Goal: Task Accomplishment & Management: Use online tool/utility

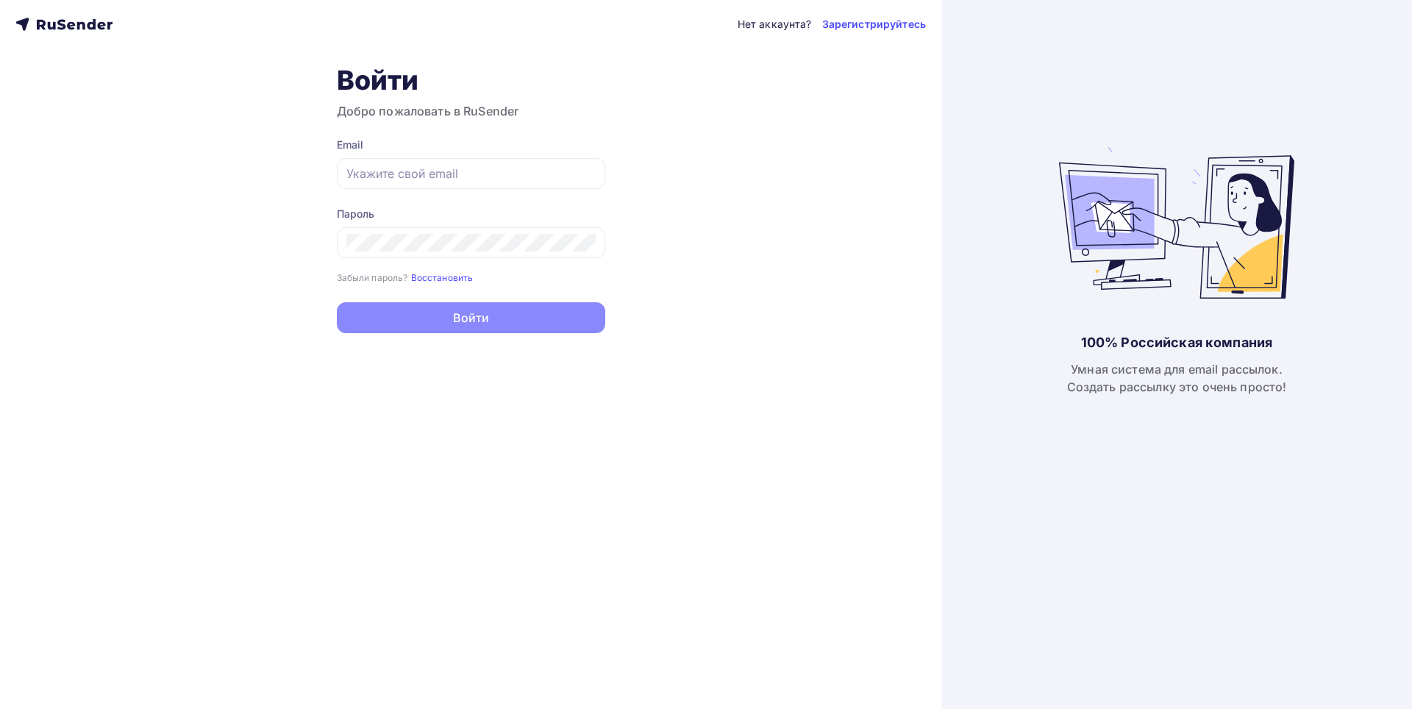
type input "[EMAIL_ADDRESS][DOMAIN_NAME]"
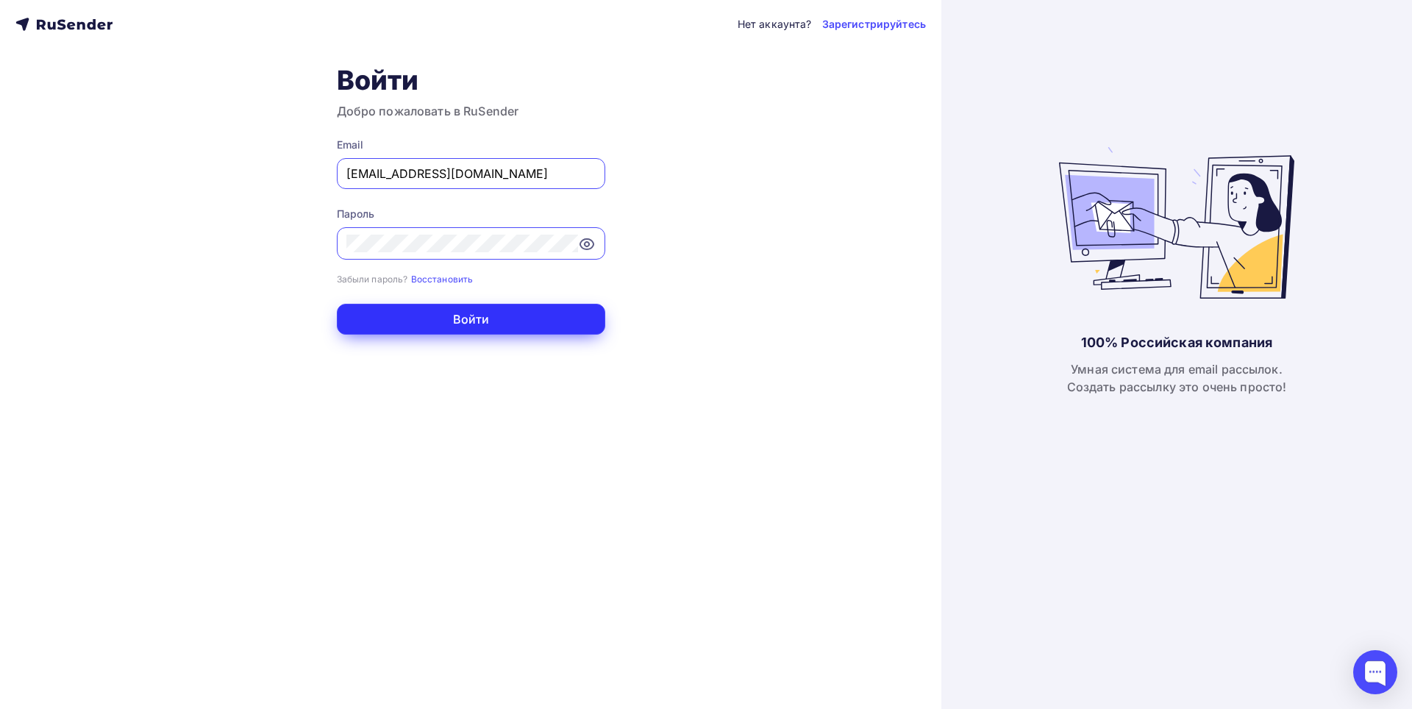
click at [477, 316] on button "Войти" at bounding box center [471, 319] width 268 height 31
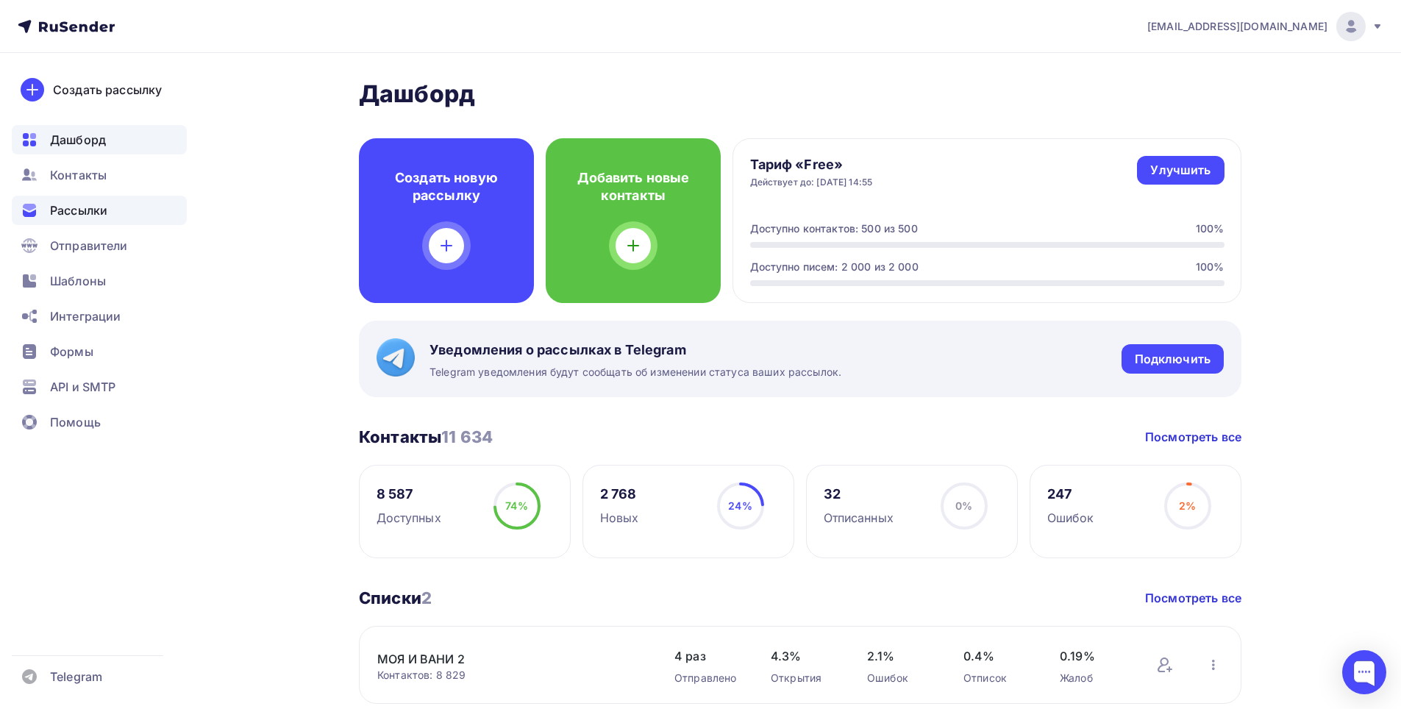
click at [97, 205] on span "Рассылки" at bounding box center [78, 211] width 57 height 18
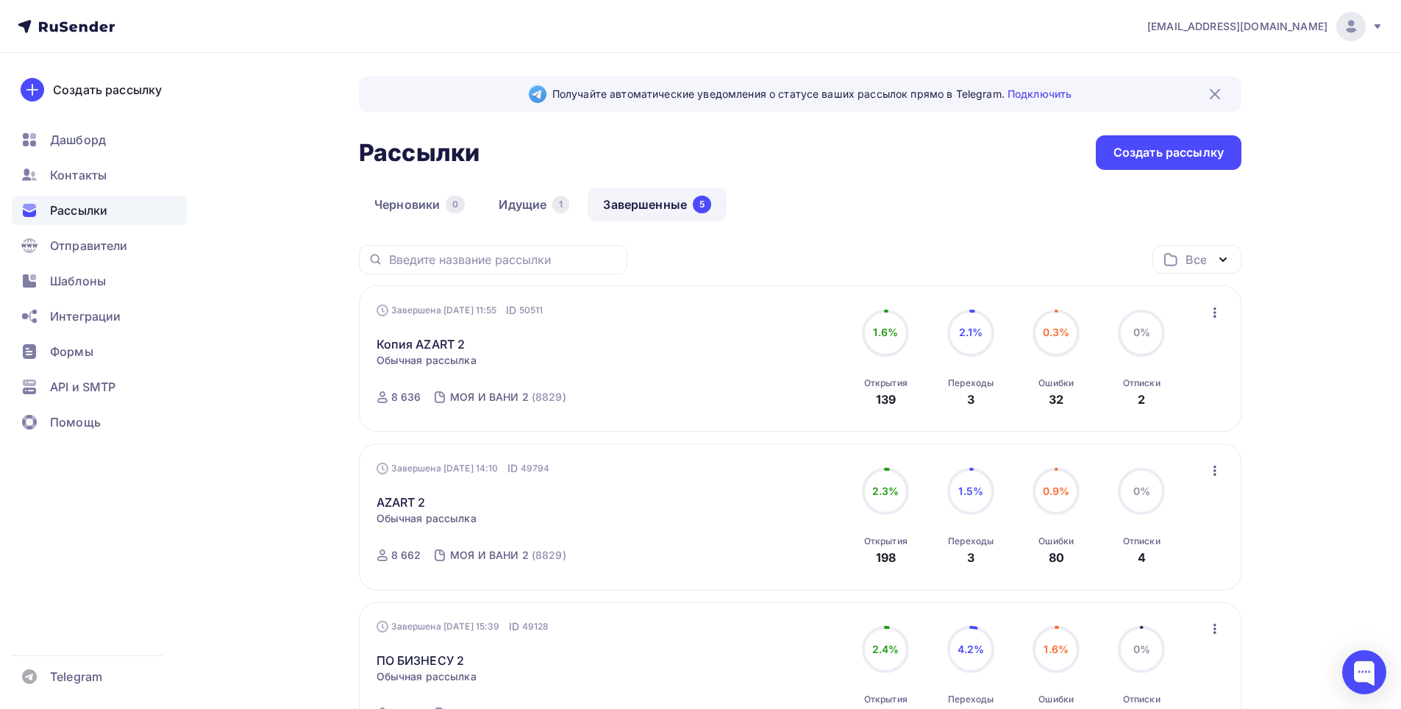
click at [630, 357] on div "Завершена [DATE] 11:55 ID 50511 Копия AZART 2 Статистика Обзор рассылки Копиров…" at bounding box center [544, 359] width 335 height 112
click at [429, 346] on link "Копия AZART 2" at bounding box center [421, 344] width 89 height 18
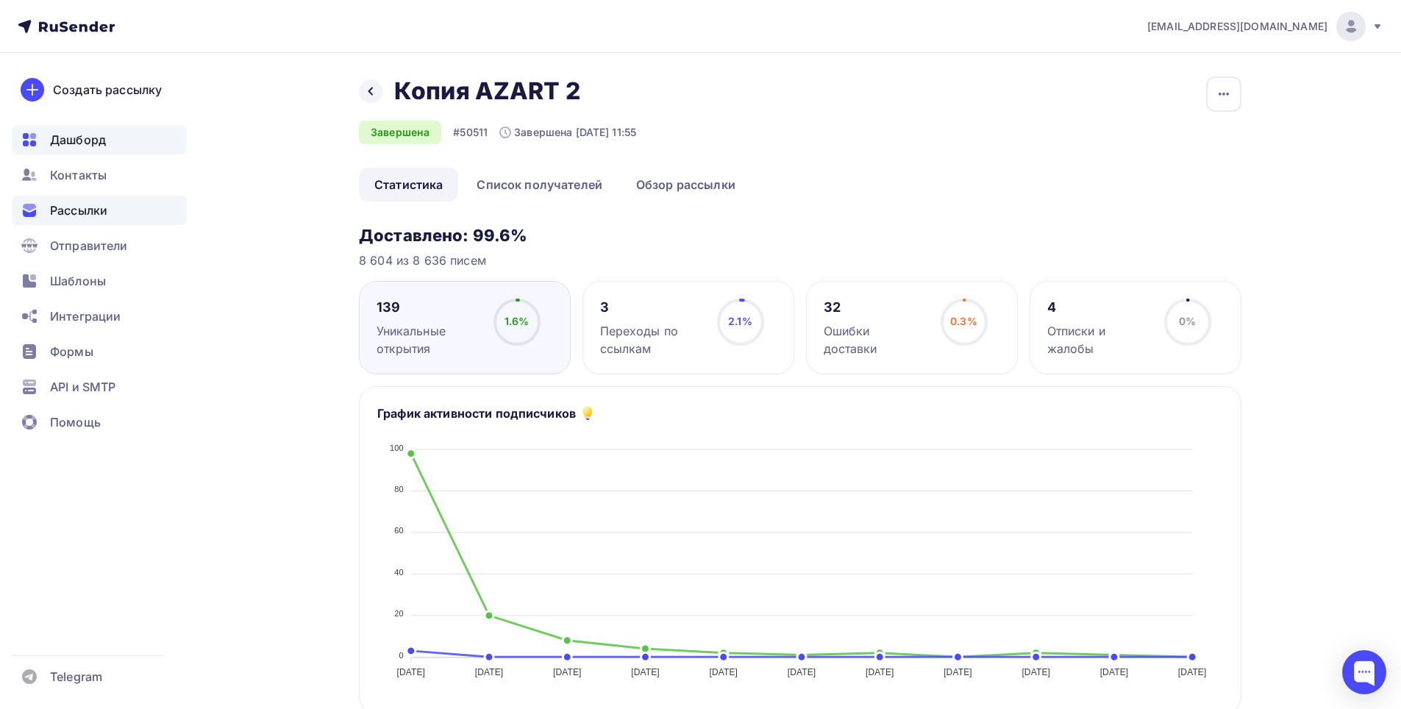
click at [129, 145] on div "Дашборд" at bounding box center [99, 139] width 175 height 29
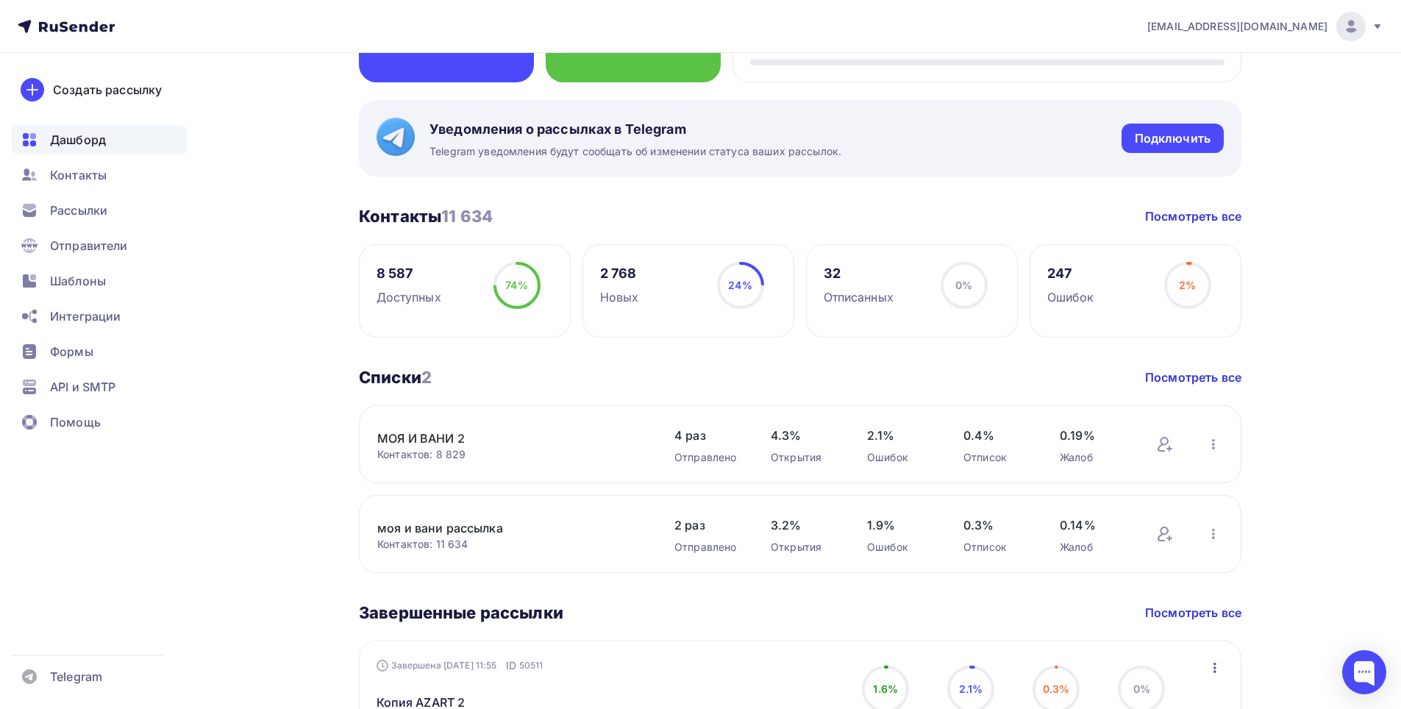
scroll to position [368, 0]
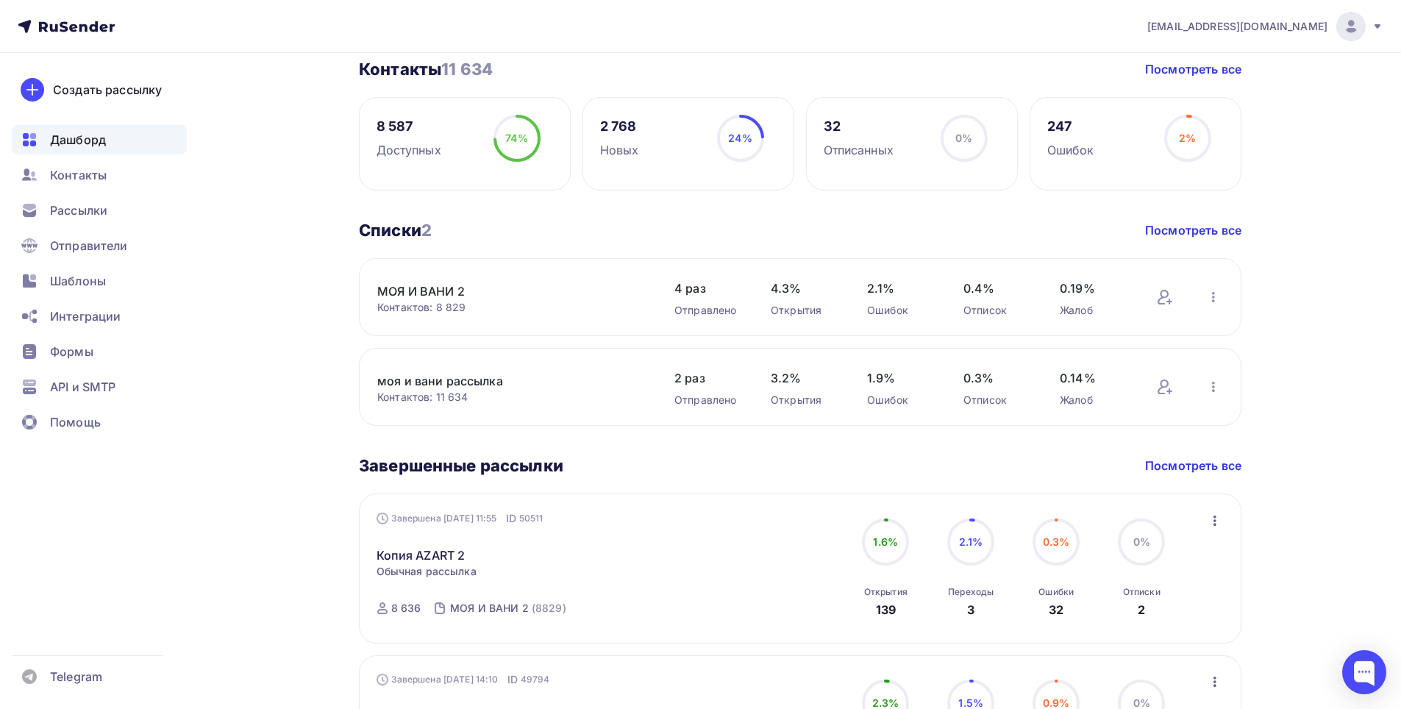
click at [474, 558] on div "Копия AZART 2 Статистика Обзор рассылки Копировать в новую" at bounding box center [544, 545] width 335 height 38
click at [430, 292] on link "МОЯ И ВАНИ 2" at bounding box center [502, 291] width 250 height 18
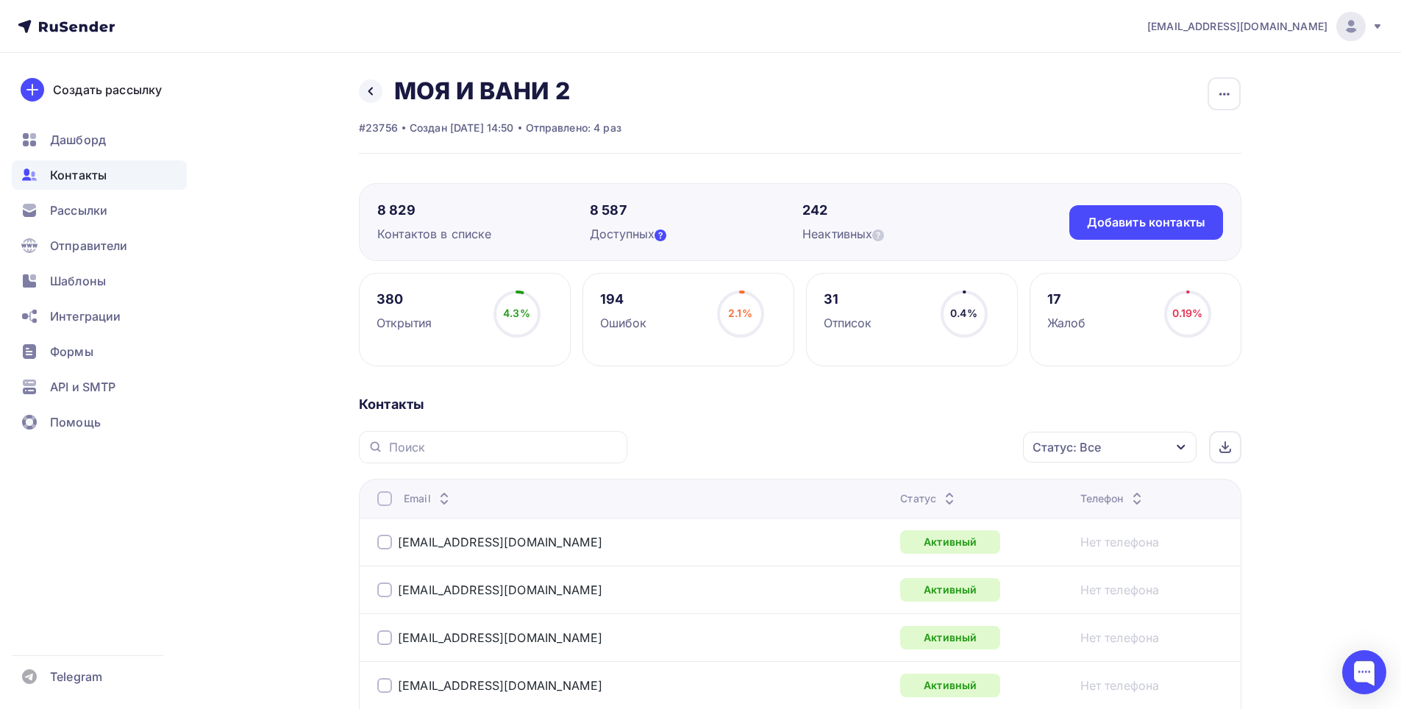
click at [666, 238] on icon at bounding box center [661, 235] width 12 height 12
click at [430, 218] on div "8 829" at bounding box center [483, 211] width 213 height 18
click at [1217, 90] on icon "button" at bounding box center [1225, 94] width 18 height 18
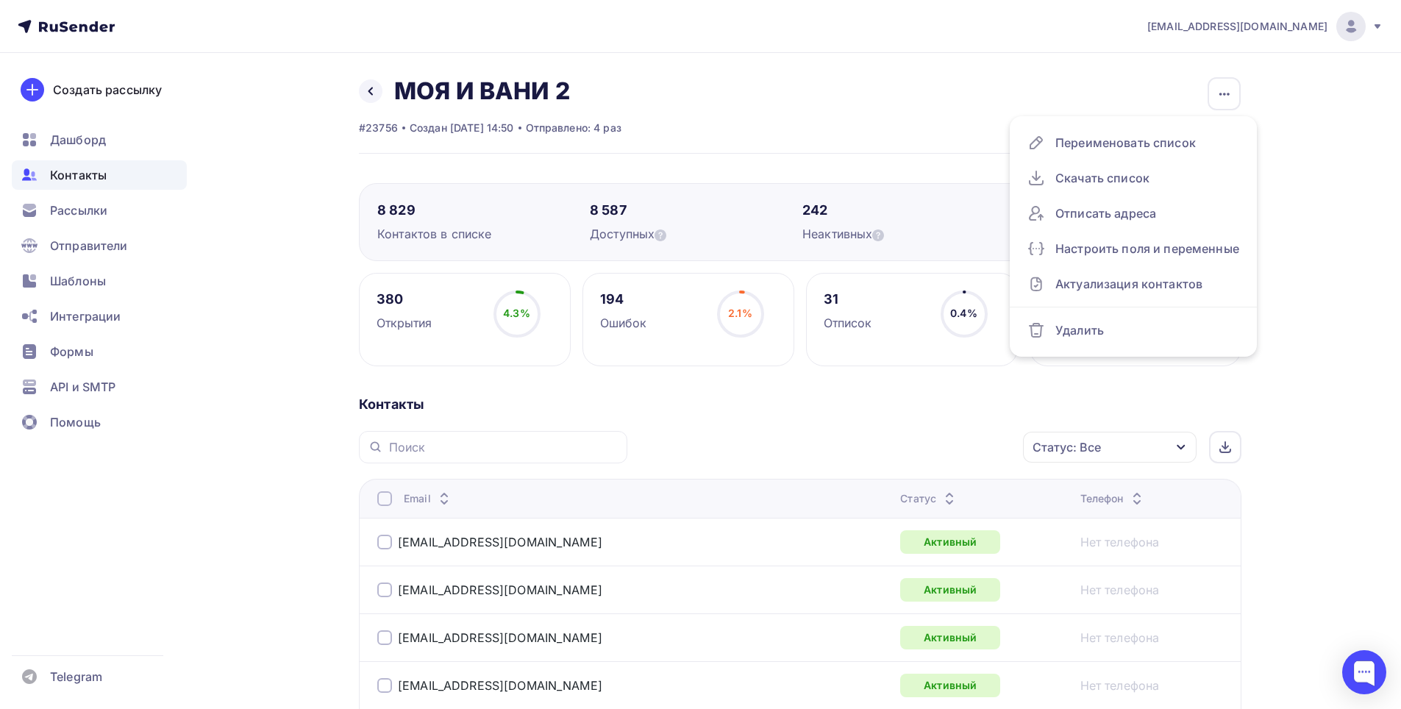
click at [834, 126] on div "Назад МОЯ И ВАНИ 2 Переименовать список Скачать список Отписать адреса Настроит…" at bounding box center [800, 114] width 883 height 77
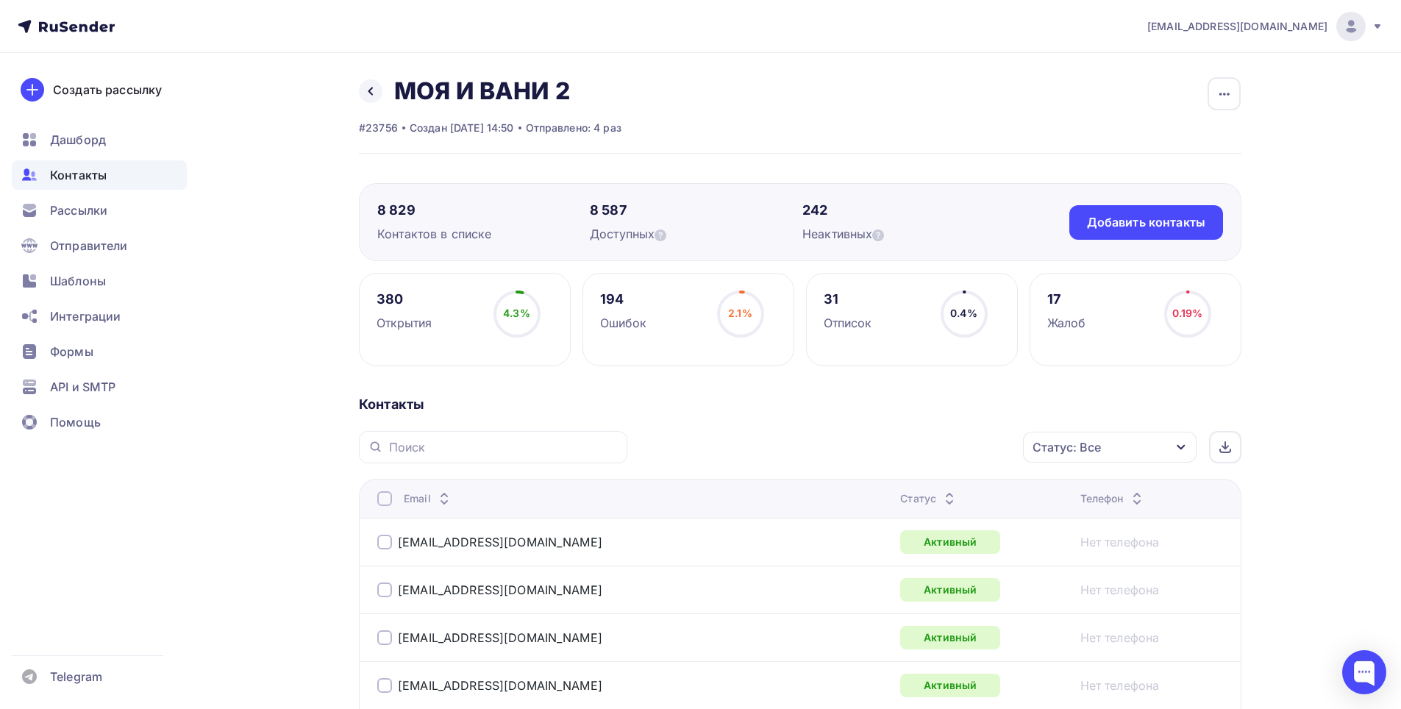
click at [508, 100] on h2 "МОЯ И ВАНИ 2" at bounding box center [482, 90] width 176 height 29
drag, startPoint x: 489, startPoint y: 229, endPoint x: 497, endPoint y: 237, distance: 10.4
click at [489, 230] on div "Контактов в списке" at bounding box center [483, 234] width 213 height 18
click at [410, 221] on div "8 829 Контактов в списке" at bounding box center [483, 222] width 213 height 41
click at [373, 98] on link at bounding box center [371, 91] width 24 height 24
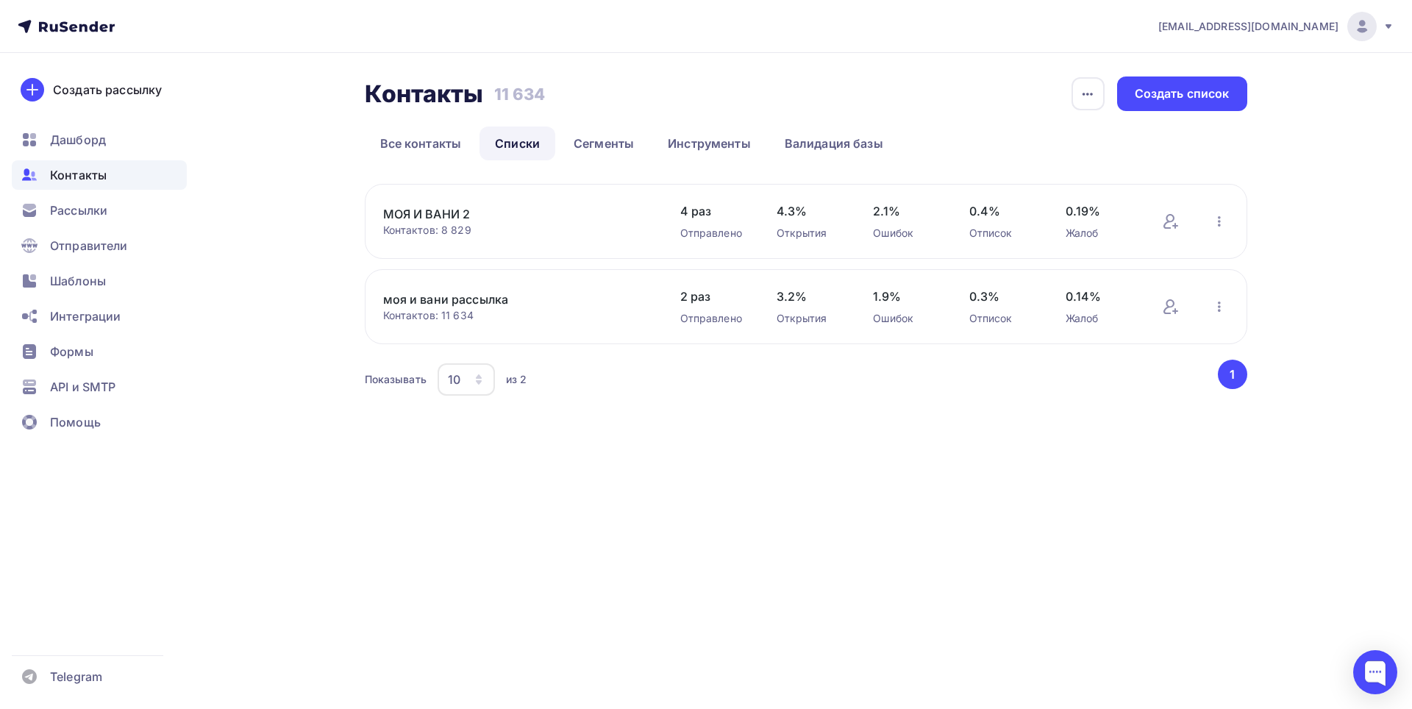
click at [472, 214] on link "МОЯ И ВАНИ 2" at bounding box center [508, 214] width 250 height 18
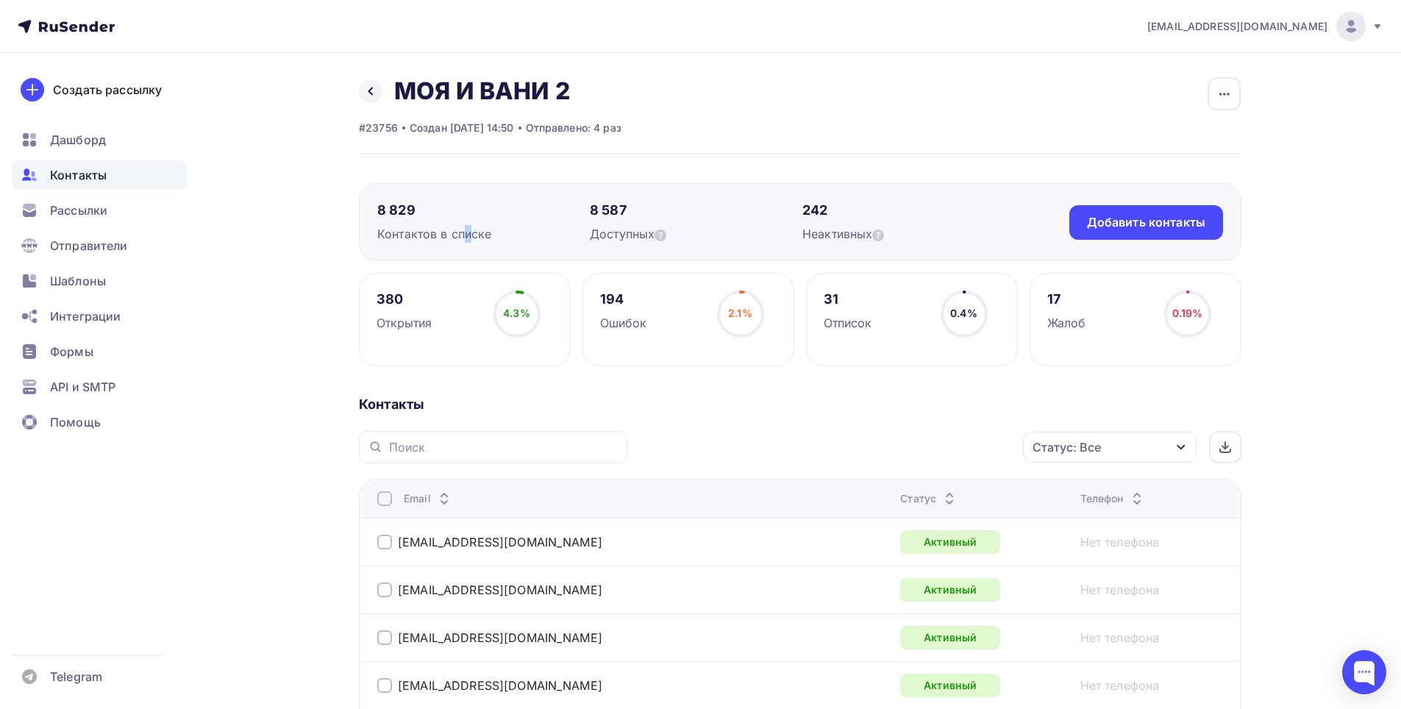
click at [467, 244] on div "8 829 Контактов в списке 8 587 Доступных 242 Неактивных Добавить контакты Добав…" at bounding box center [800, 222] width 883 height 78
drag, startPoint x: 633, startPoint y: 244, endPoint x: 617, endPoint y: 301, distance: 58.7
click at [633, 246] on div "8 829 Контактов в списке 8 587 Доступных 242 Неактивных Добавить контакты Добав…" at bounding box center [800, 222] width 883 height 78
click at [611, 134] on div "Отправлено: 4 раз" at bounding box center [574, 128] width 96 height 15
click at [611, 129] on div "Отправлено: 4 раз" at bounding box center [574, 128] width 96 height 15
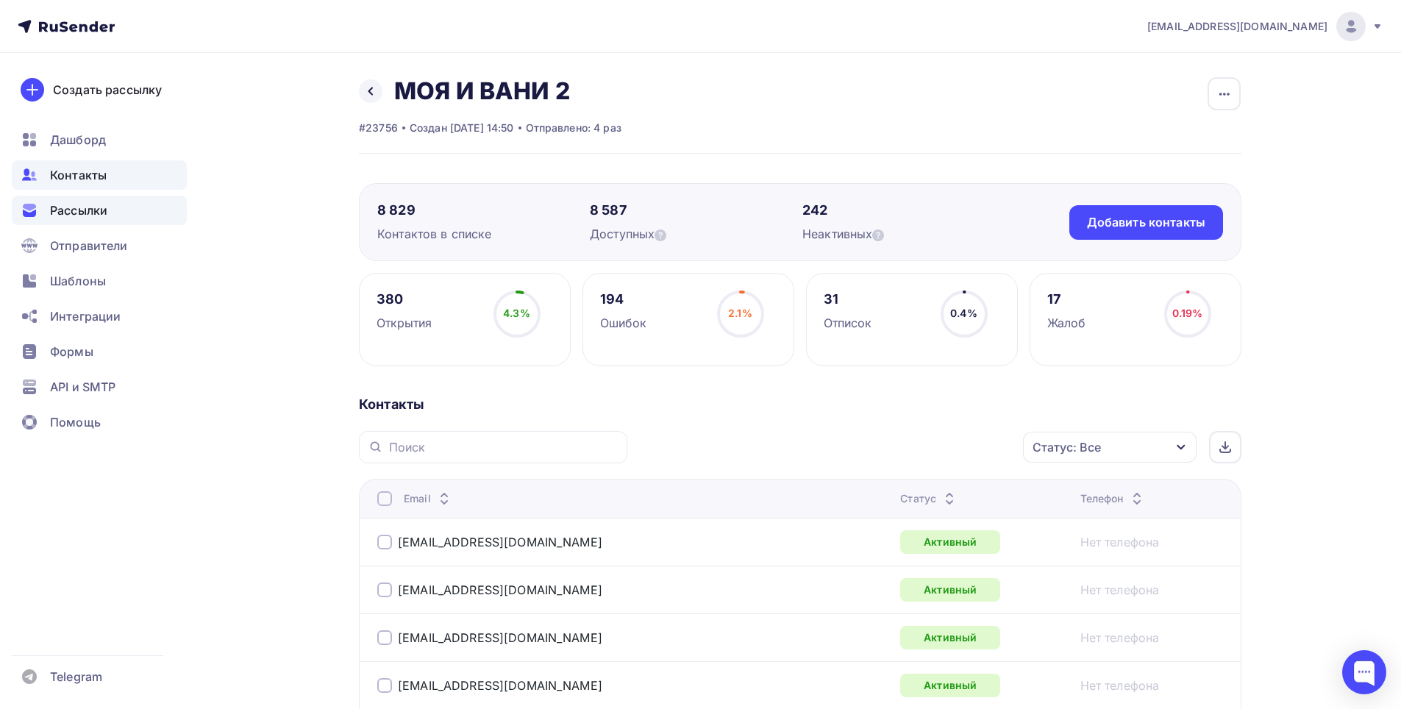
click at [138, 200] on div "Рассылки" at bounding box center [99, 210] width 175 height 29
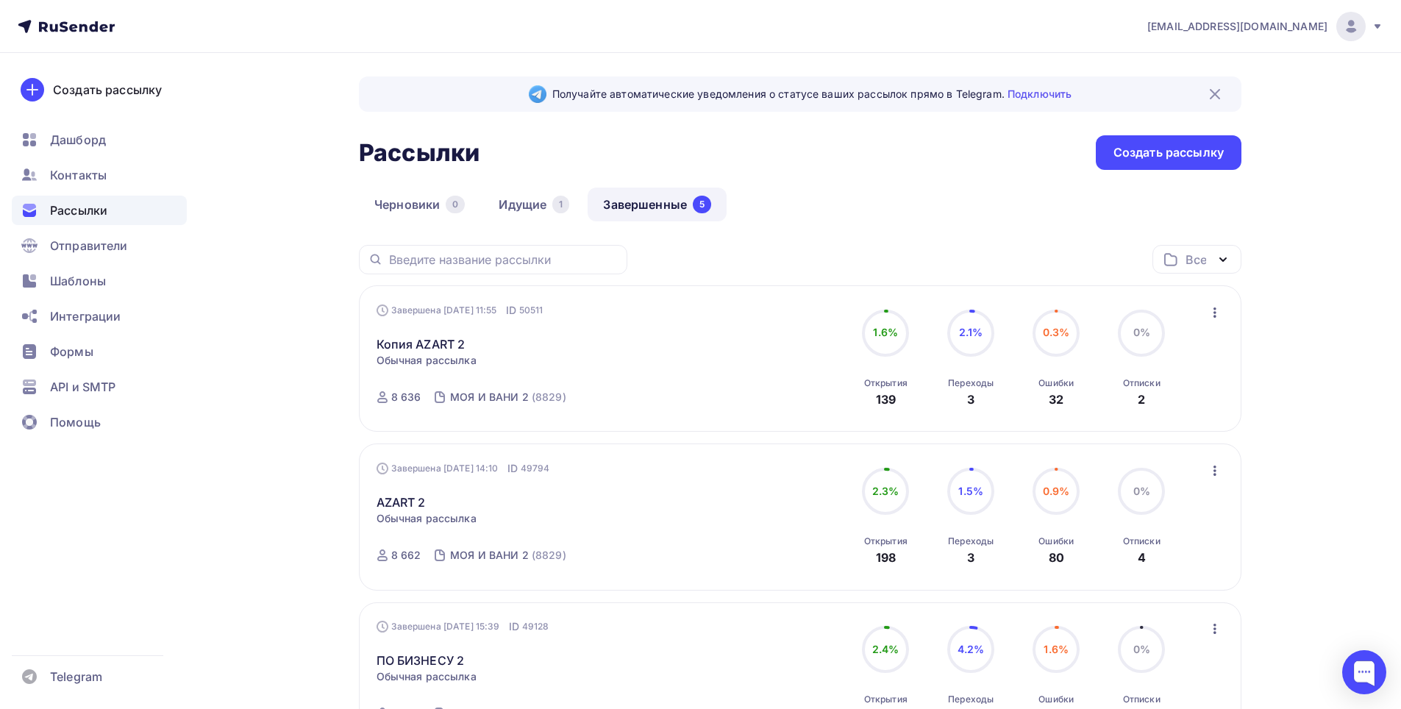
click at [549, 369] on div "Завершена [DATE] 11:55 ID 50511 Копия AZART 2 Статистика Обзор рассылки Копиров…" at bounding box center [544, 359] width 335 height 112
click at [455, 521] on span "Обычная рассылка" at bounding box center [427, 518] width 100 height 15
click at [415, 505] on link "AZART 2" at bounding box center [401, 503] width 49 height 18
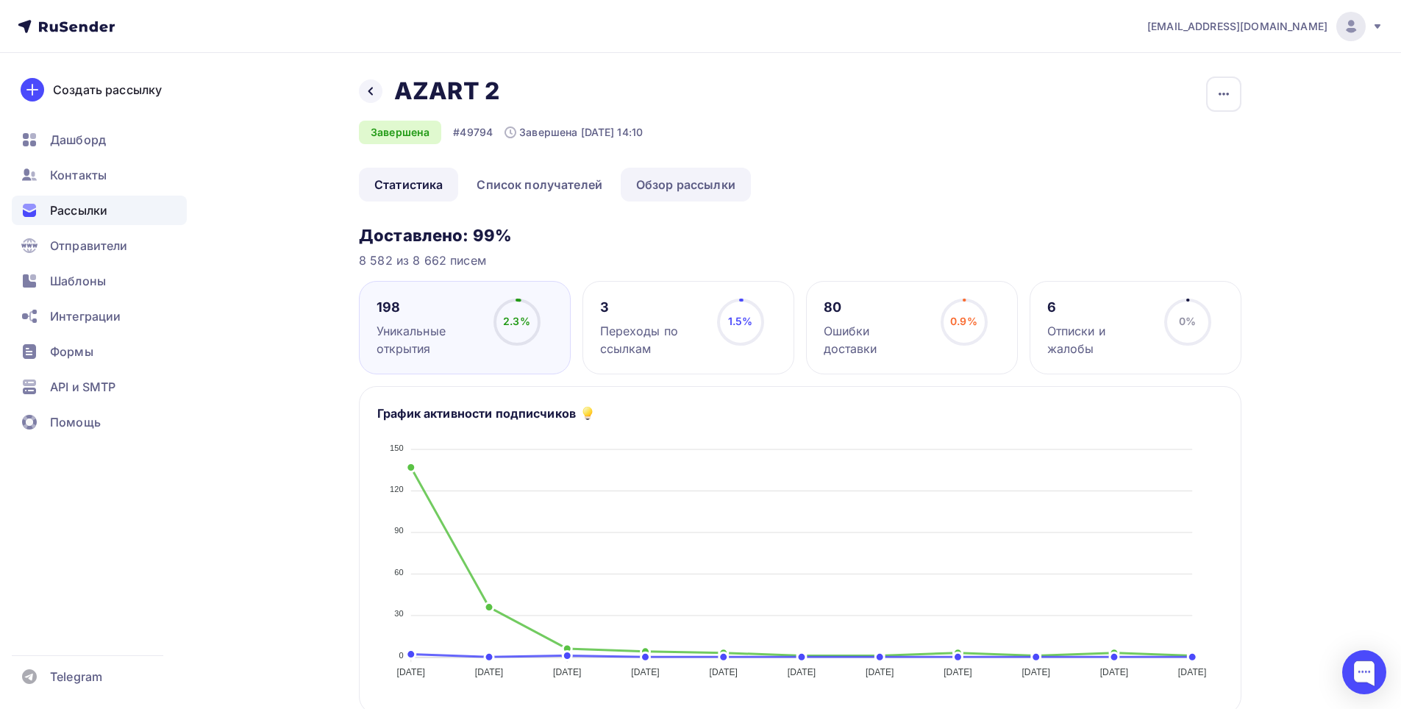
click at [703, 184] on link "Обзор рассылки" at bounding box center [686, 185] width 130 height 34
click at [1223, 93] on icon "button" at bounding box center [1224, 94] width 18 height 18
click at [919, 174] on ul "Статистика Список получателей Обзор рассылки" at bounding box center [800, 185] width 883 height 34
click at [583, 187] on link "Список получателей" at bounding box center [539, 185] width 157 height 34
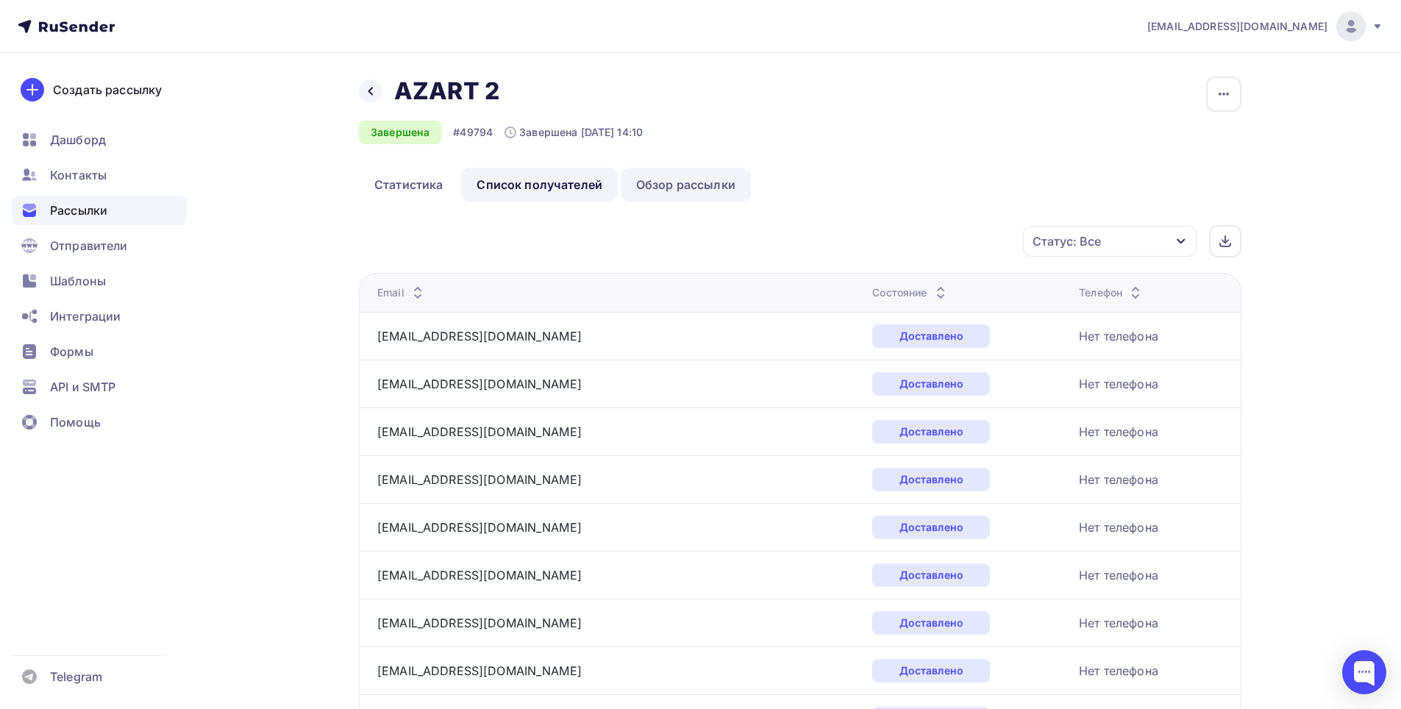
click at [668, 184] on link "Обзор рассылки" at bounding box center [686, 185] width 130 height 34
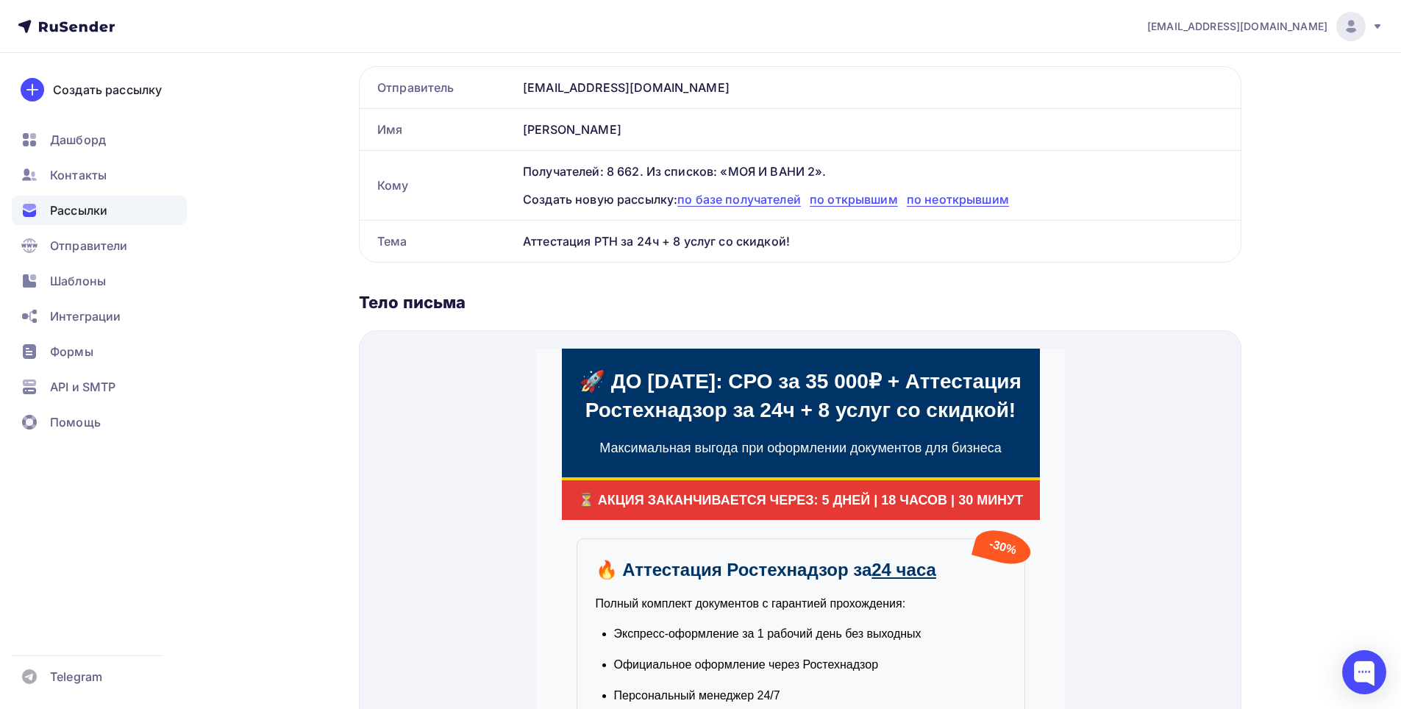
scroll to position [504, 0]
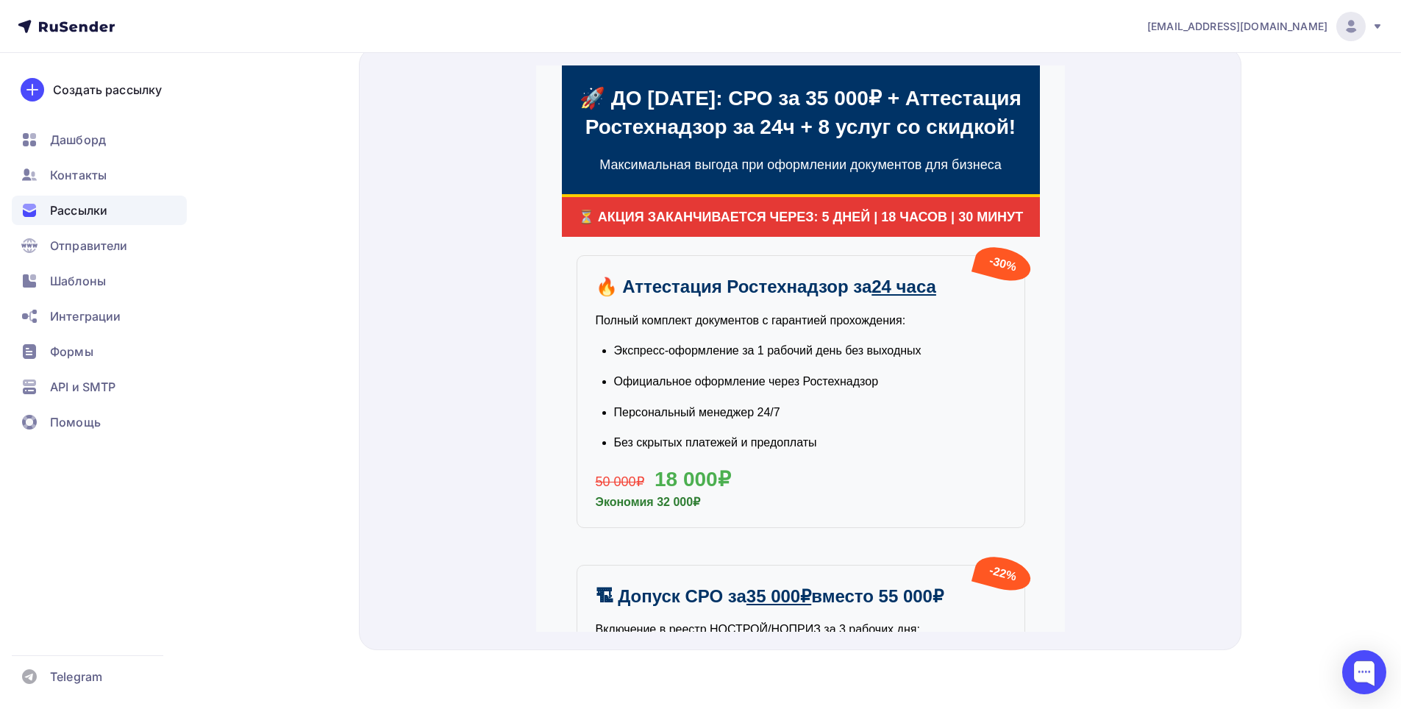
click at [755, 374] on li "Официальное оформление через Ростехнадзор" at bounding box center [809, 364] width 392 height 19
click at [808, 374] on li "Официальное оформление через Ростехнадзор" at bounding box center [809, 364] width 392 height 19
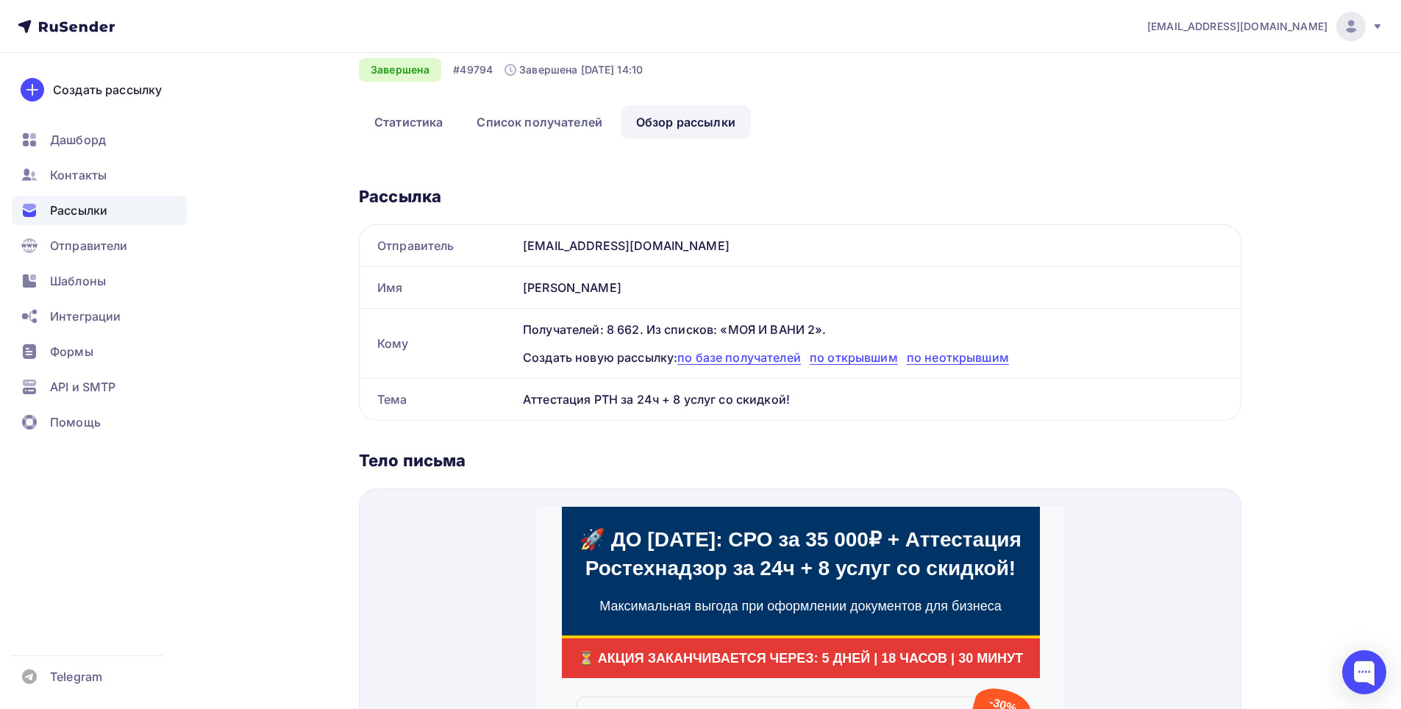
scroll to position [0, 0]
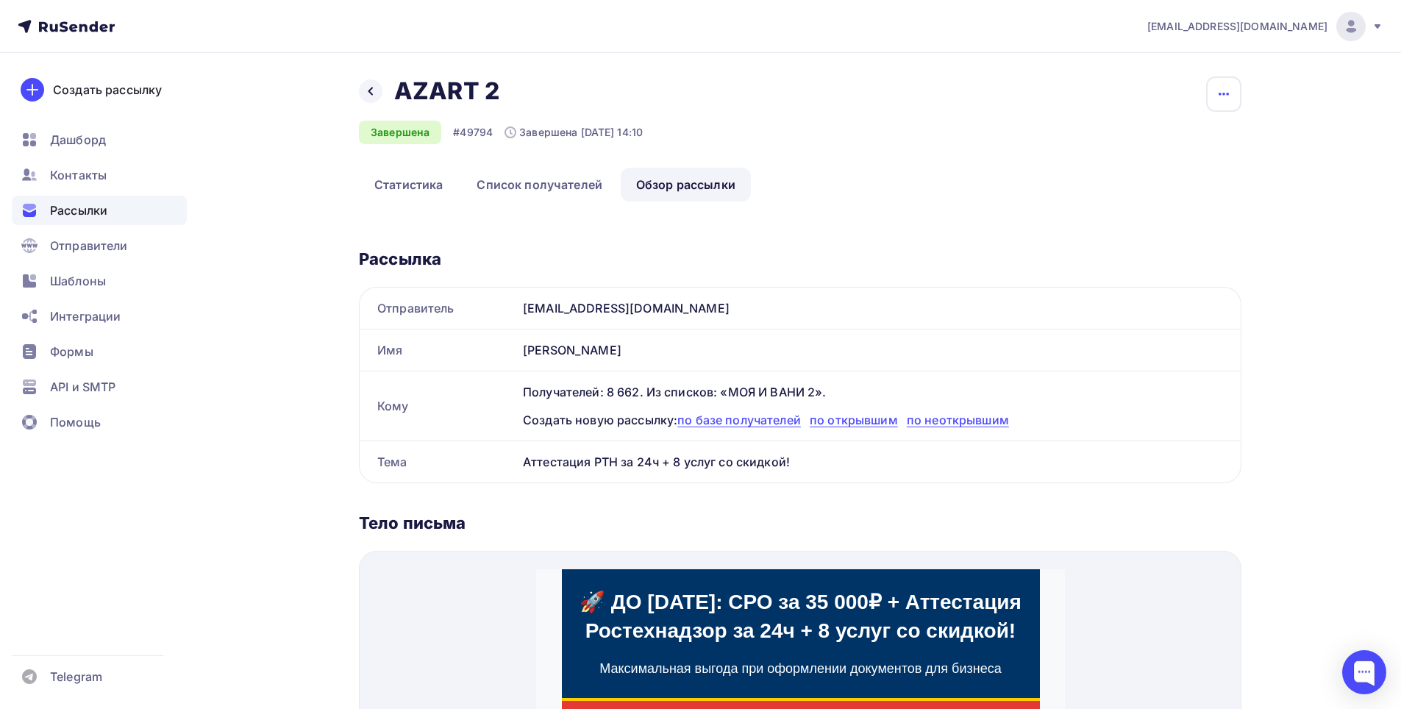
click at [1227, 102] on icon "button" at bounding box center [1224, 94] width 18 height 18
click at [1281, 323] on div "Назад AZART 2 AZART 2 Завершена #49794 Завершена [DATE] 14:10 Копировать Добави…" at bounding box center [701, 633] width 1206 height 1160
click at [146, 209] on div "Рассылки" at bounding box center [99, 210] width 175 height 29
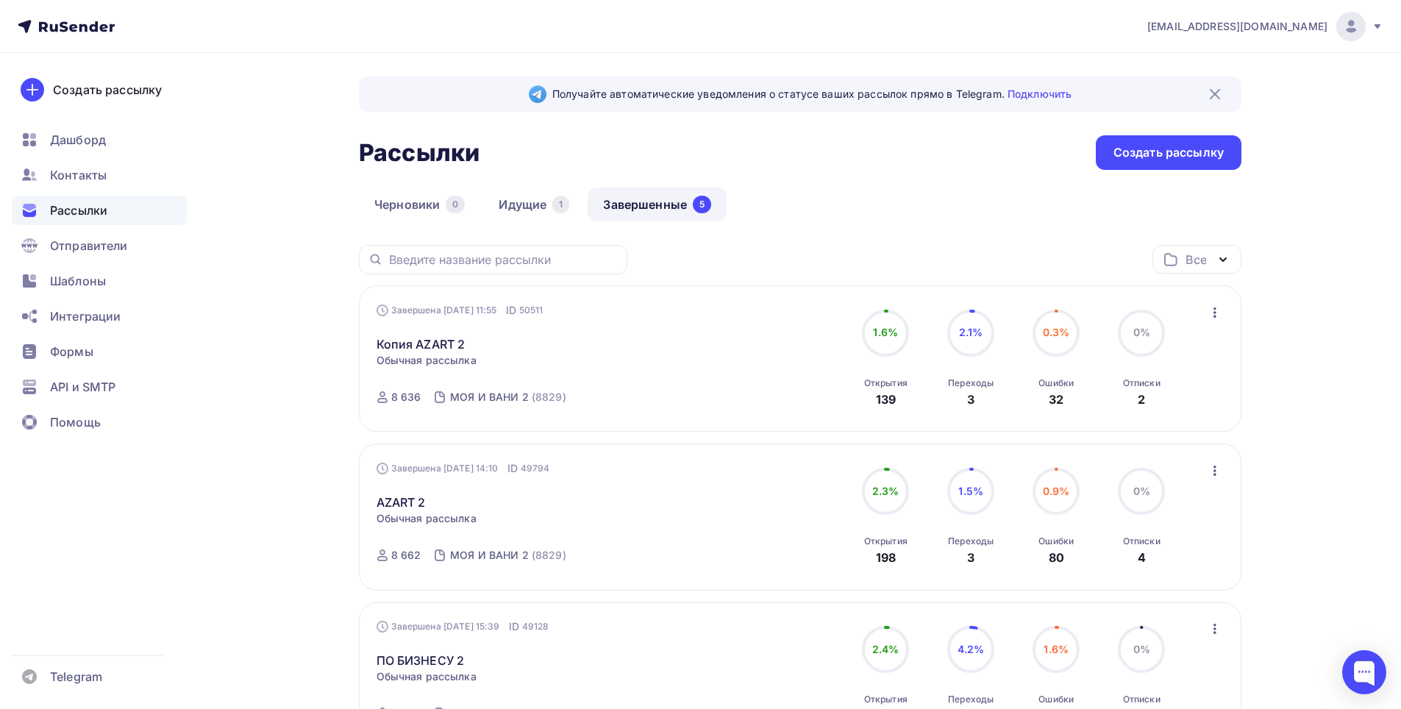
click at [1220, 472] on icon "button" at bounding box center [1215, 471] width 18 height 18
click at [1328, 455] on div "[EMAIL_ADDRESS][DOMAIN_NAME] Аккаунт Тарифы Выйти Создать рассылку [GEOGRAPHIC_…" at bounding box center [700, 623] width 1401 height 1247
click at [1215, 314] on icon "button" at bounding box center [1215, 313] width 18 height 18
click at [1320, 420] on div "[EMAIL_ADDRESS][DOMAIN_NAME] Аккаунт Тарифы Выйти Создать рассылку [GEOGRAPHIC_…" at bounding box center [700, 623] width 1401 height 1247
click at [1182, 154] on div "Создать рассылку" at bounding box center [1169, 152] width 110 height 17
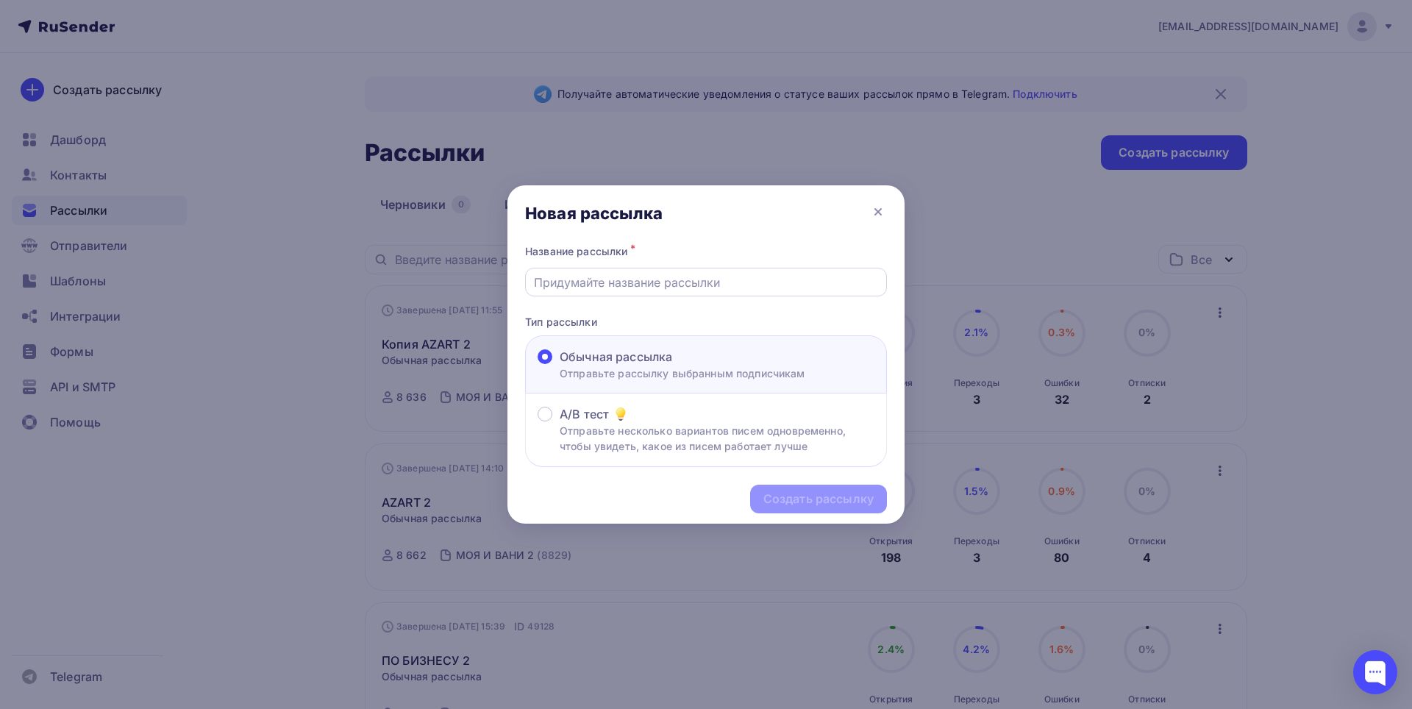
click at [721, 286] on input "text" at bounding box center [706, 283] width 345 height 18
type input "AZART 2"
click at [835, 503] on div "Создать рассылку" at bounding box center [819, 499] width 110 height 17
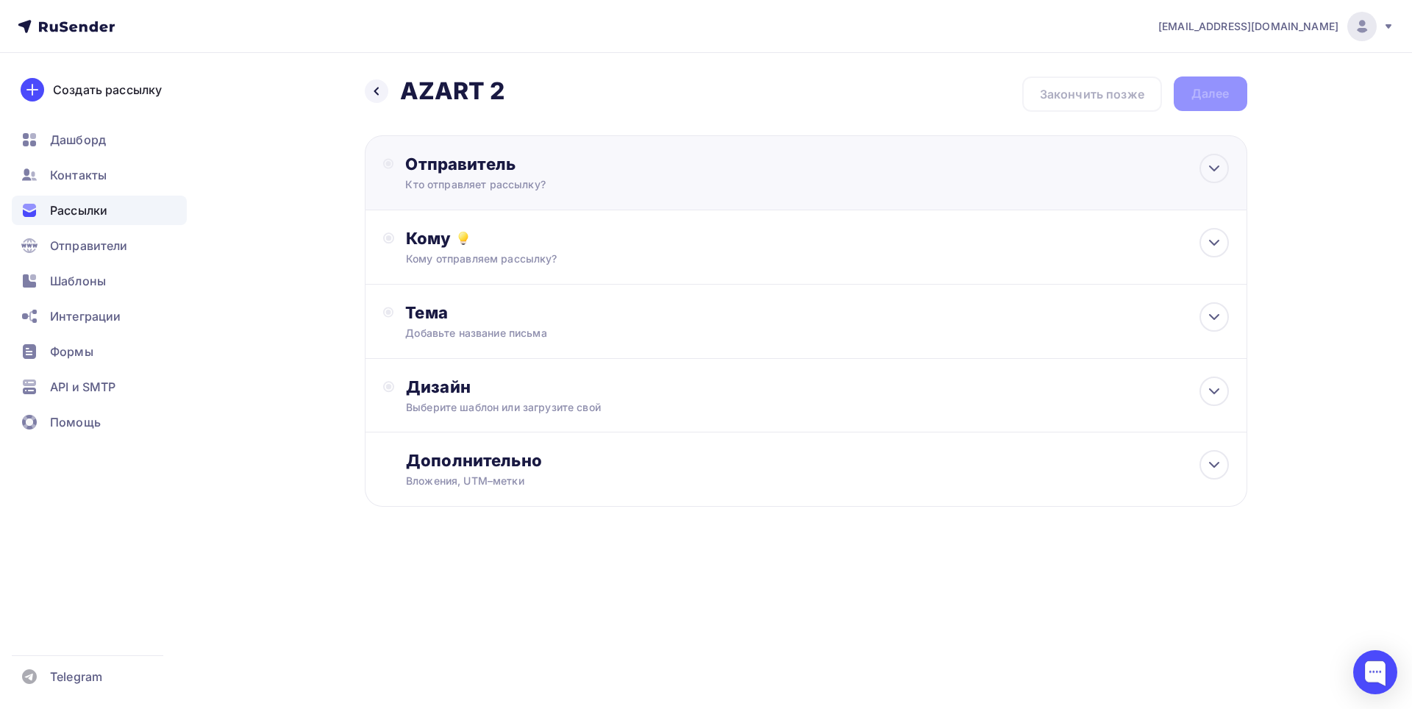
click at [421, 188] on div "Кто отправляет рассылку?" at bounding box center [548, 184] width 287 height 15
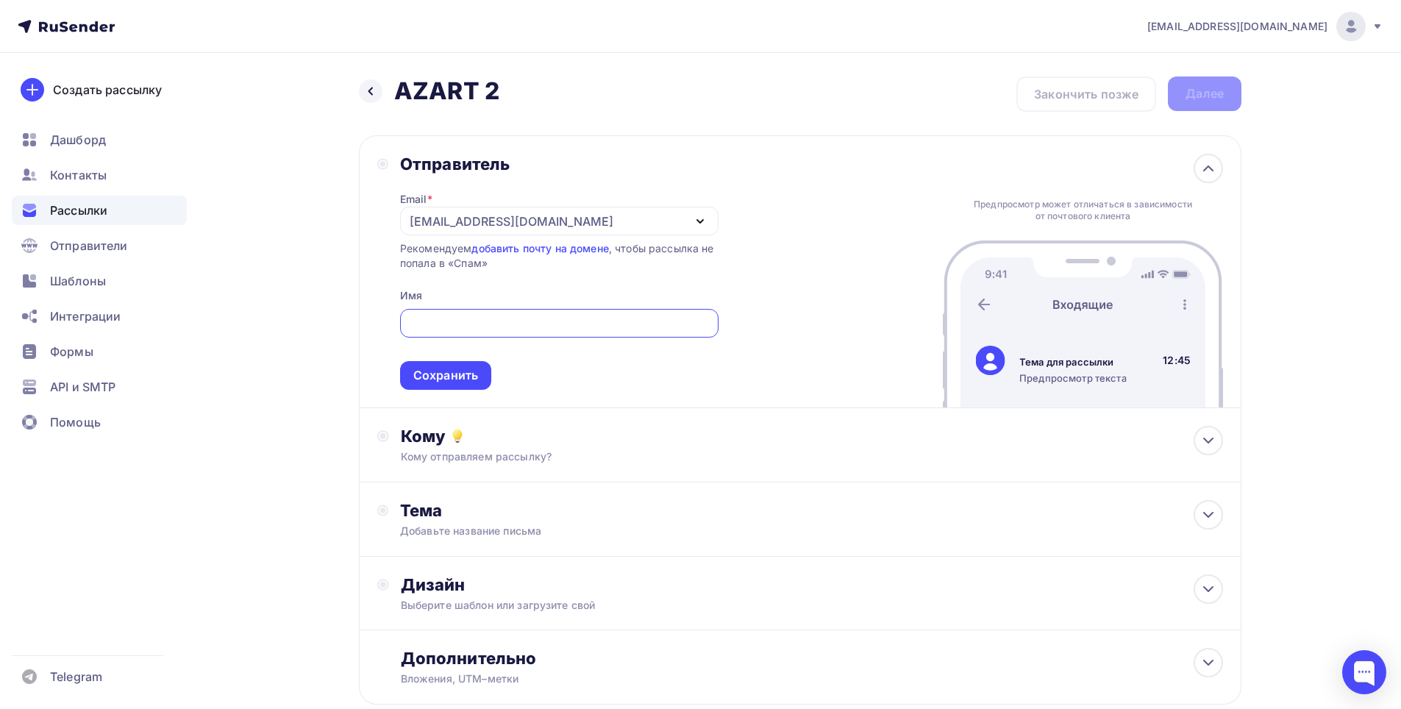
click at [452, 327] on input "text" at bounding box center [559, 324] width 302 height 18
click at [586, 227] on div "[EMAIL_ADDRESS][DOMAIN_NAME]" at bounding box center [559, 221] width 318 height 29
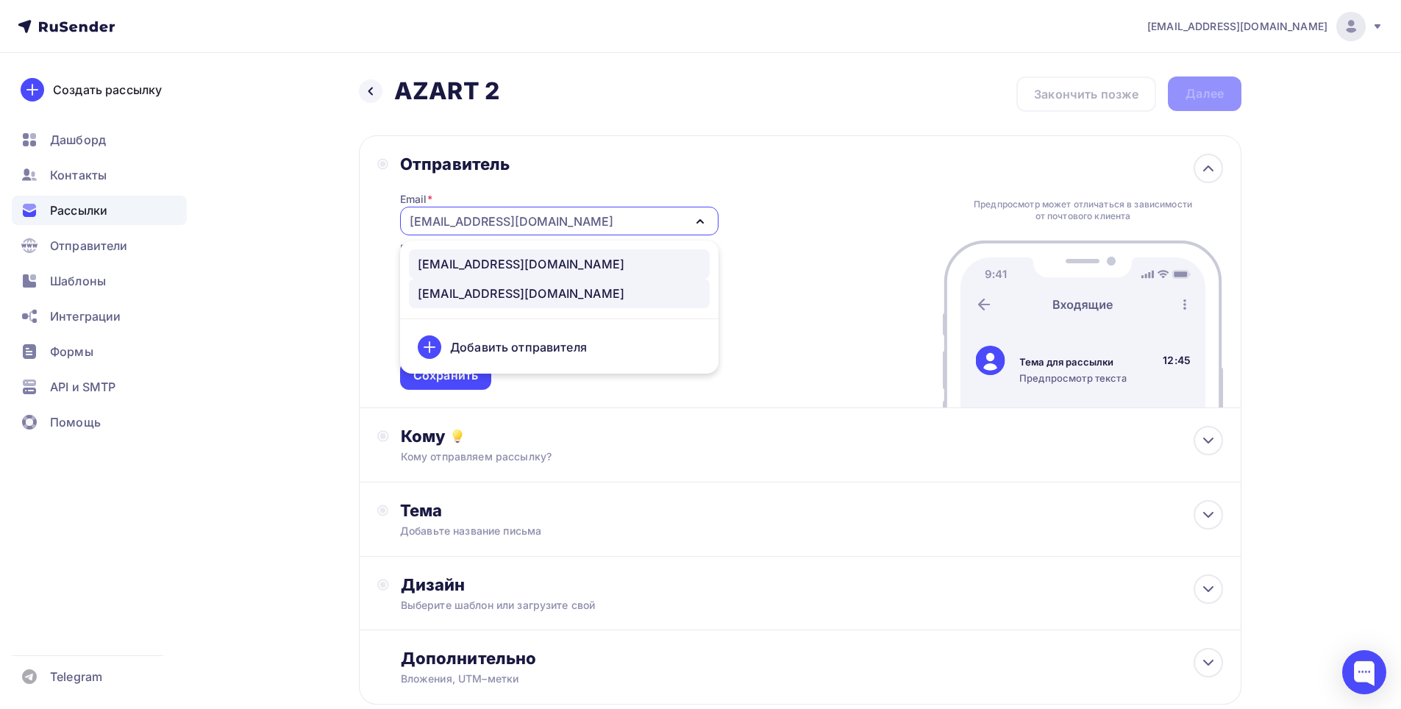
click at [599, 266] on div "[EMAIL_ADDRESS][DOMAIN_NAME]" at bounding box center [559, 264] width 283 height 18
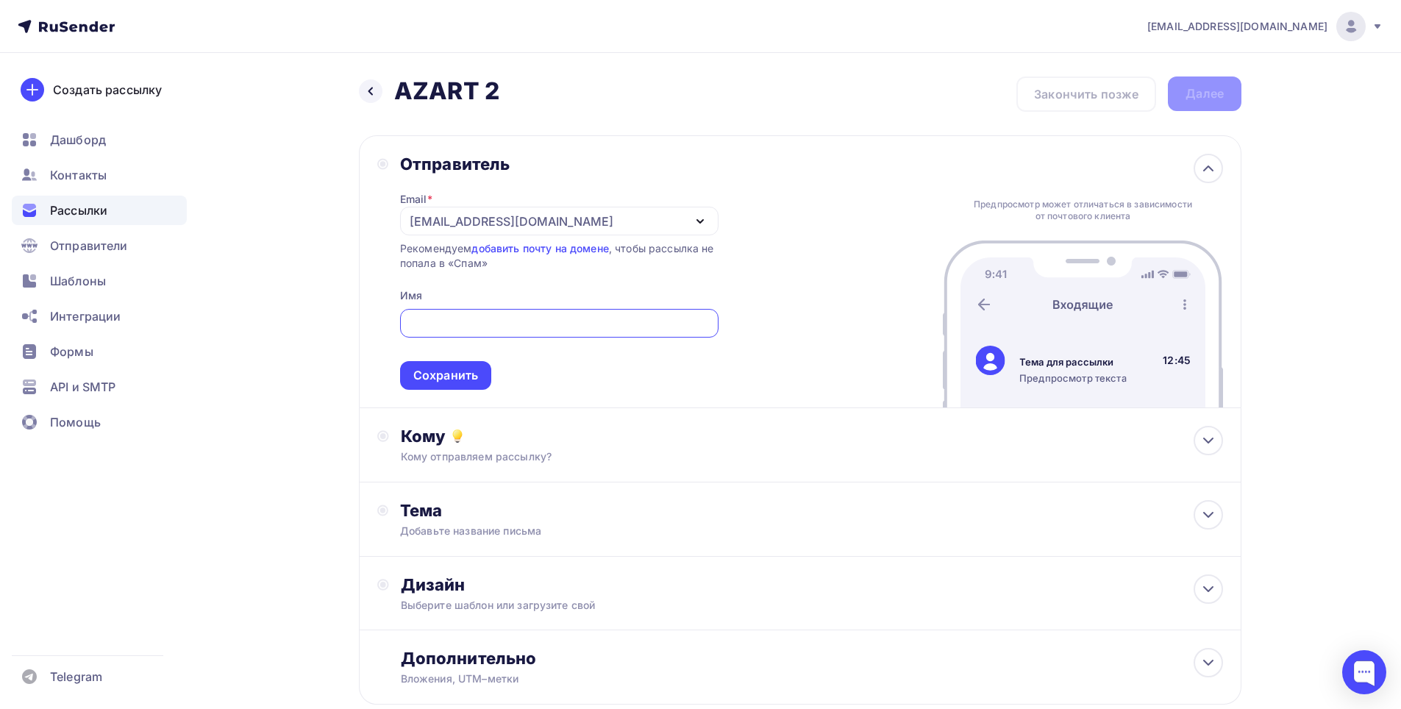
click at [647, 323] on input "text" at bounding box center [559, 324] width 302 height 18
drag, startPoint x: 776, startPoint y: 407, endPoint x: 744, endPoint y: 395, distance: 33.7
click at [776, 406] on div "Отправитель Email * [EMAIL_ADDRESS][DOMAIN_NAME] [EMAIL_ADDRESS][DOMAIN_NAME] […" at bounding box center [800, 271] width 883 height 273
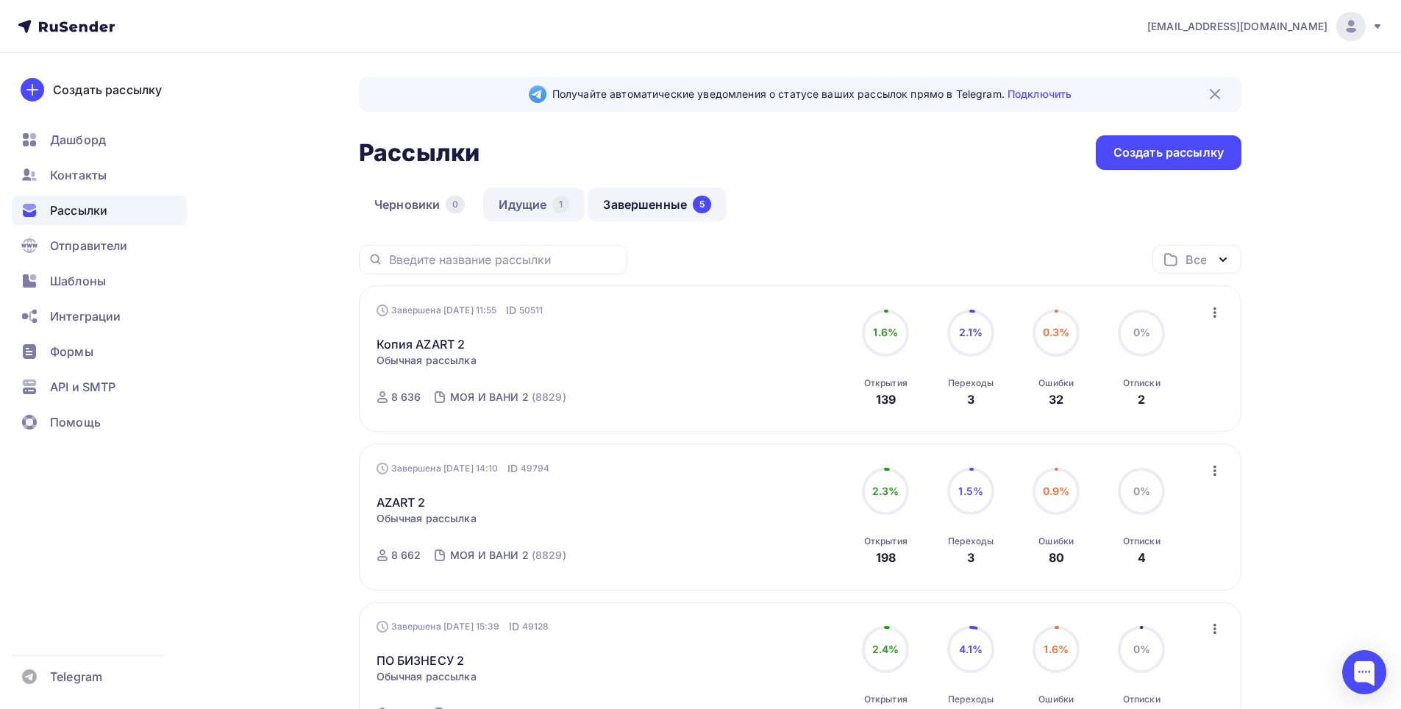
click at [530, 212] on link "Идущие 1" at bounding box center [534, 205] width 102 height 34
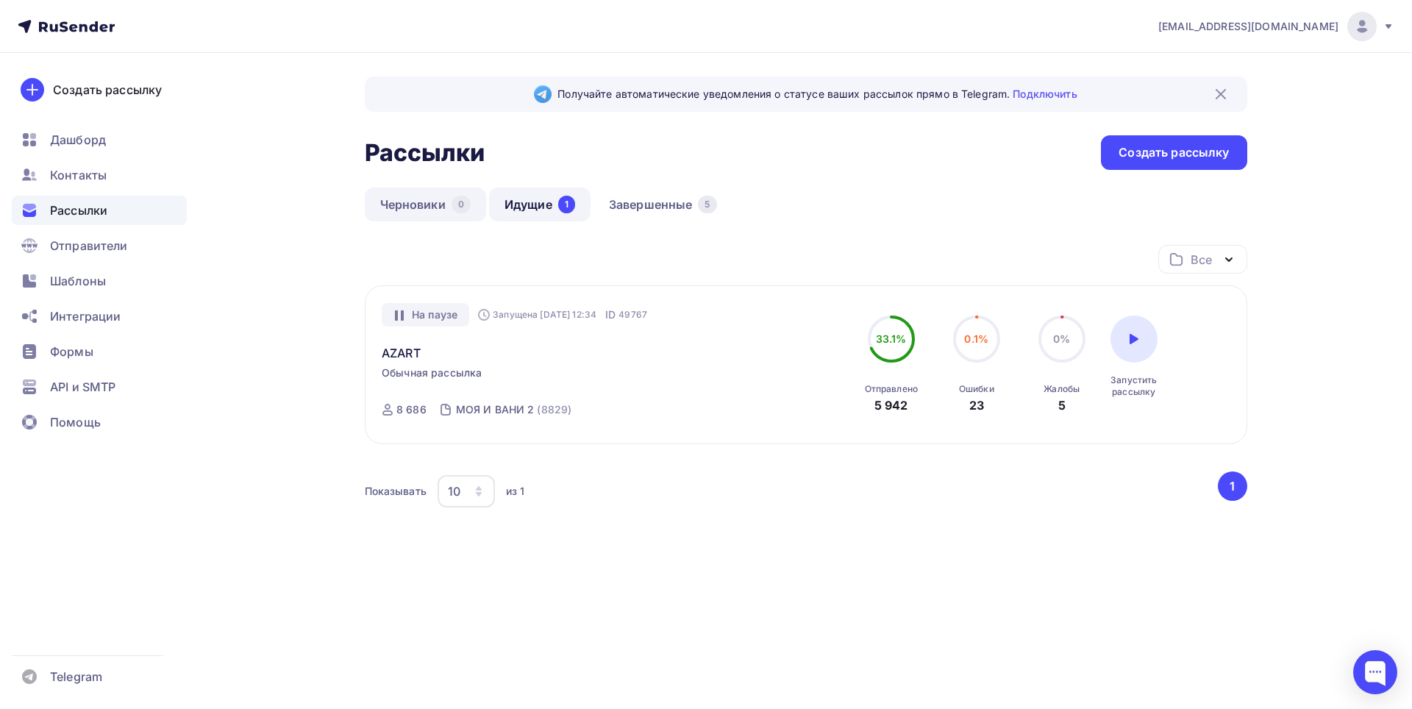
click at [420, 196] on link "Черновики 0" at bounding box center [425, 205] width 121 height 34
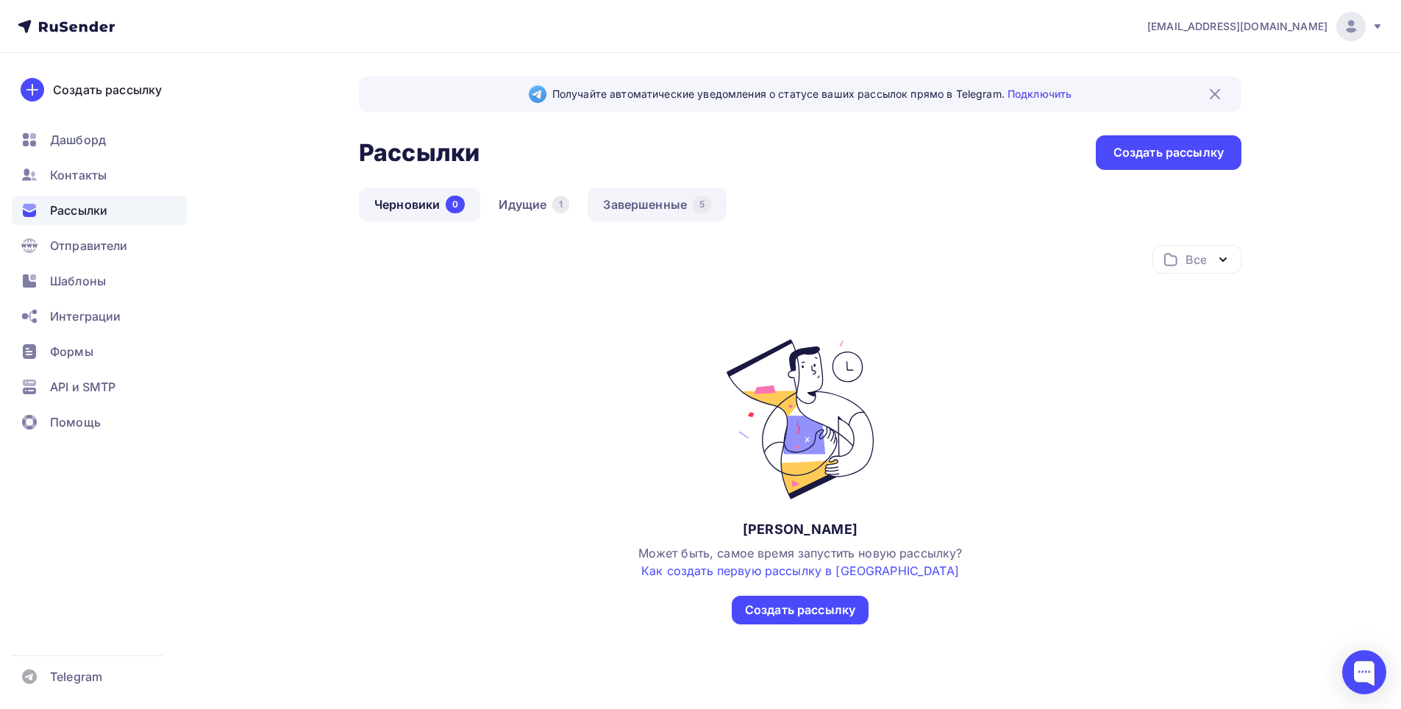
click at [622, 208] on link "Завершенные 5" at bounding box center [657, 205] width 139 height 34
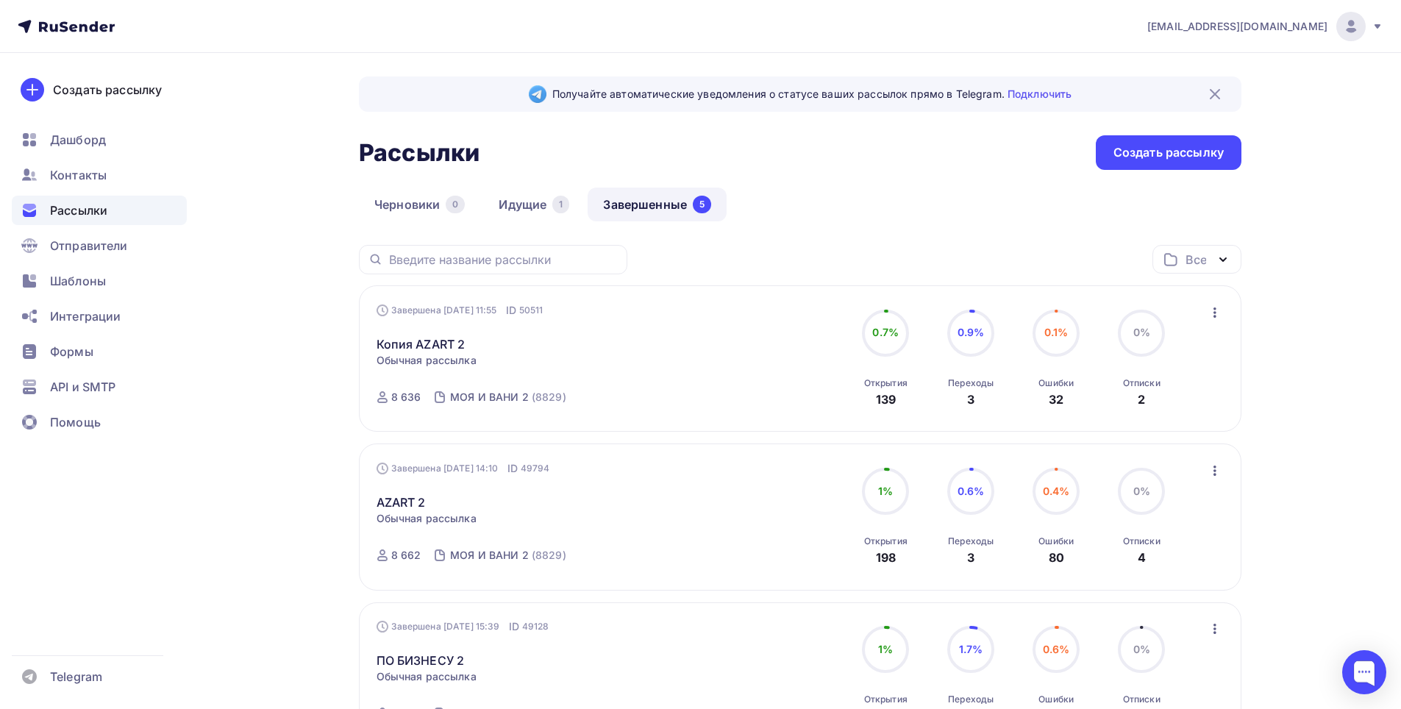
scroll to position [74, 0]
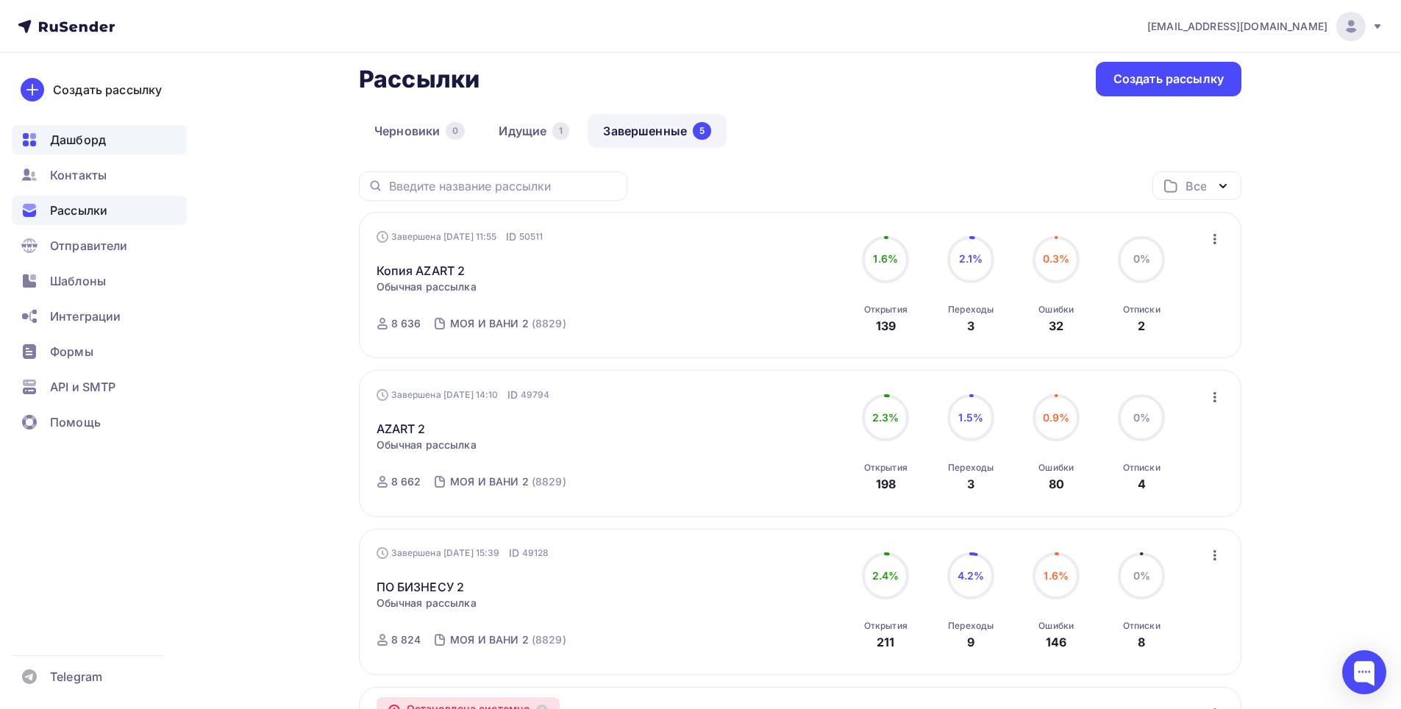
click at [107, 141] on div "Дашборд" at bounding box center [99, 139] width 175 height 29
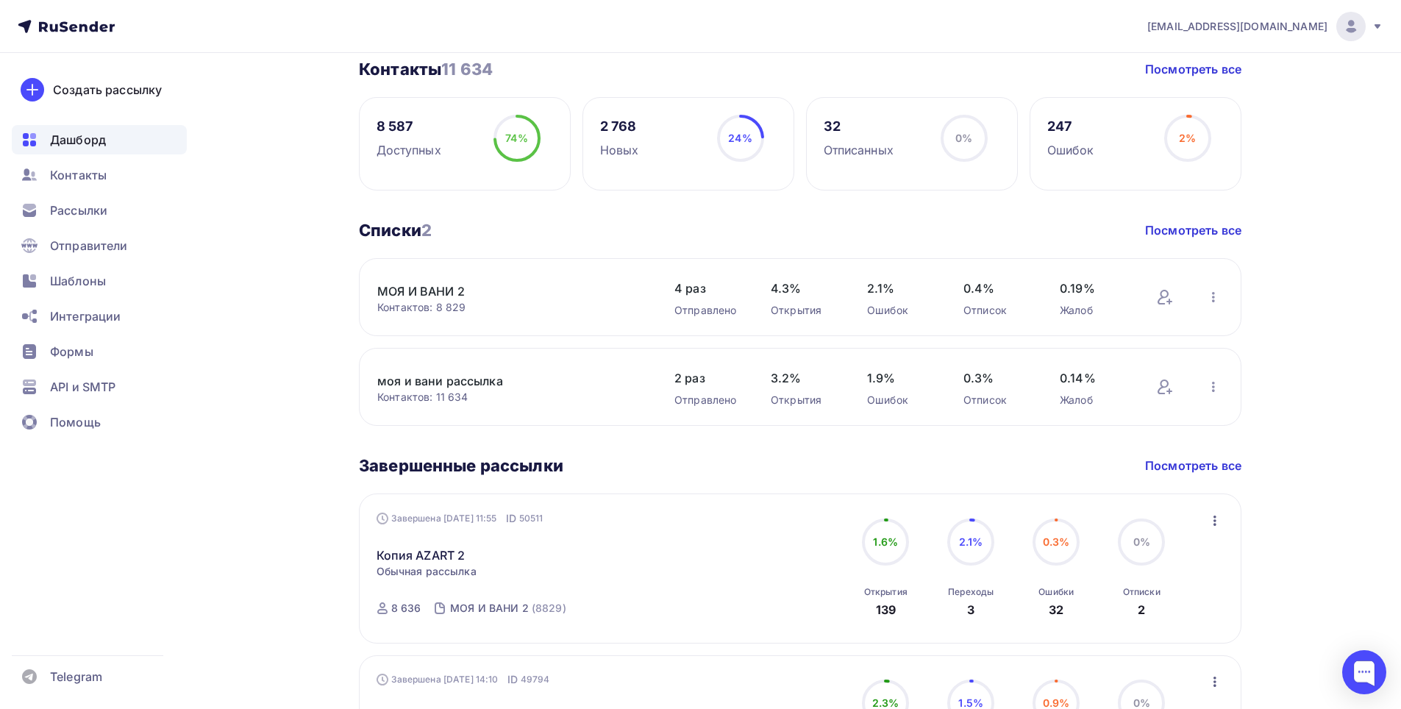
scroll to position [74, 0]
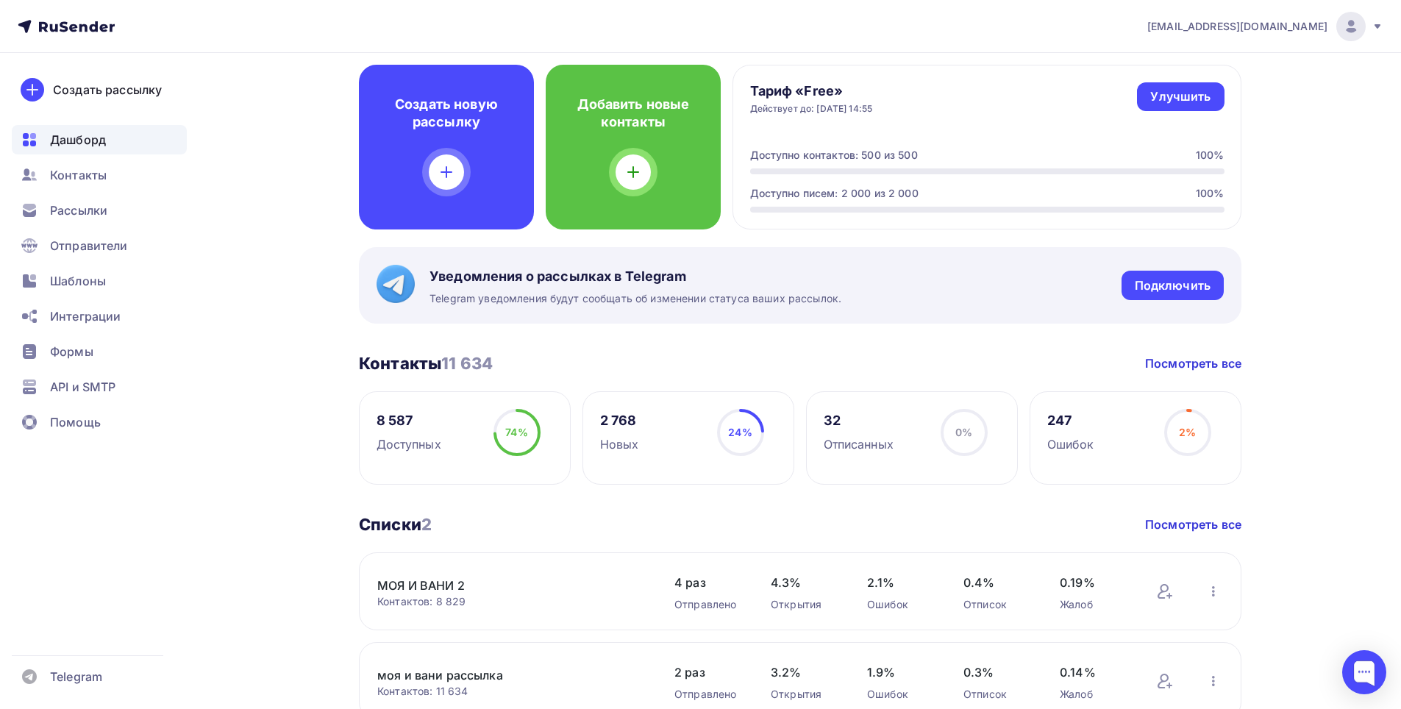
click at [427, 435] on div "Доступных" at bounding box center [409, 444] width 65 height 18
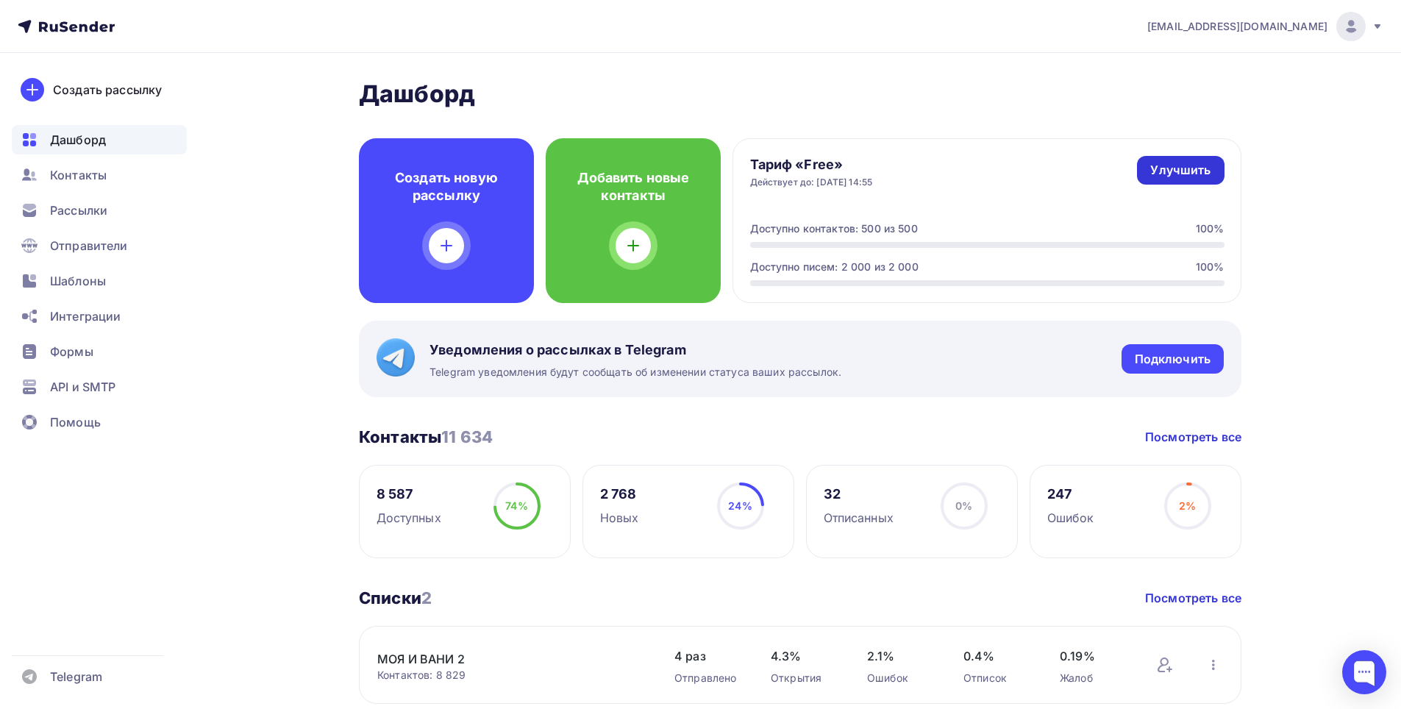
click at [1161, 172] on div "Улучшить" at bounding box center [1180, 170] width 60 height 17
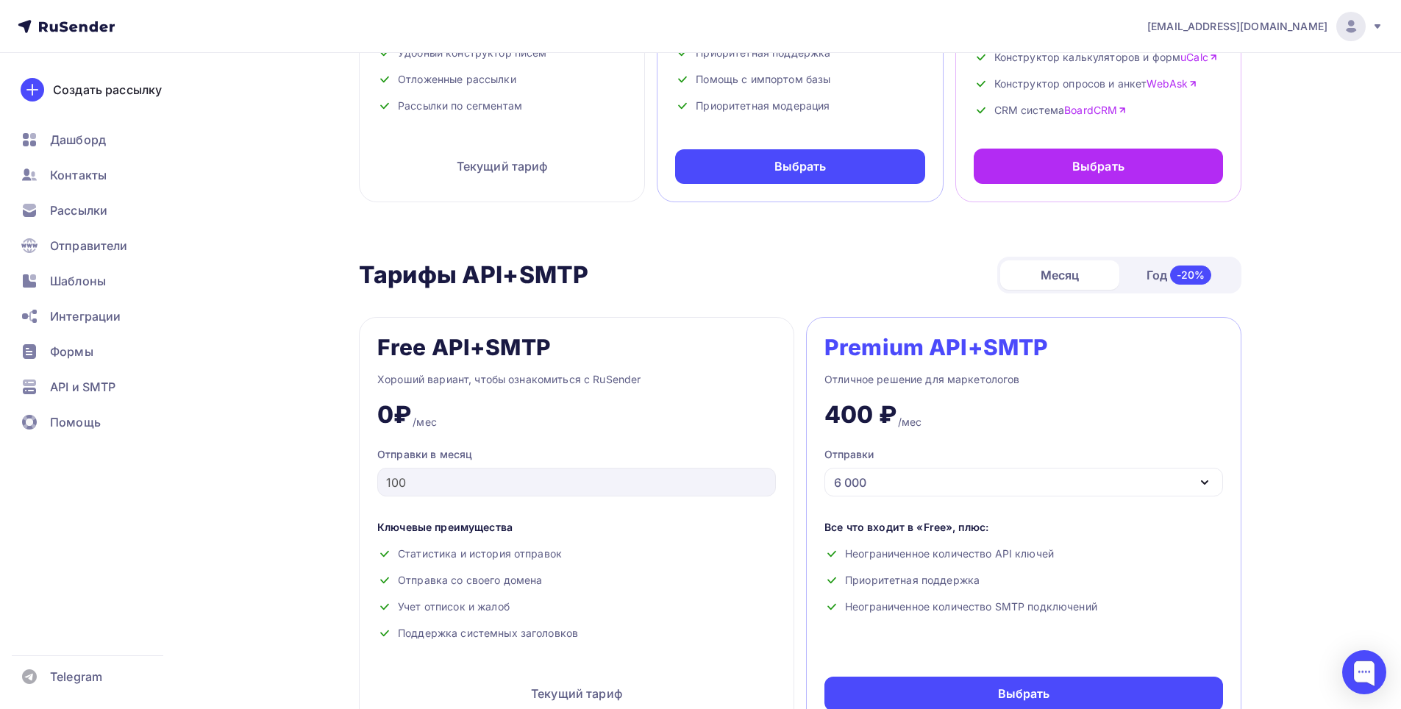
scroll to position [74, 0]
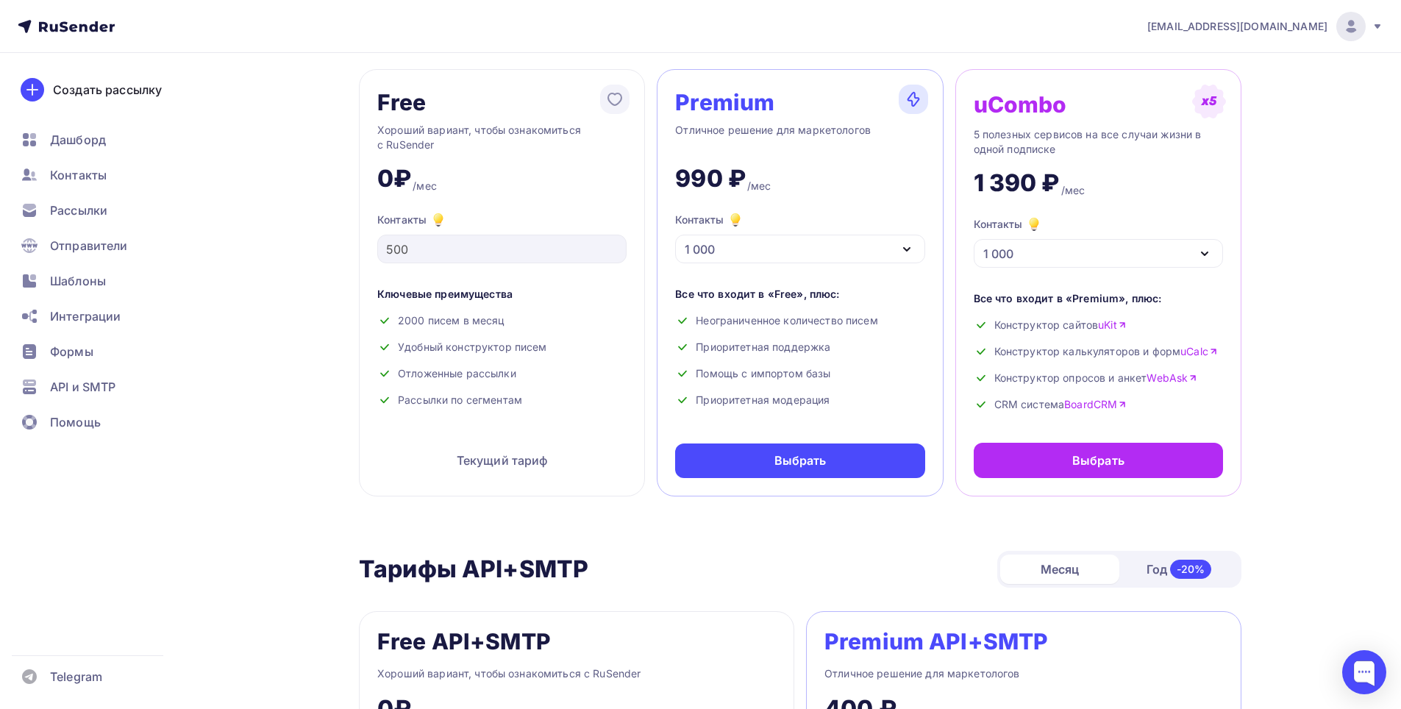
click at [798, 252] on div "1 000" at bounding box center [799, 249] width 249 height 29
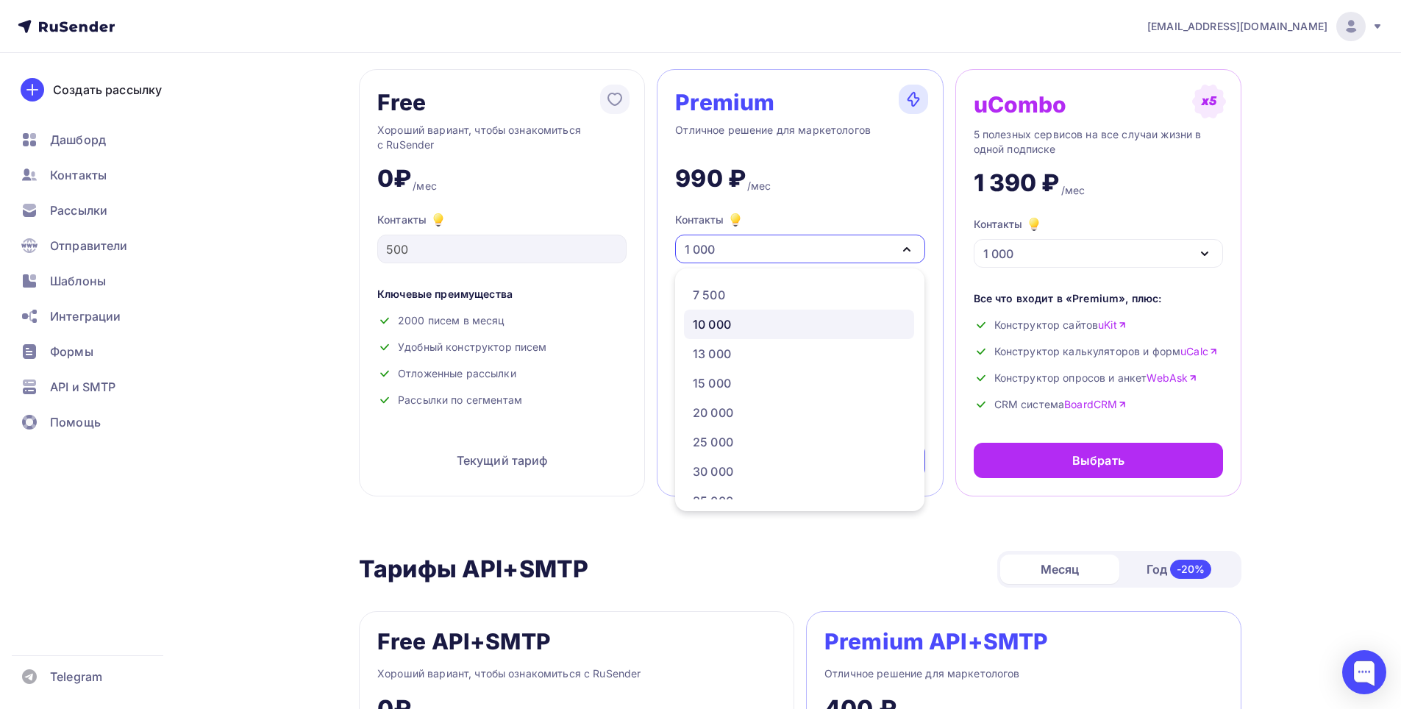
scroll to position [0, 0]
click at [803, 440] on div "7 500" at bounding box center [799, 442] width 213 height 18
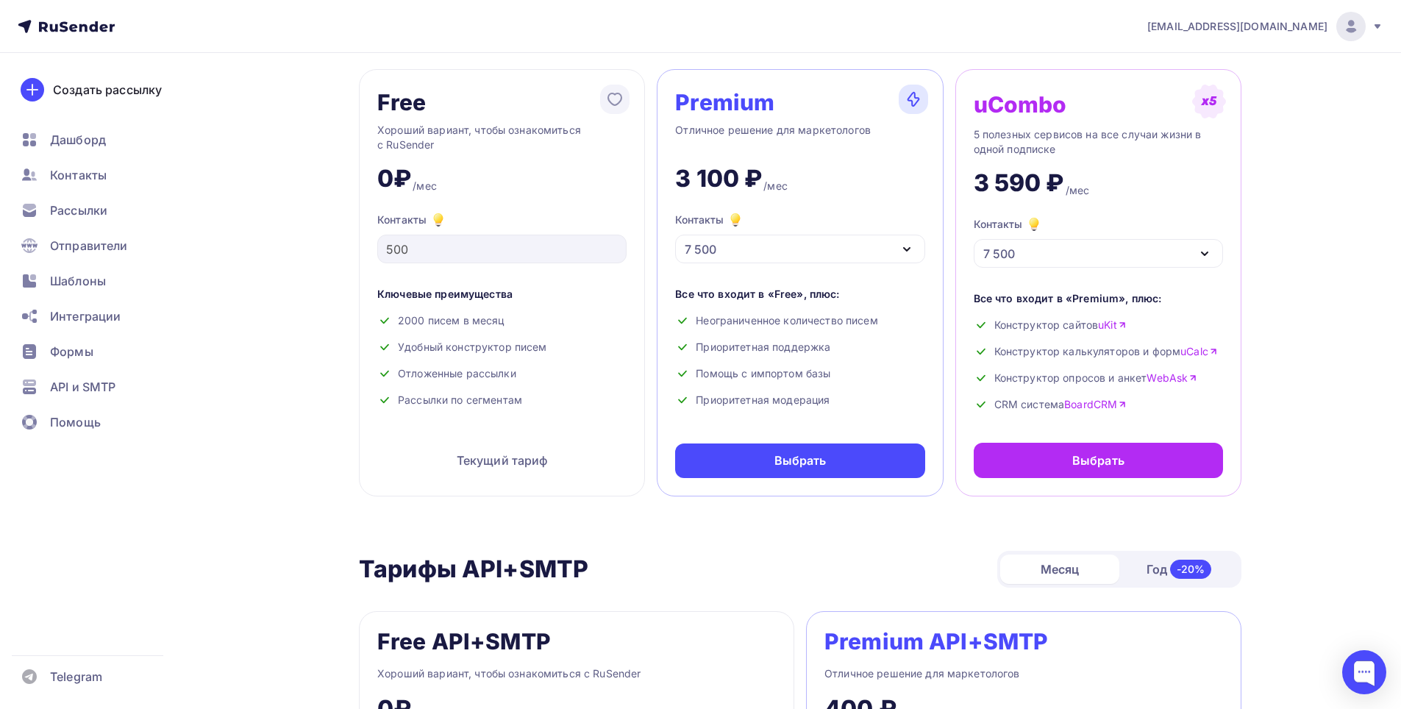
click at [772, 243] on div "7 500" at bounding box center [799, 249] width 249 height 29
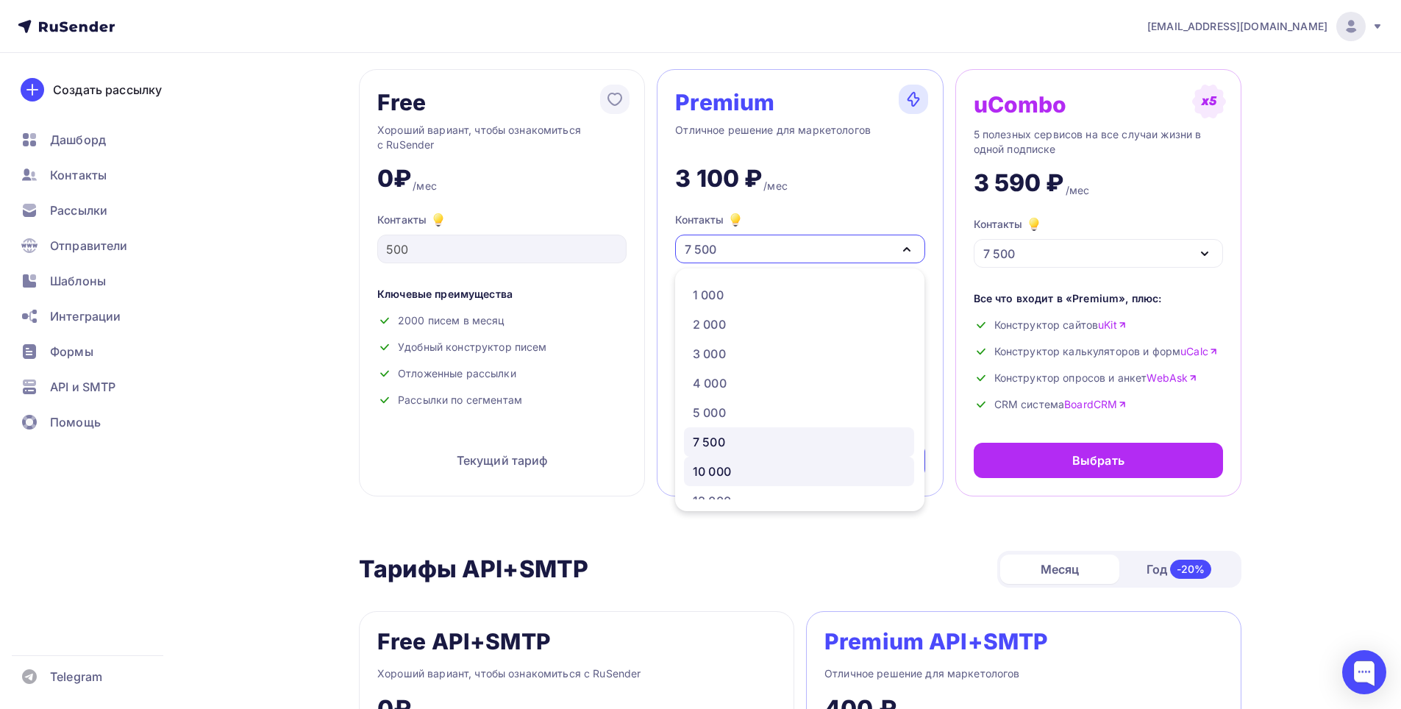
click at [747, 476] on div "10 000" at bounding box center [799, 472] width 213 height 18
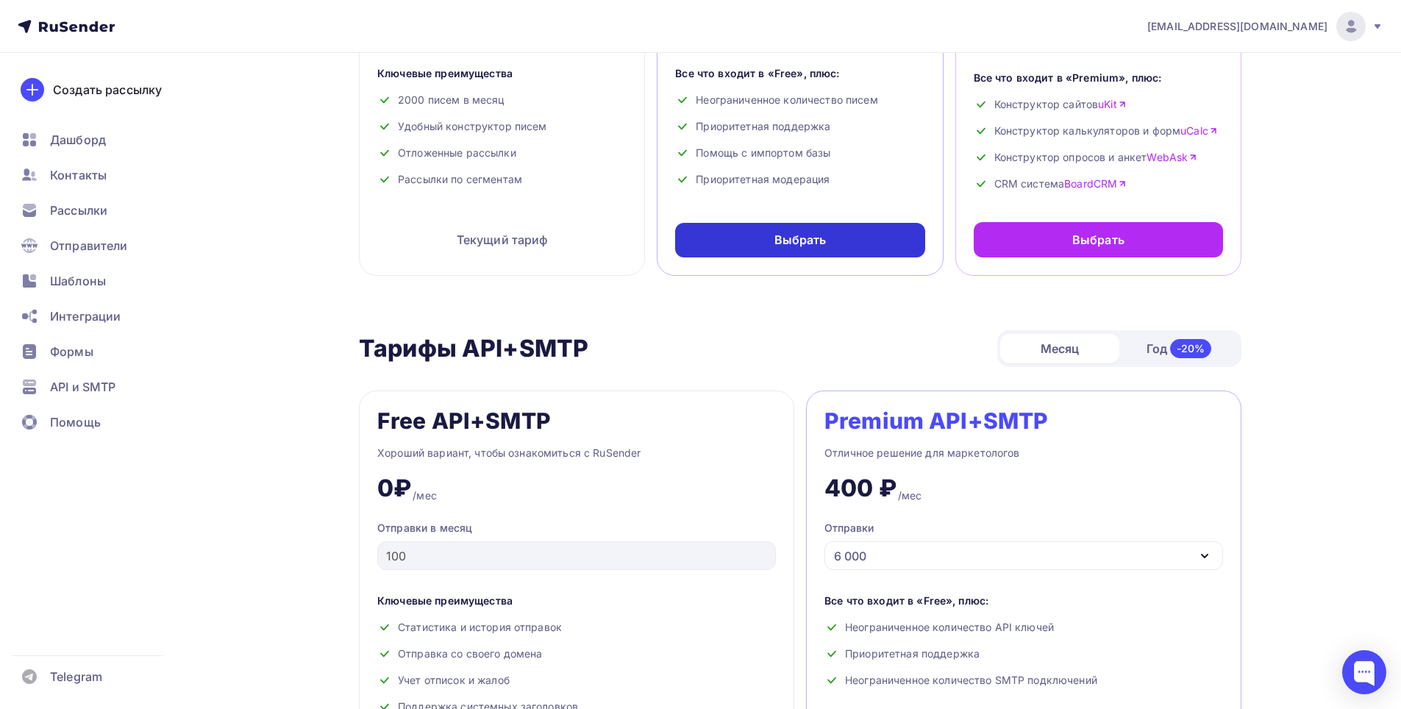
scroll to position [441, 0]
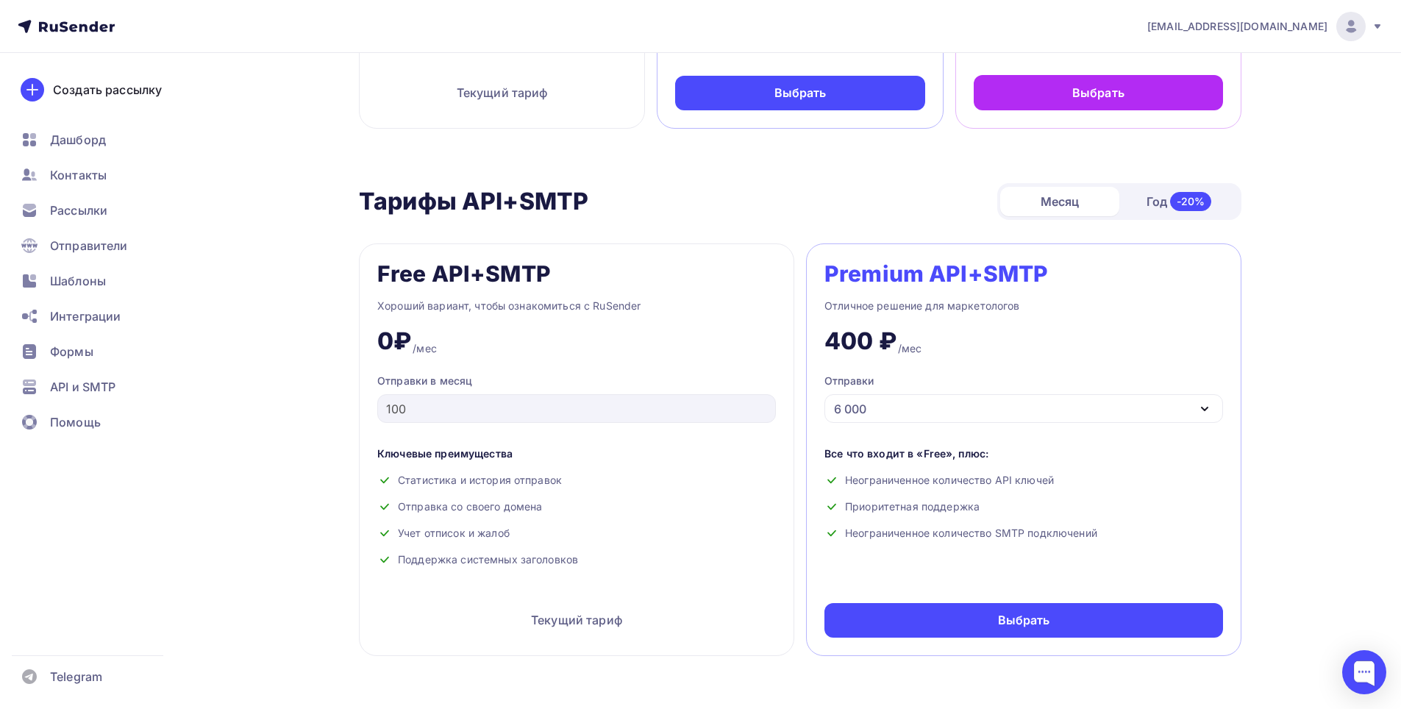
click at [889, 399] on div "6 000" at bounding box center [1024, 408] width 399 height 29
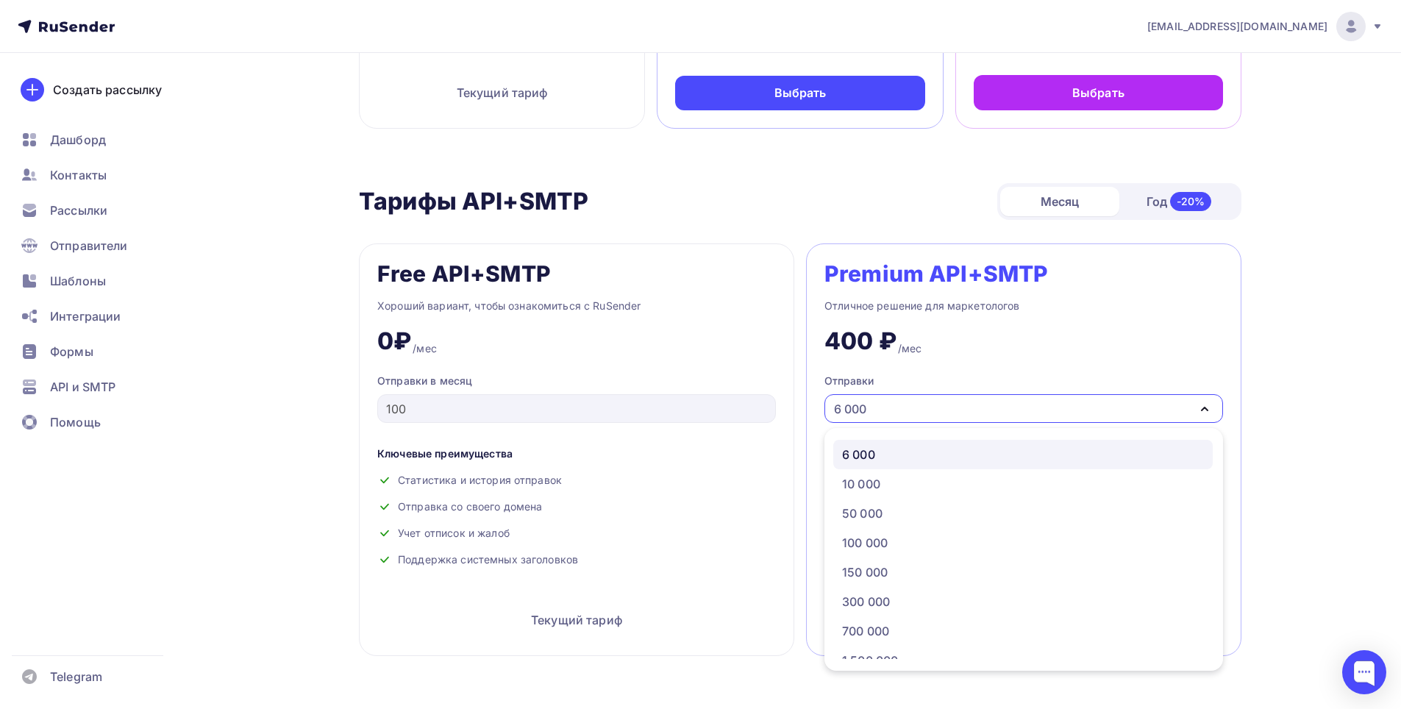
click at [889, 399] on div "6 000" at bounding box center [1024, 408] width 399 height 29
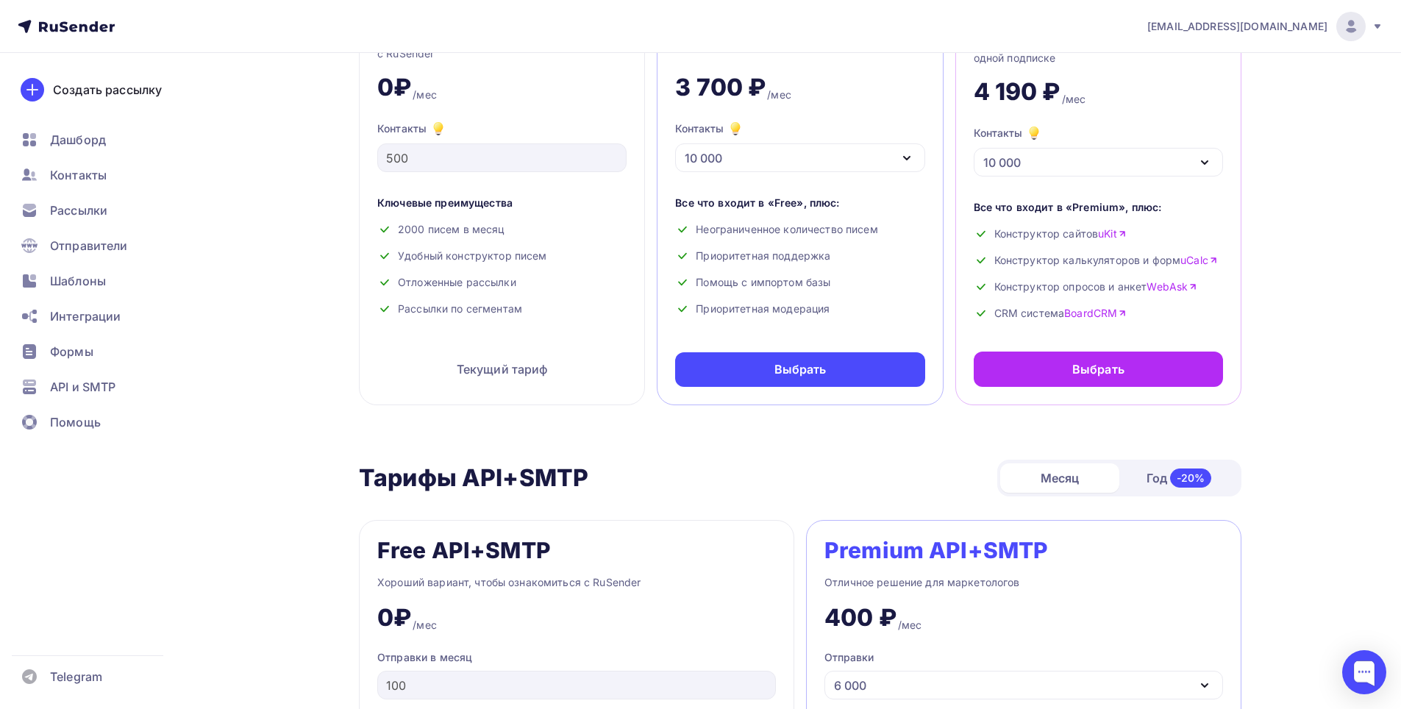
scroll to position [0, 0]
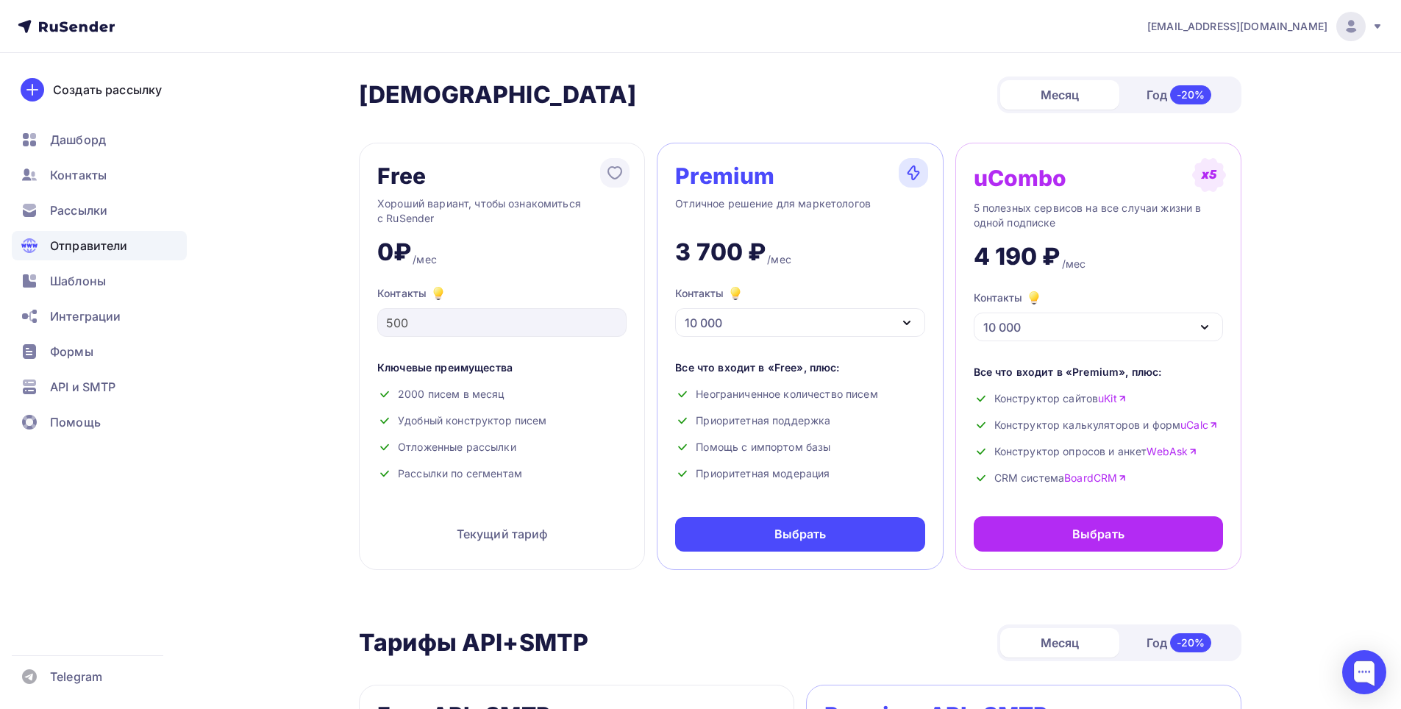
click at [137, 249] on div "Отправители" at bounding box center [99, 245] width 175 height 29
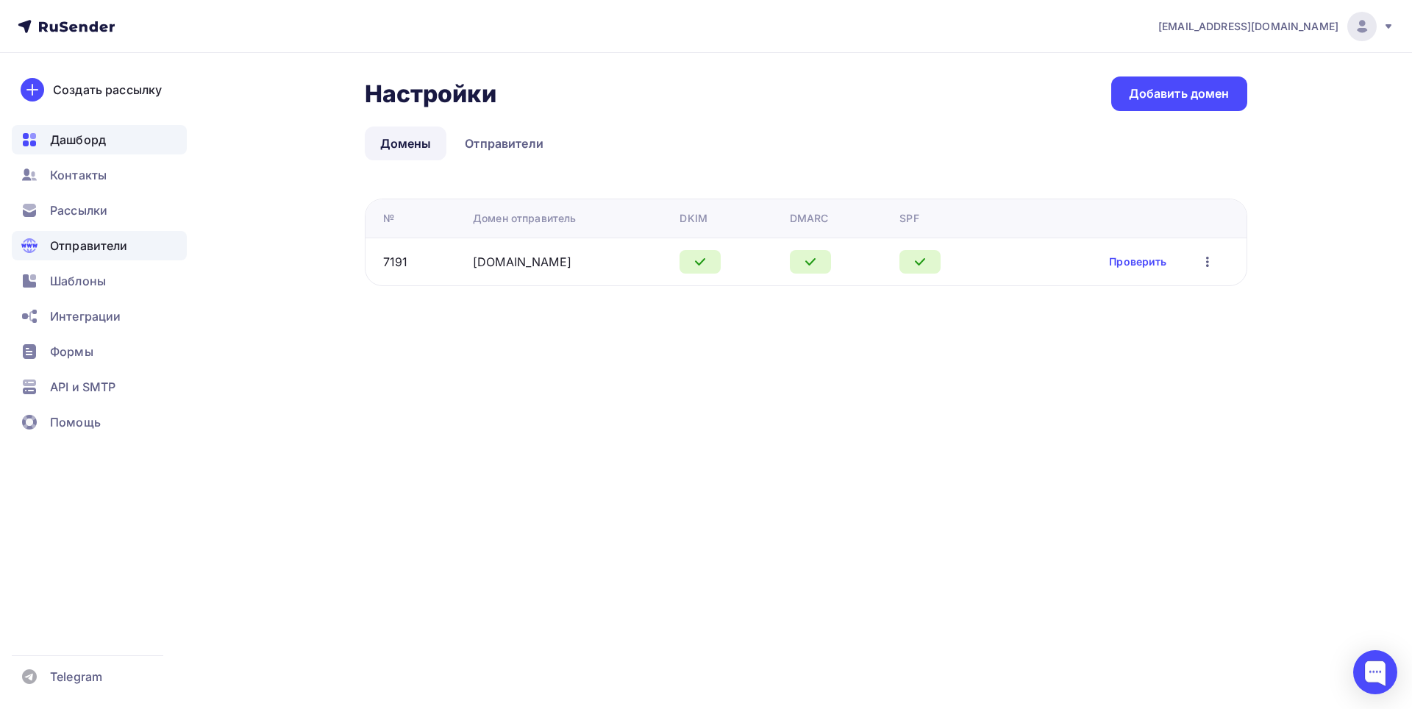
click at [114, 149] on div "Дашборд" at bounding box center [99, 139] width 175 height 29
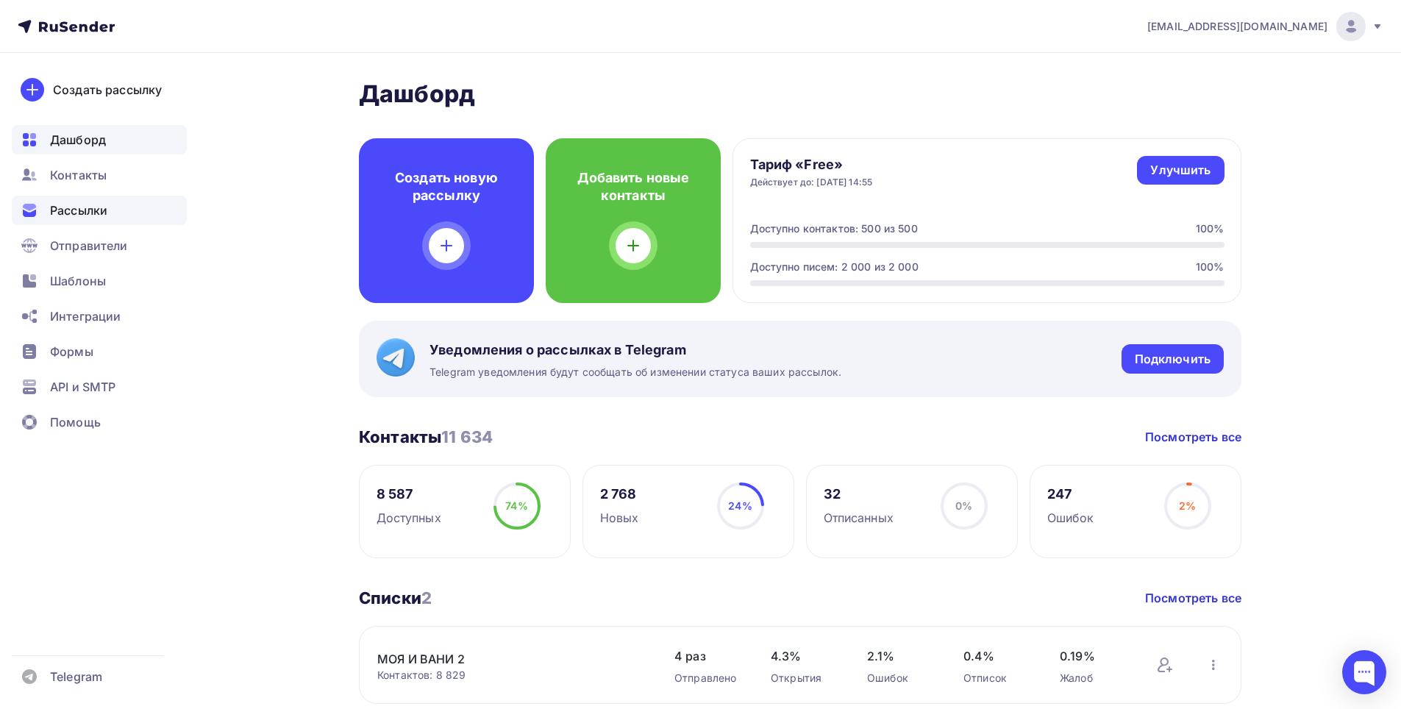
click at [124, 220] on div "Рассылки" at bounding box center [99, 210] width 175 height 29
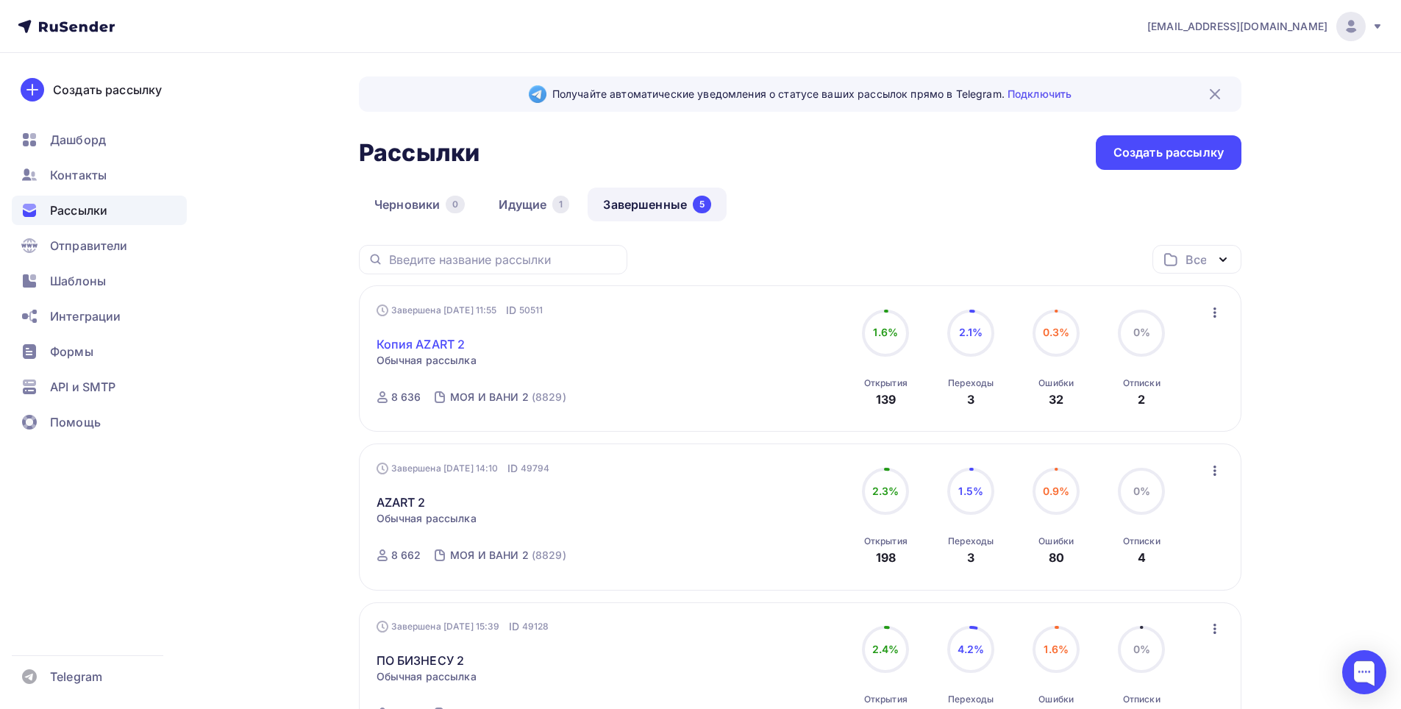
click at [443, 341] on link "Копия AZART 2" at bounding box center [421, 344] width 89 height 18
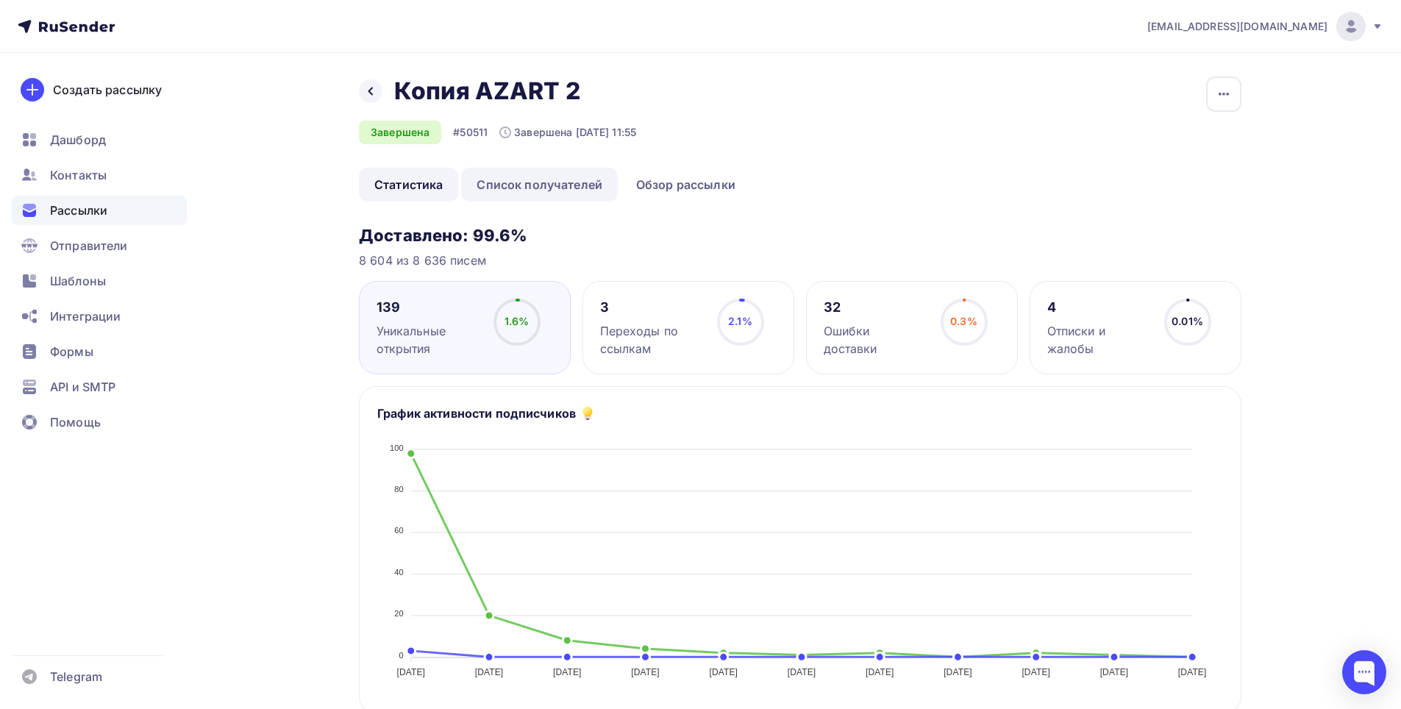
click at [555, 193] on link "Список получателей" at bounding box center [539, 185] width 157 height 34
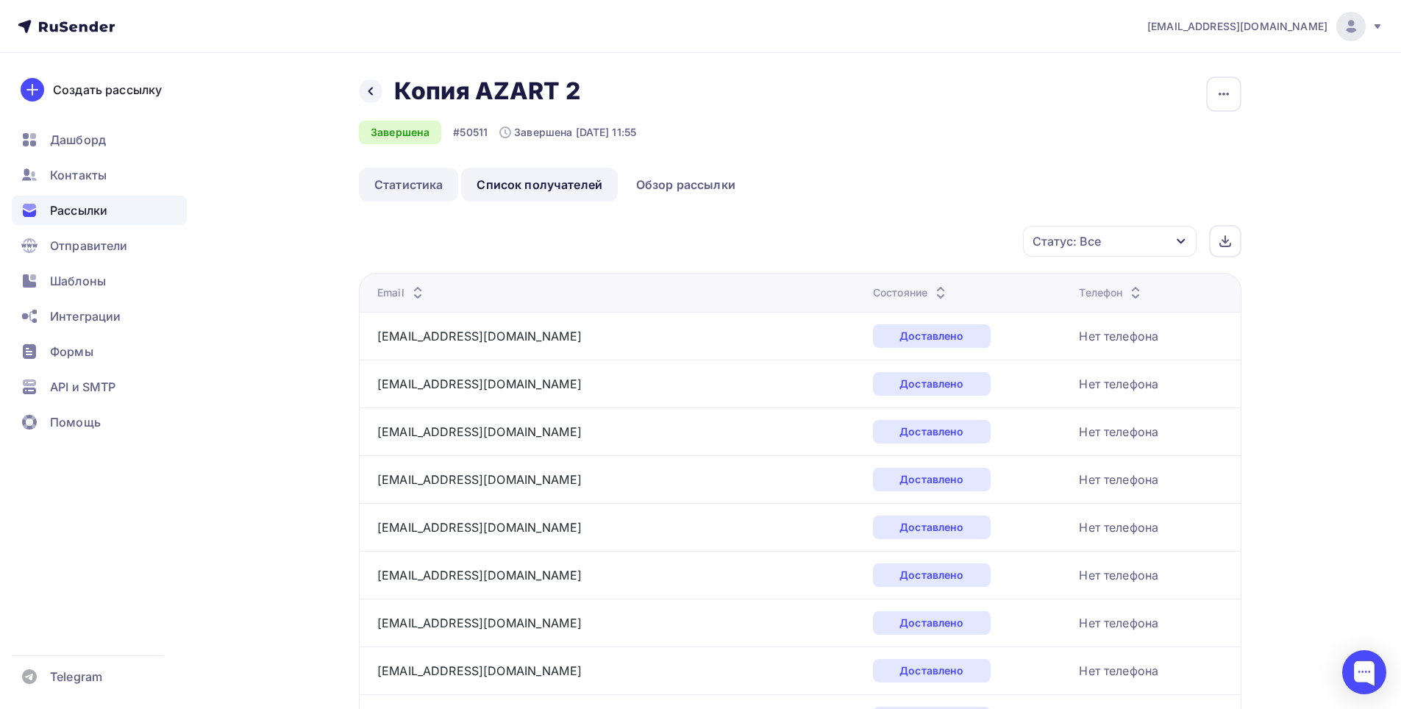
click at [425, 187] on link "Статистика" at bounding box center [408, 185] width 99 height 34
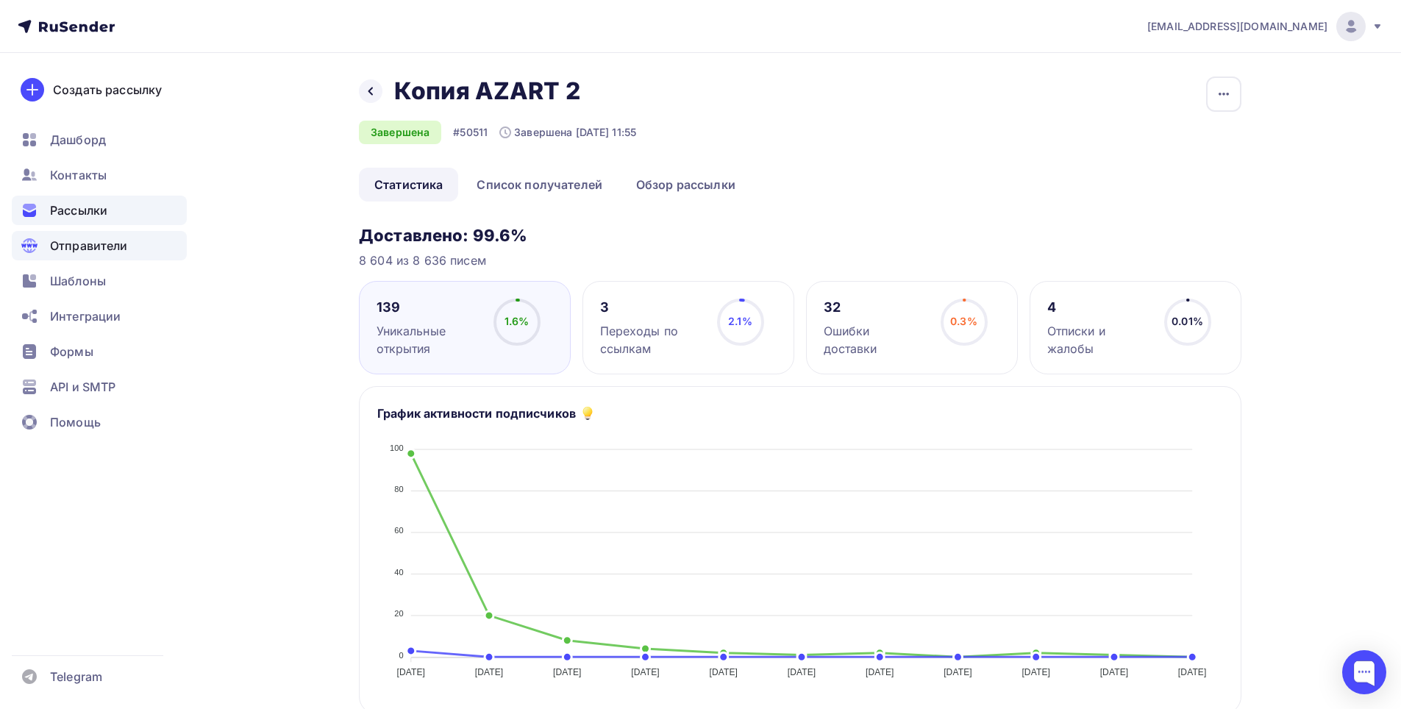
click at [143, 249] on div "Отправители" at bounding box center [99, 245] width 175 height 29
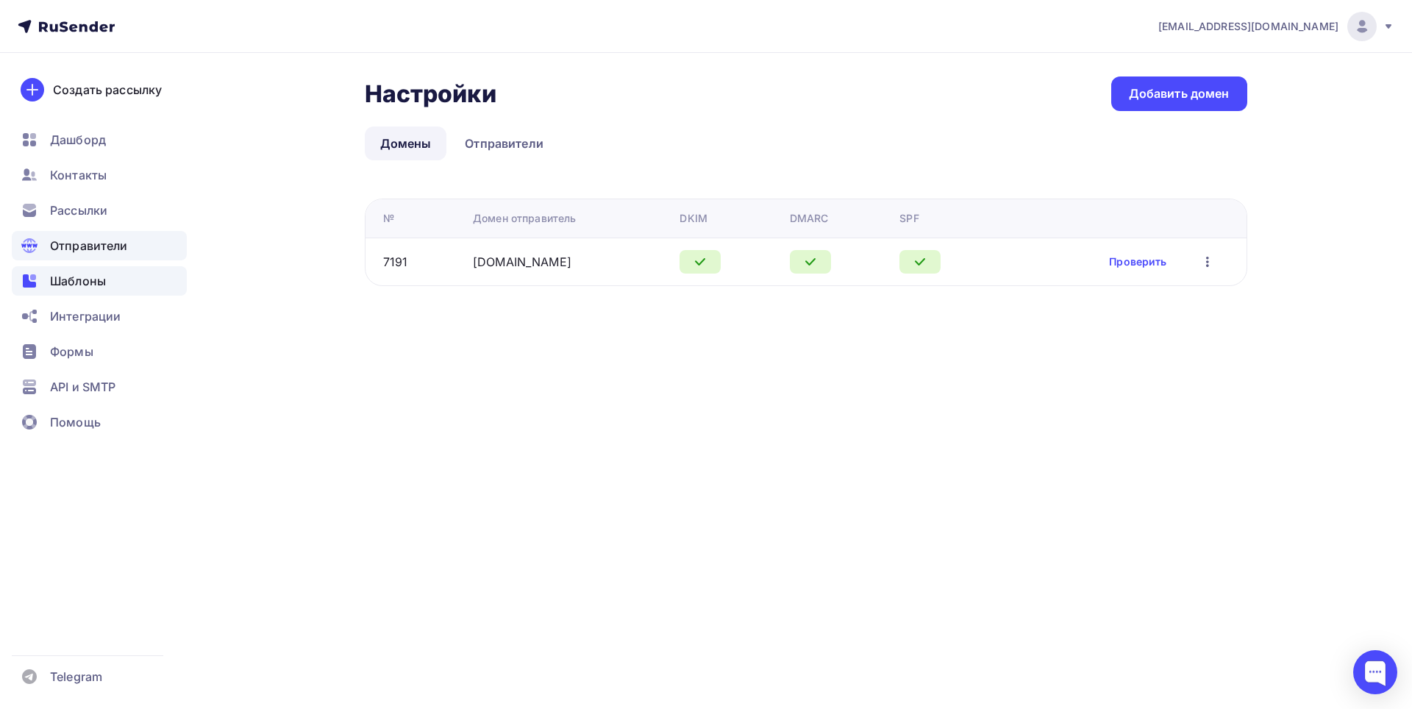
click at [123, 285] on div "Шаблоны" at bounding box center [99, 280] width 175 height 29
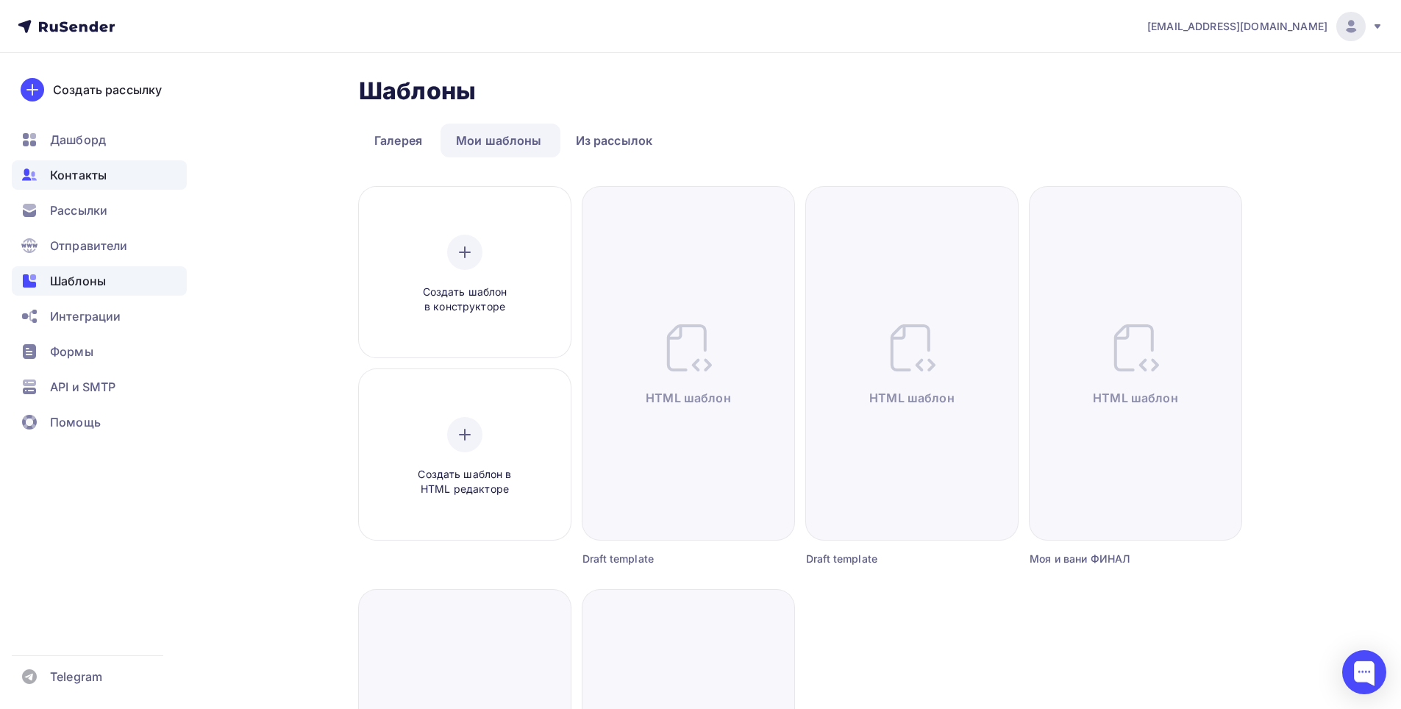
click at [114, 168] on div "Контакты" at bounding box center [99, 174] width 175 height 29
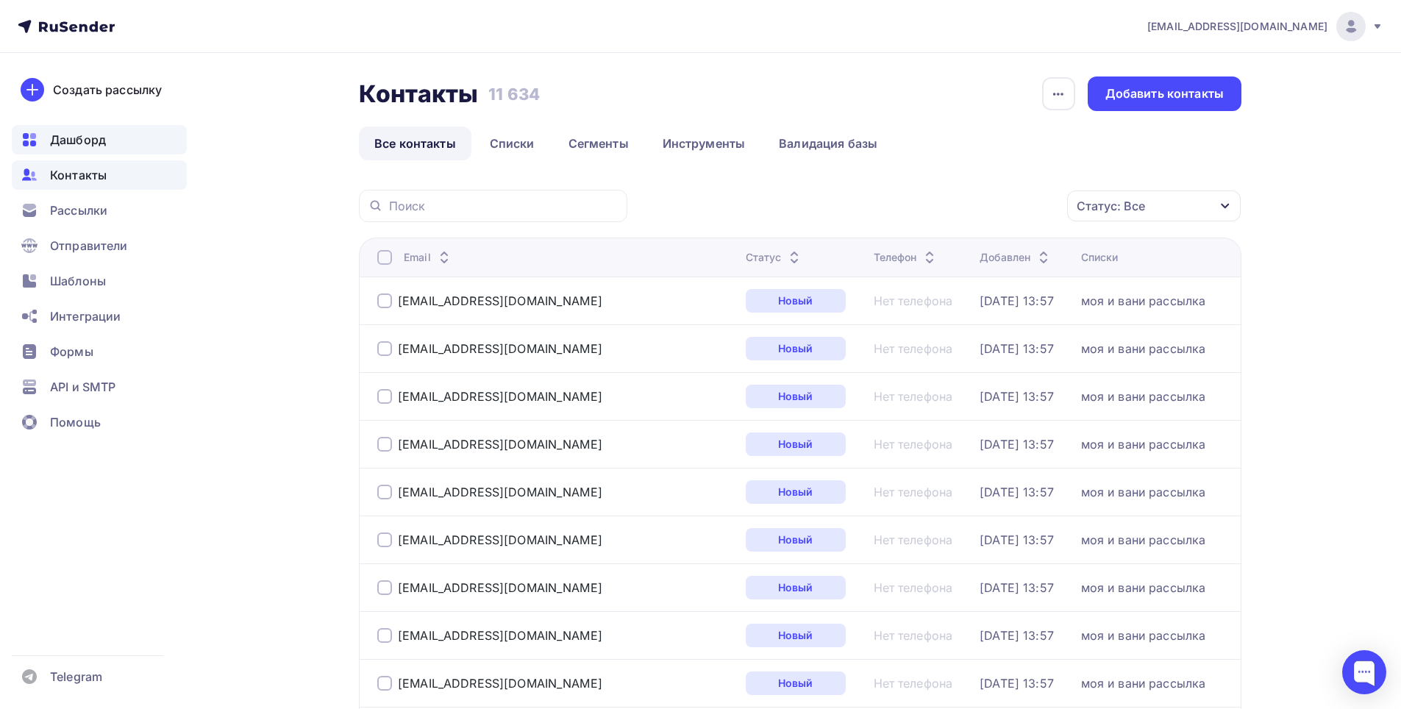
click at [102, 140] on span "Дашборд" at bounding box center [78, 140] width 56 height 18
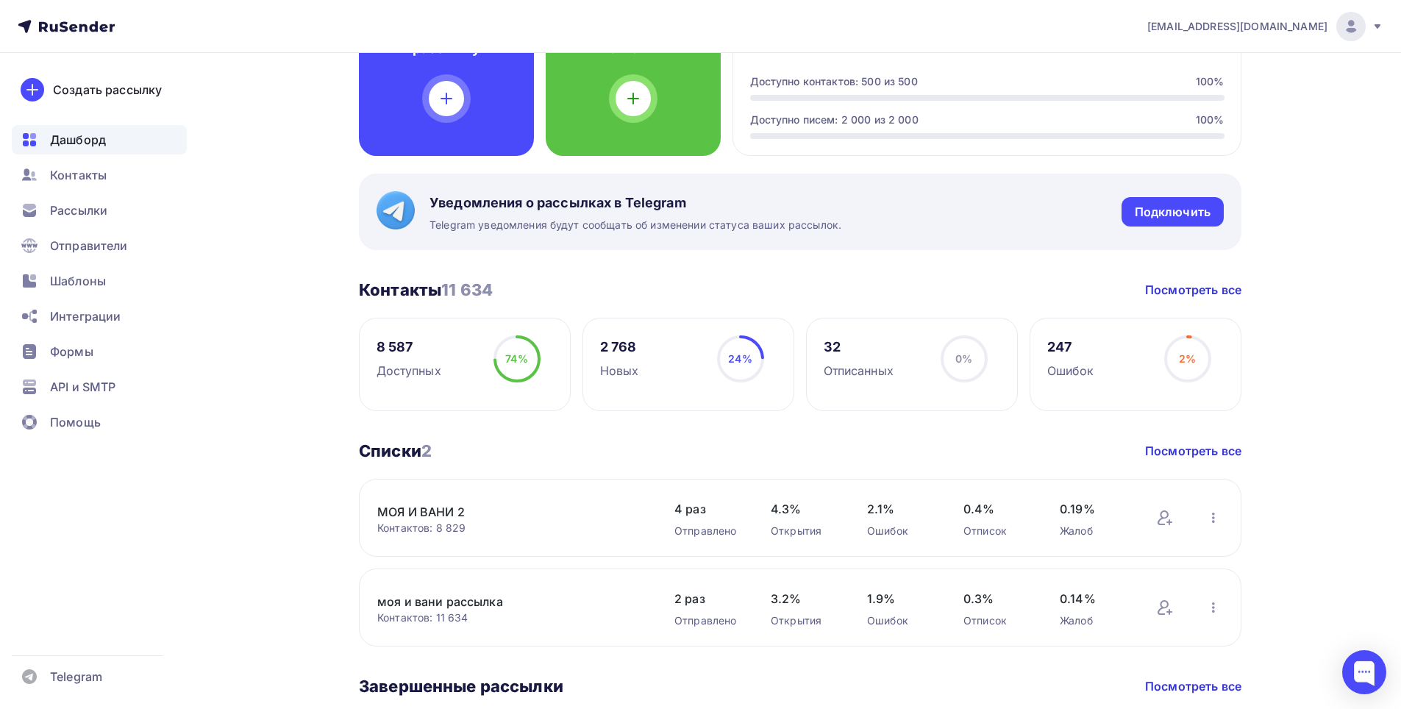
scroll to position [221, 0]
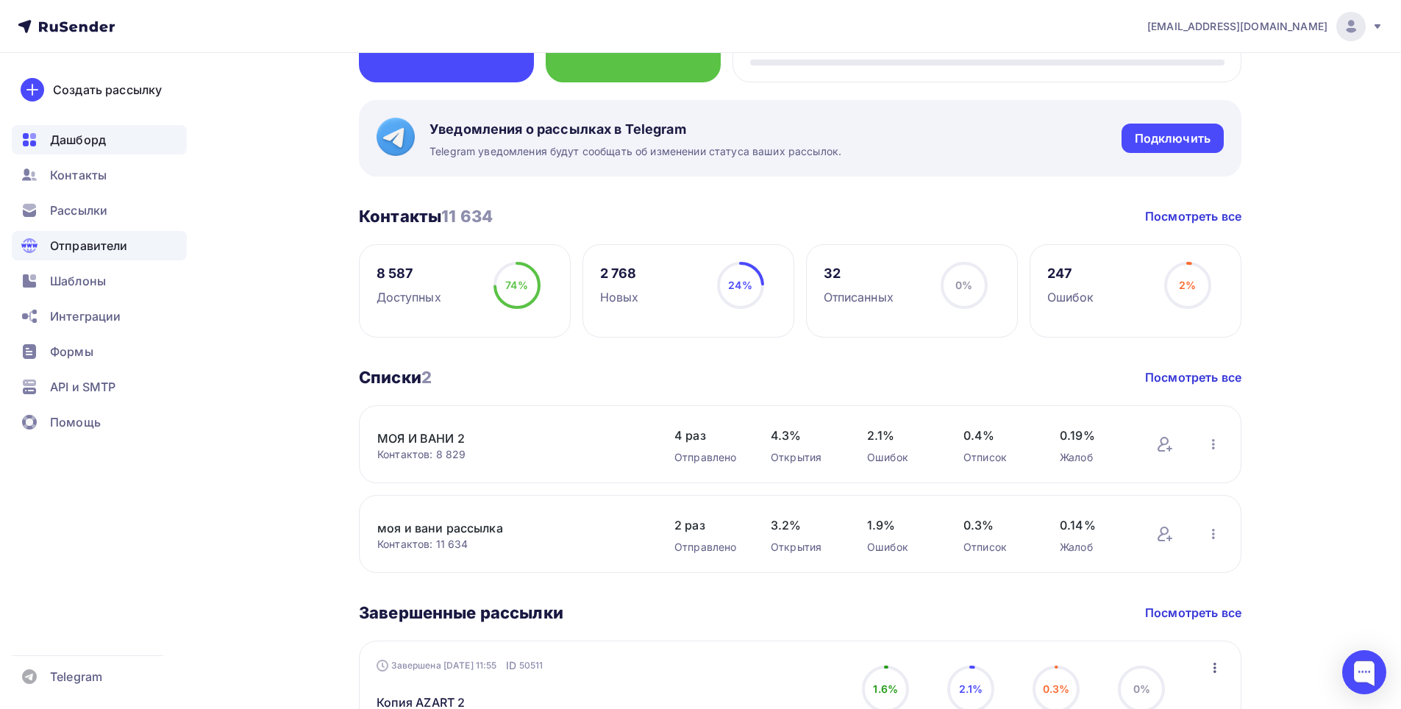
click at [98, 248] on span "Отправители" at bounding box center [89, 246] width 78 height 18
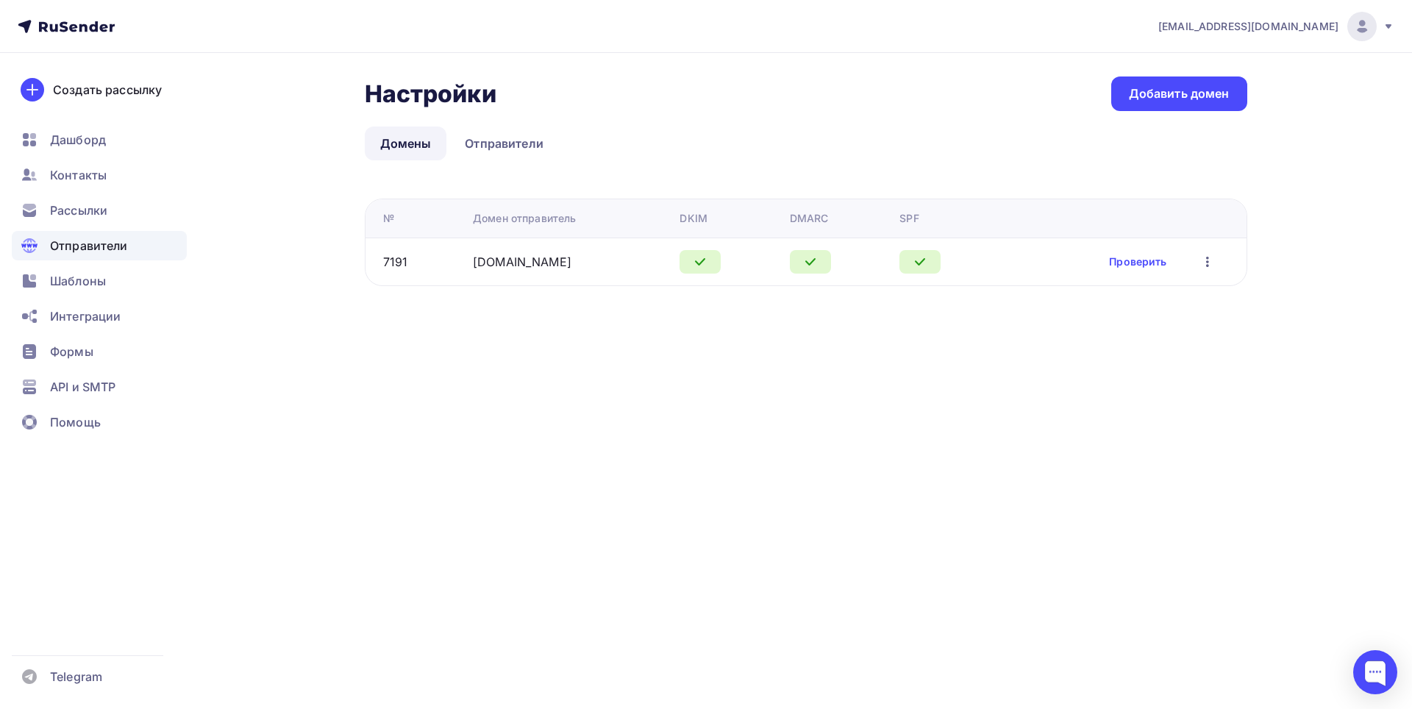
click at [94, 225] on ul "Дашборд Контакты Рассылки Отправители Шаблоны Интеграции Формы API и SMTP Помощь" at bounding box center [99, 285] width 175 height 320
click at [93, 207] on span "Рассылки" at bounding box center [78, 211] width 57 height 18
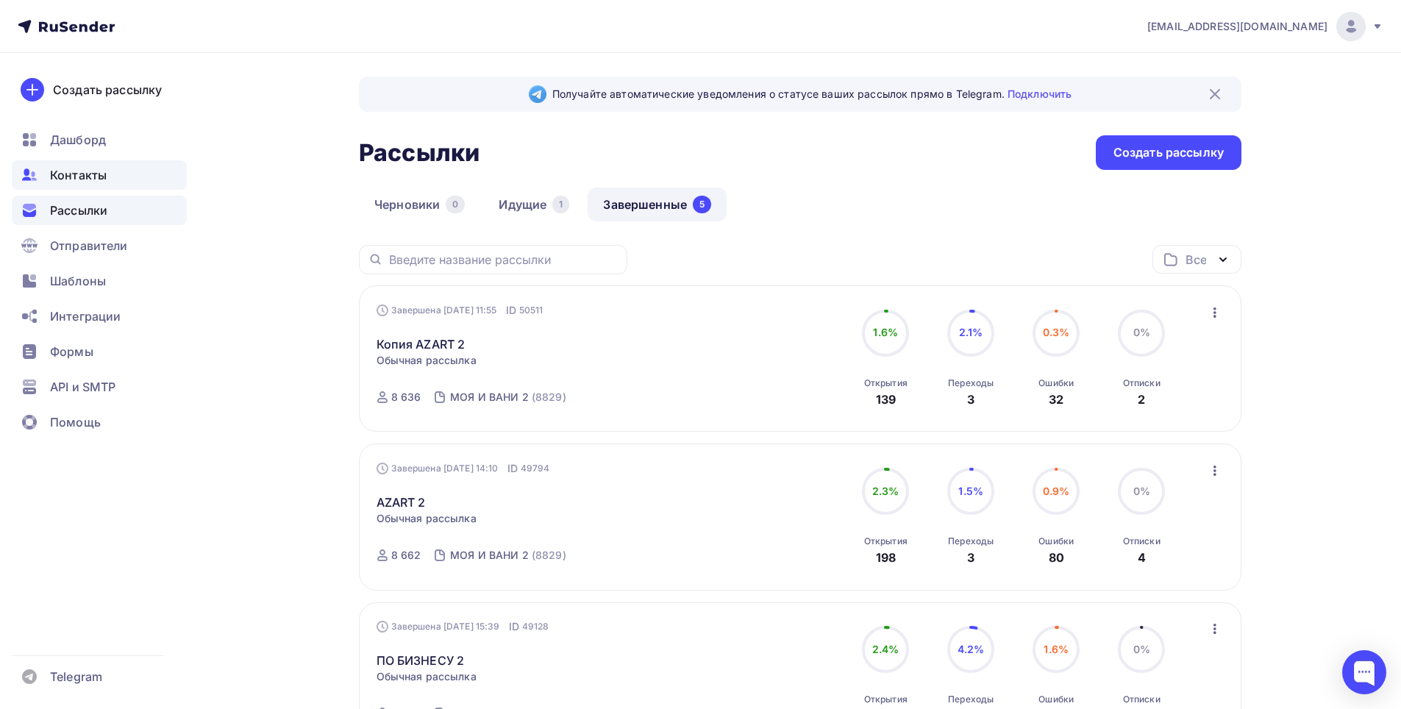
click at [92, 168] on span "Контакты" at bounding box center [78, 175] width 57 height 18
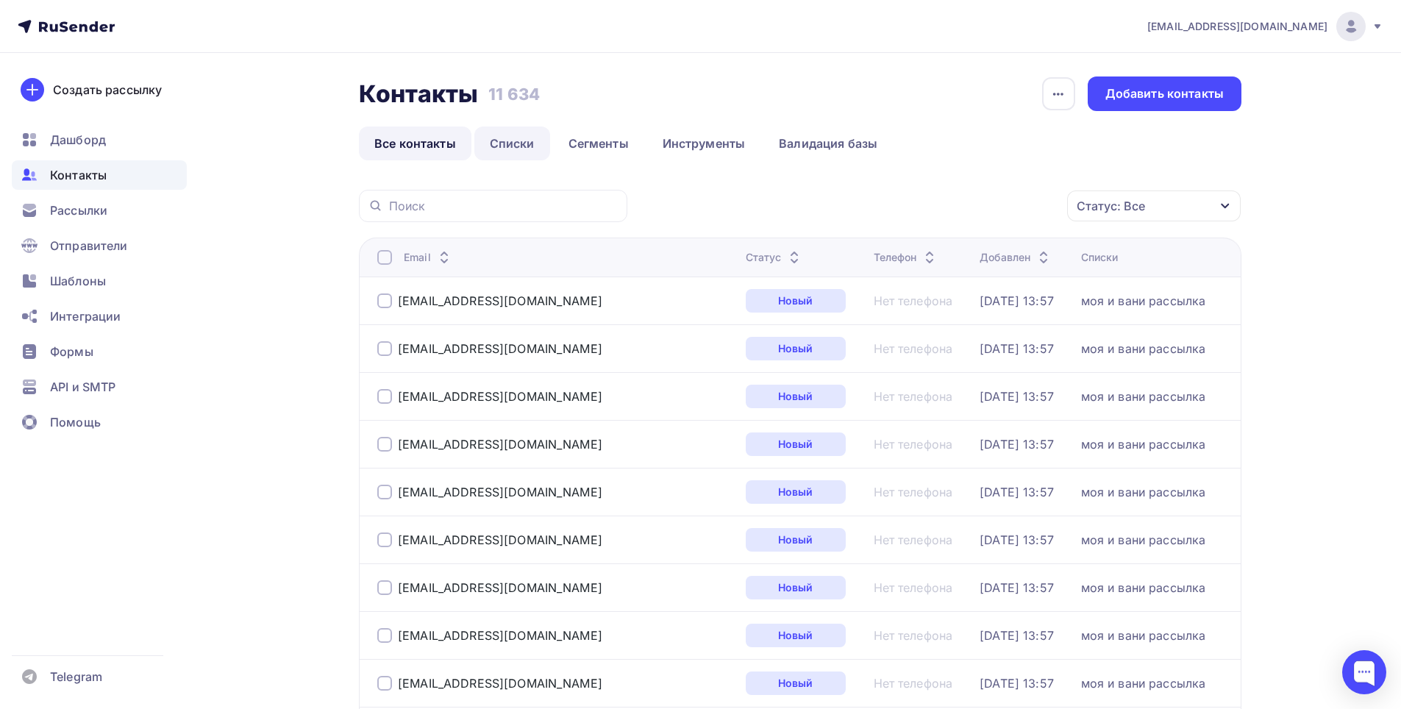
click at [487, 139] on link "Списки" at bounding box center [512, 144] width 76 height 34
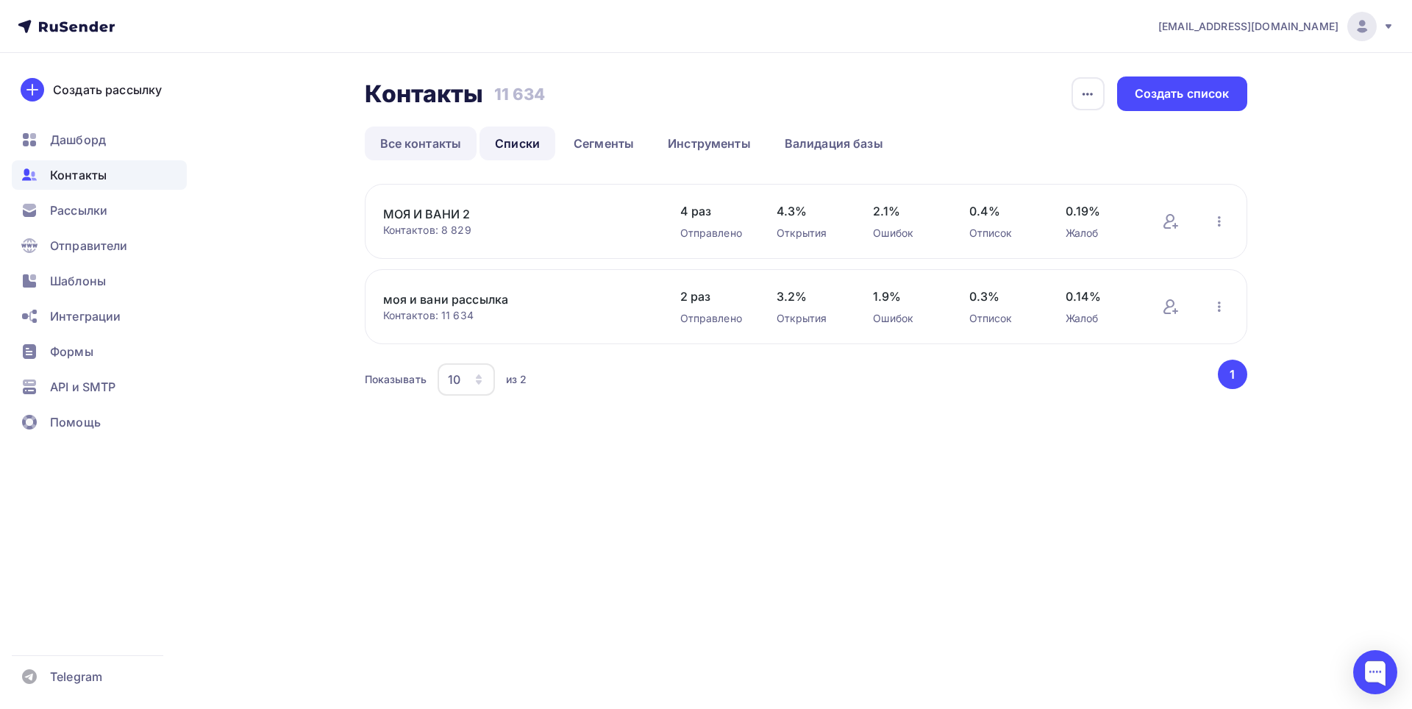
click at [439, 143] on link "Все контакты" at bounding box center [421, 144] width 113 height 34
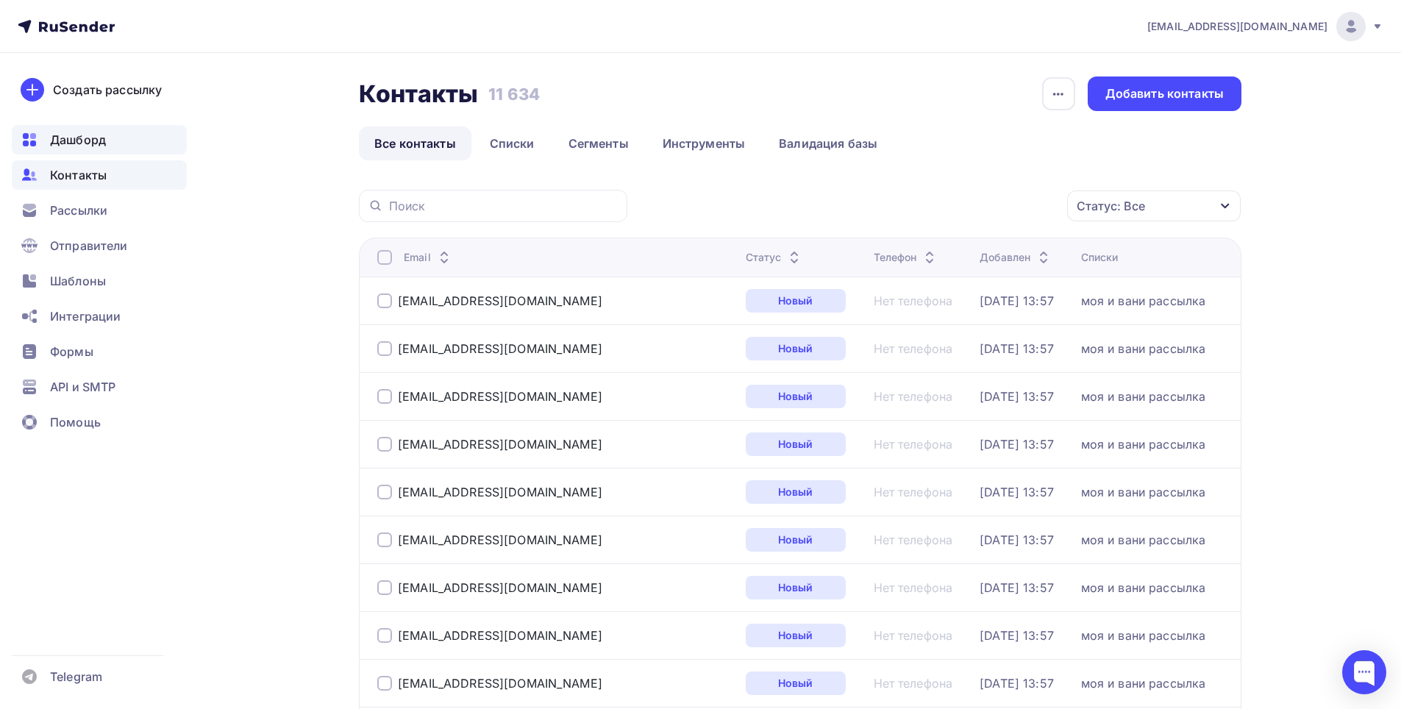
click at [132, 138] on div "Дашборд" at bounding box center [99, 139] width 175 height 29
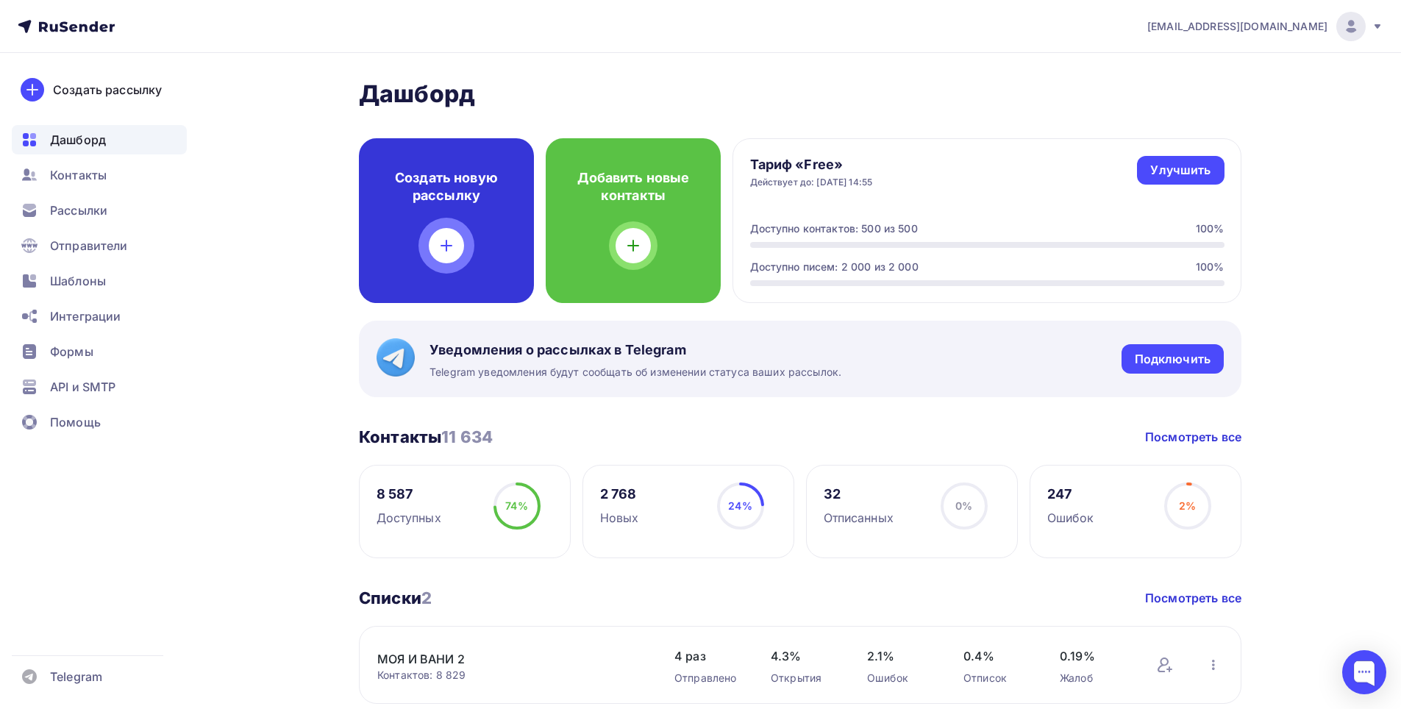
click at [438, 235] on div at bounding box center [446, 245] width 35 height 35
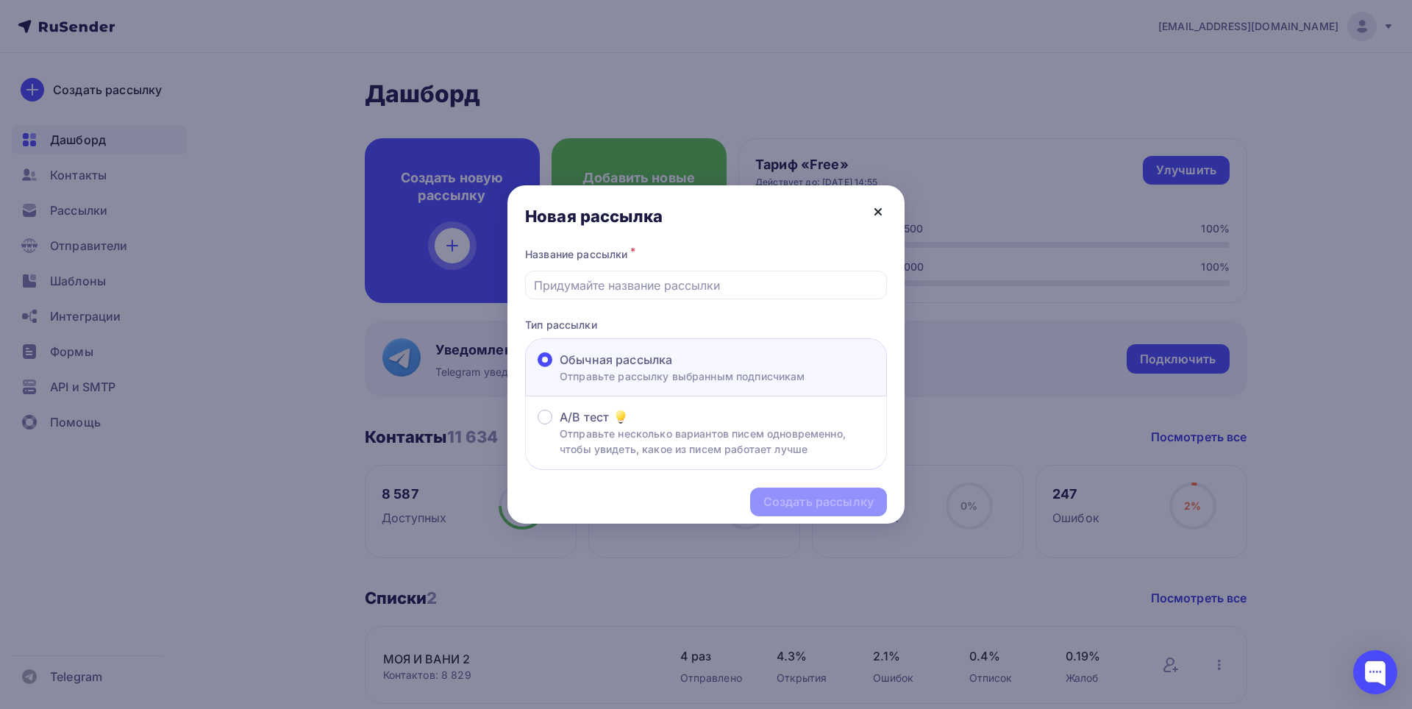
click at [876, 209] on icon at bounding box center [878, 212] width 18 height 18
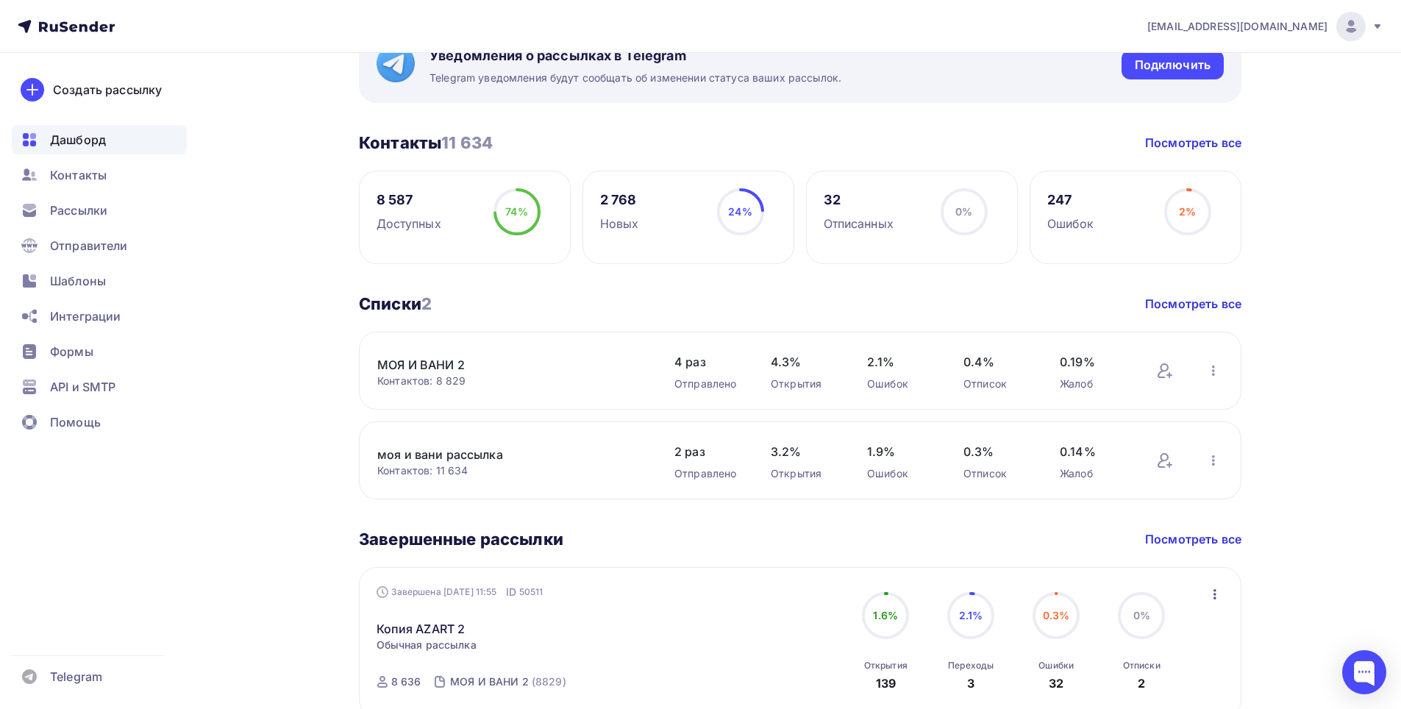
scroll to position [588, 0]
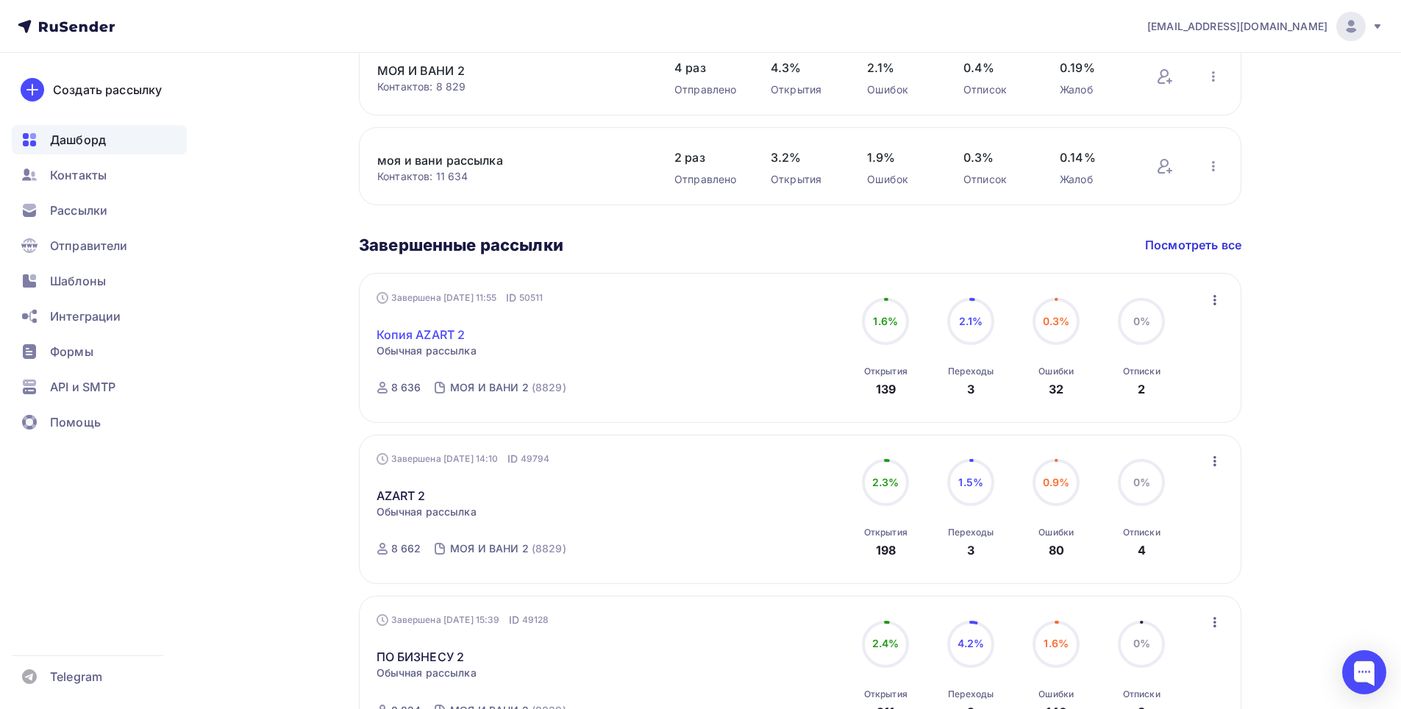
click at [446, 329] on link "Копия AZART 2" at bounding box center [421, 335] width 89 height 18
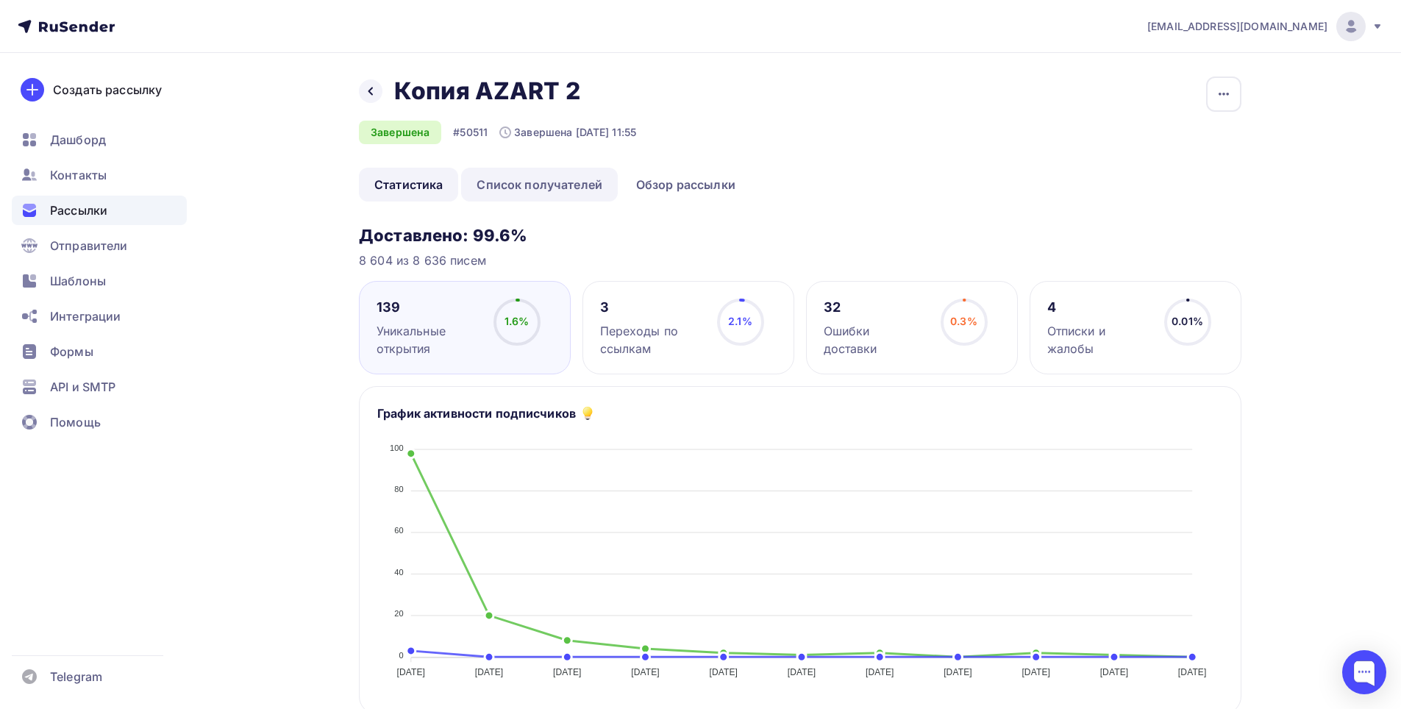
click at [502, 191] on link "Список получателей" at bounding box center [539, 185] width 157 height 34
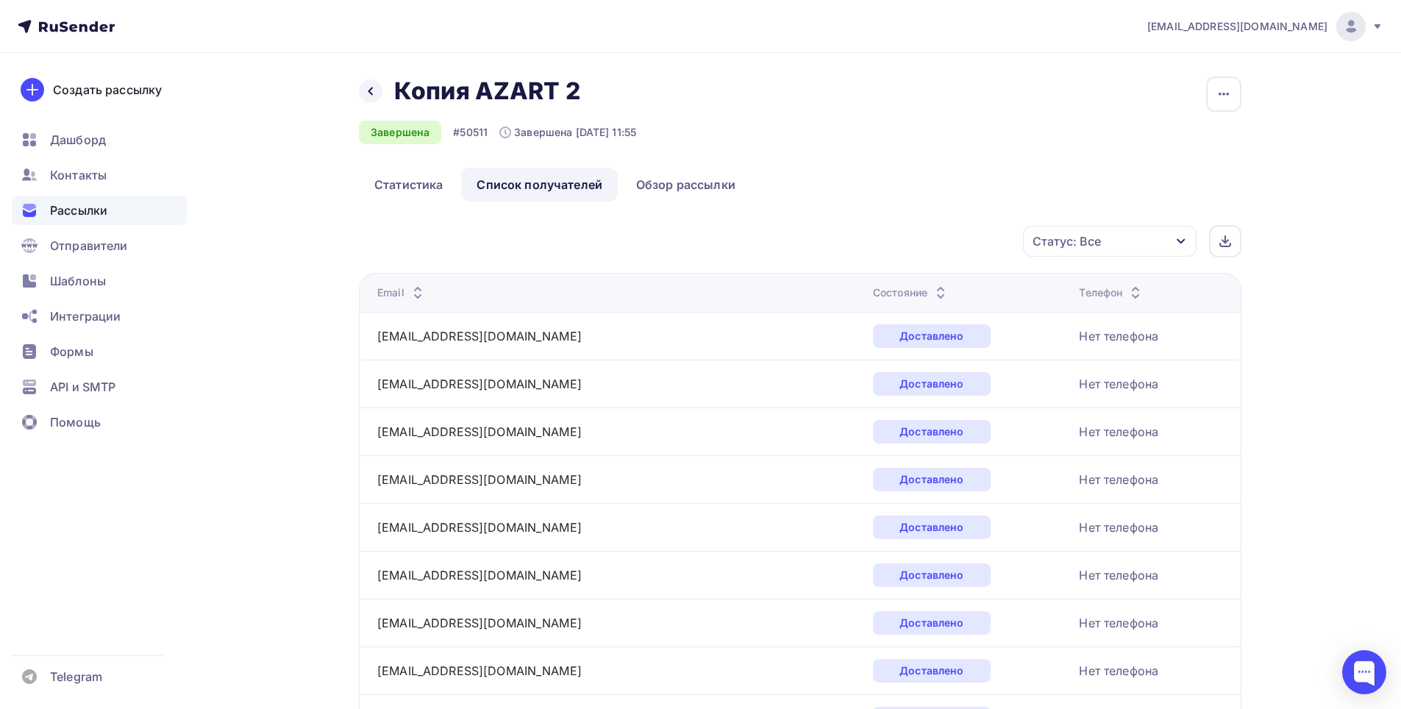
click at [1061, 242] on div "Статус: Все" at bounding box center [1067, 241] width 68 height 18
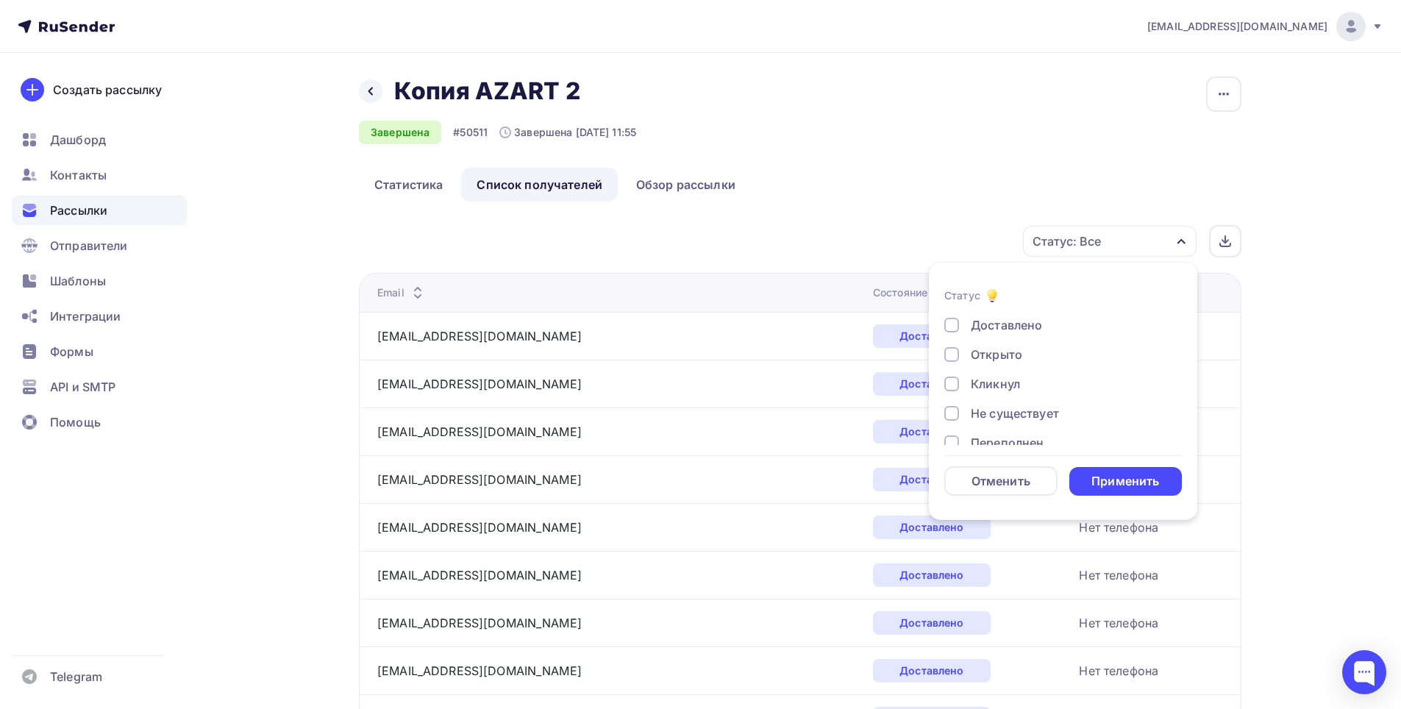
click at [1019, 352] on div "Открыто" at bounding box center [996, 355] width 51 height 18
click at [1112, 481] on div "Применить" at bounding box center [1126, 481] width 68 height 17
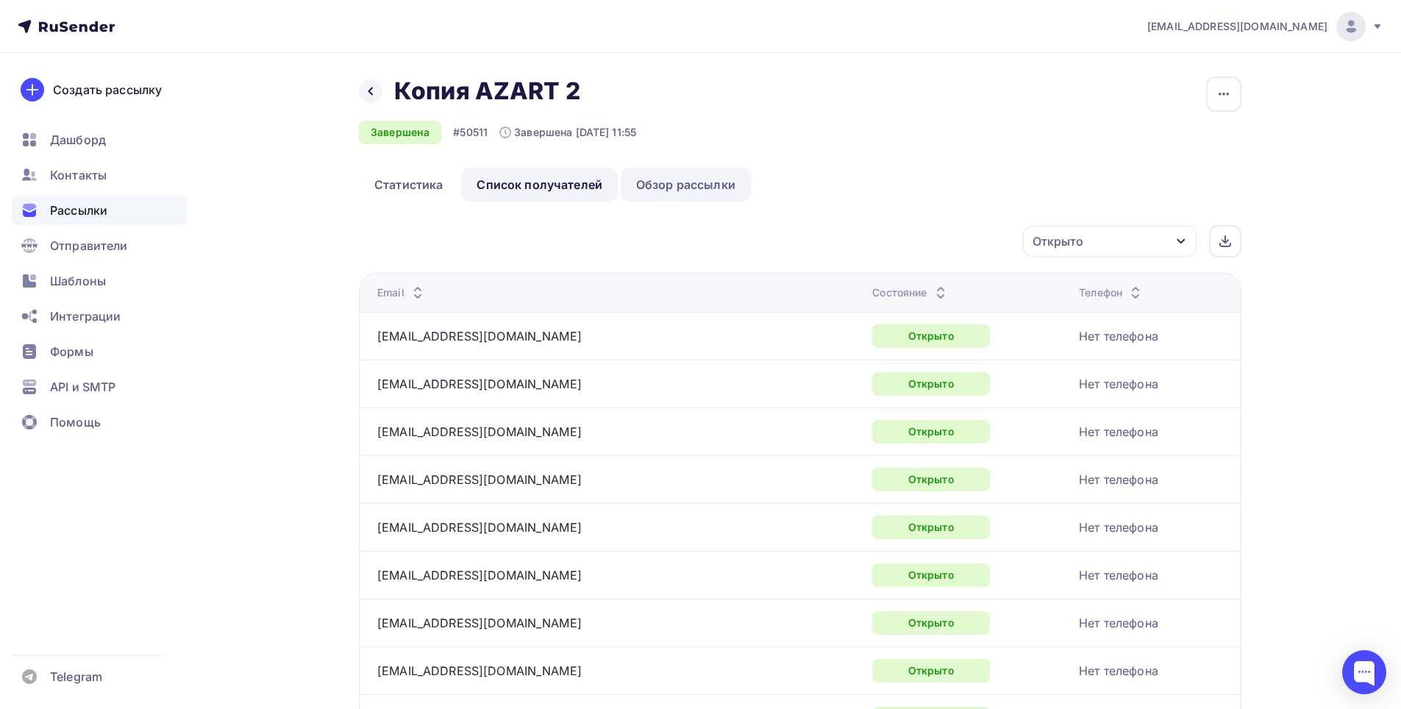
click at [708, 185] on link "Обзор рассылки" at bounding box center [686, 185] width 130 height 34
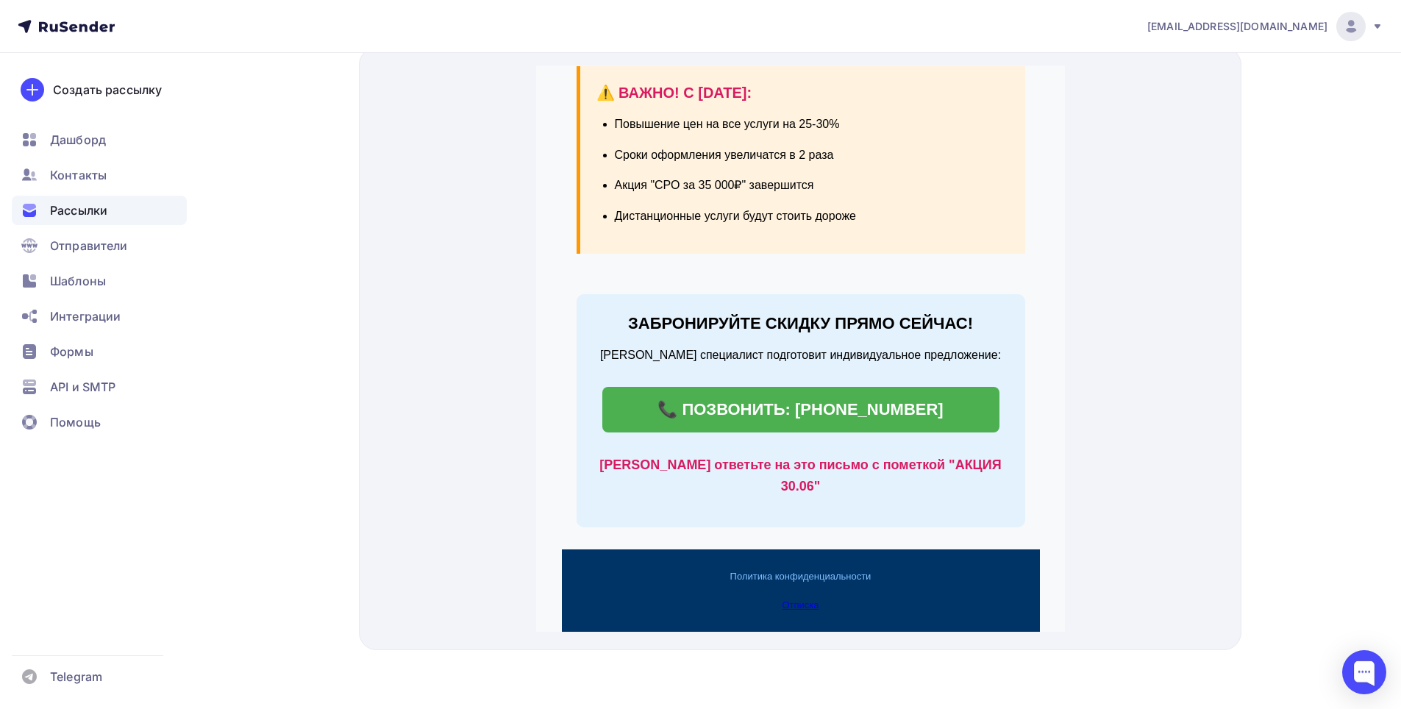
scroll to position [1065, 0]
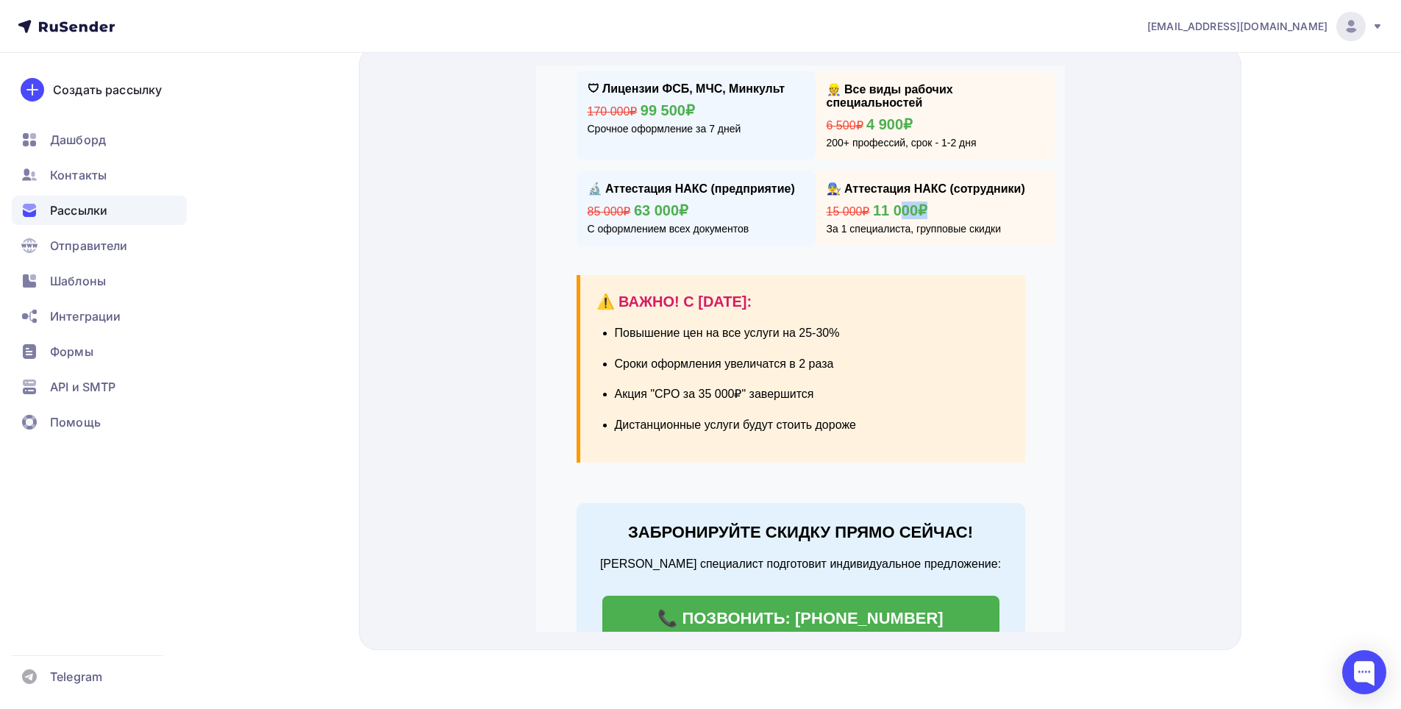
drag, startPoint x: 920, startPoint y: 210, endPoint x: 892, endPoint y: 210, distance: 28.7
click at [892, 202] on div "15 000₽ 11 000₽" at bounding box center [934, 193] width 217 height 18
click at [933, 202] on div "15 000₽ 11 000₽" at bounding box center [934, 193] width 217 height 18
click at [690, 294] on h3 "⚠️ ВАЖНО! С [DATE]:" at bounding box center [802, 284] width 413 height 21
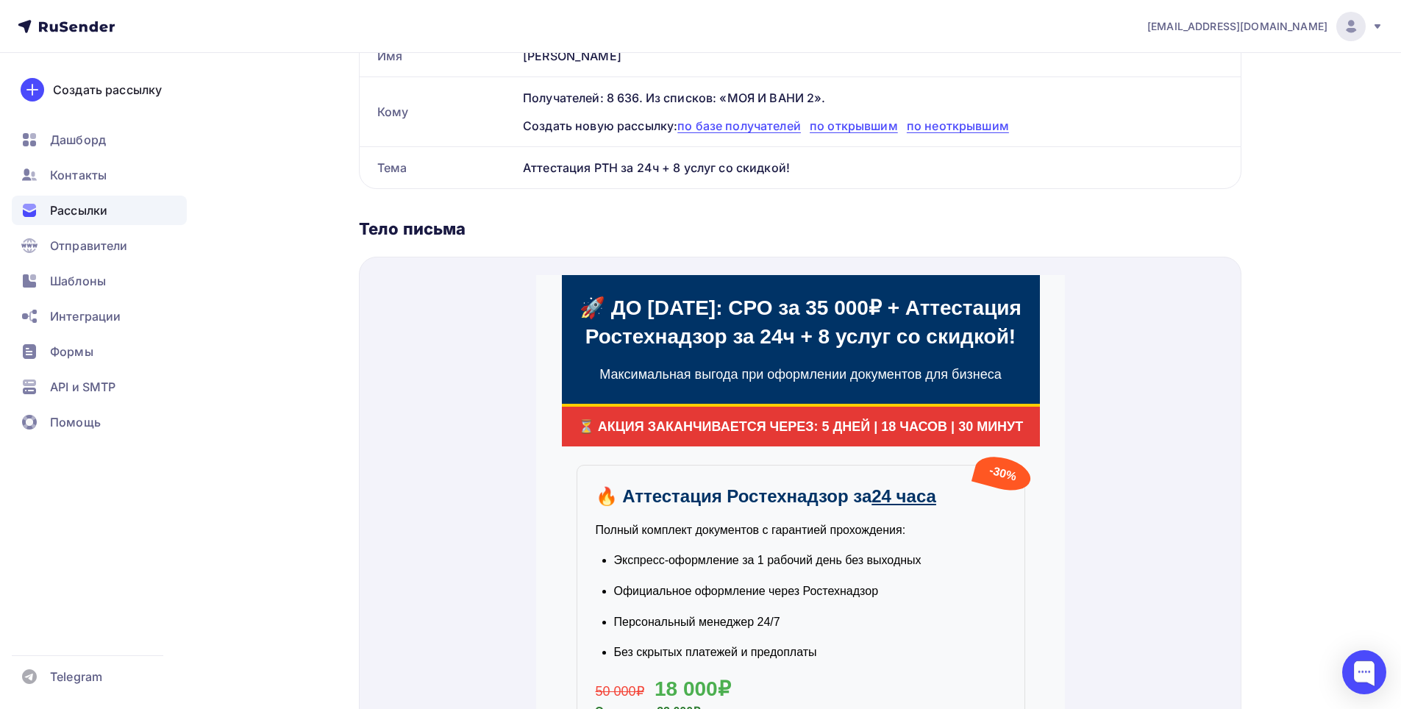
scroll to position [0, 0]
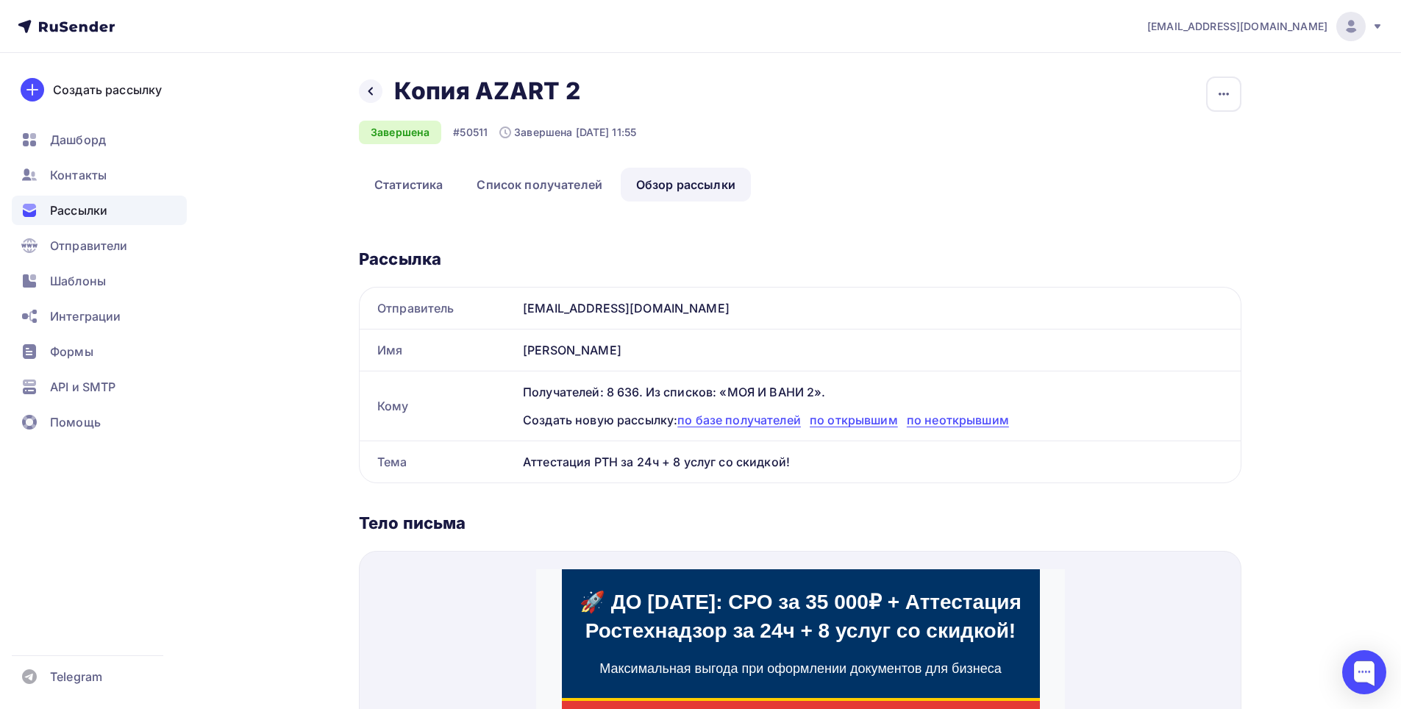
click at [124, 213] on div "Рассылки" at bounding box center [99, 210] width 175 height 29
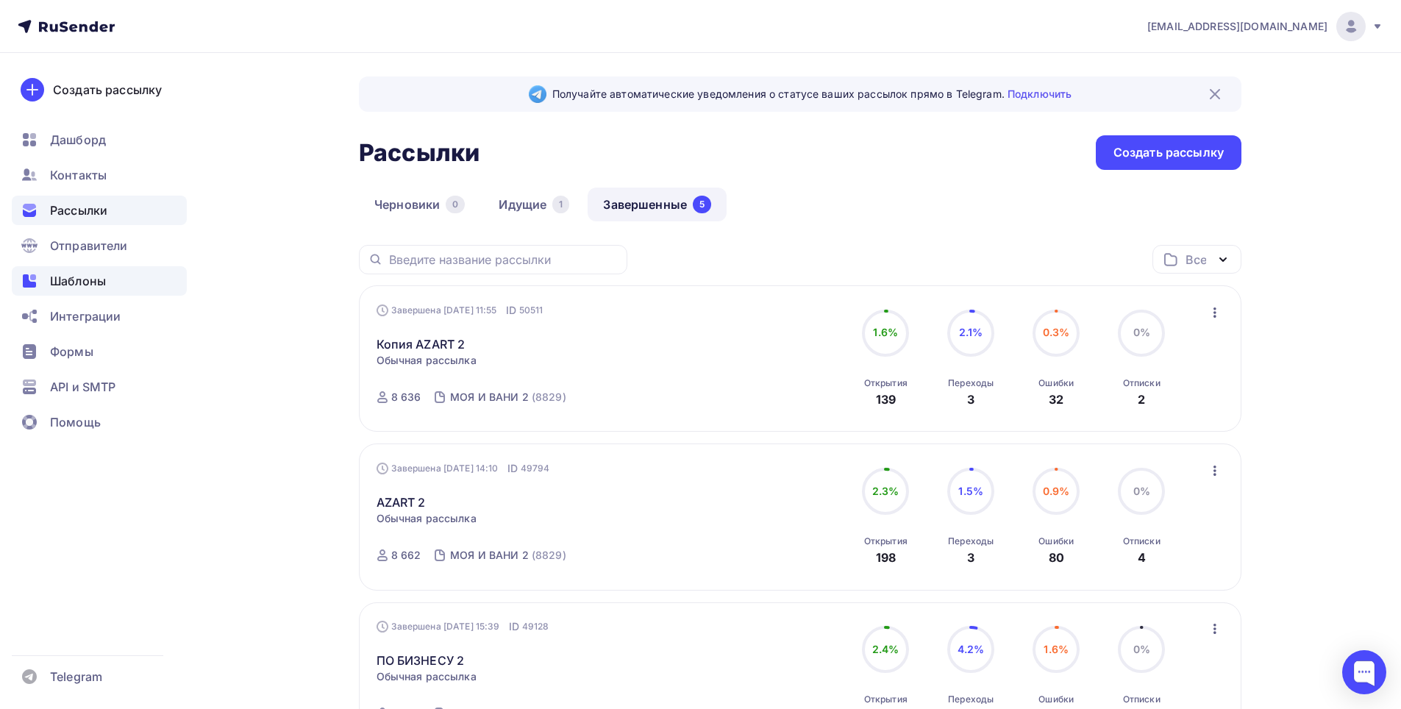
click at [112, 291] on div "Шаблоны" at bounding box center [99, 280] width 175 height 29
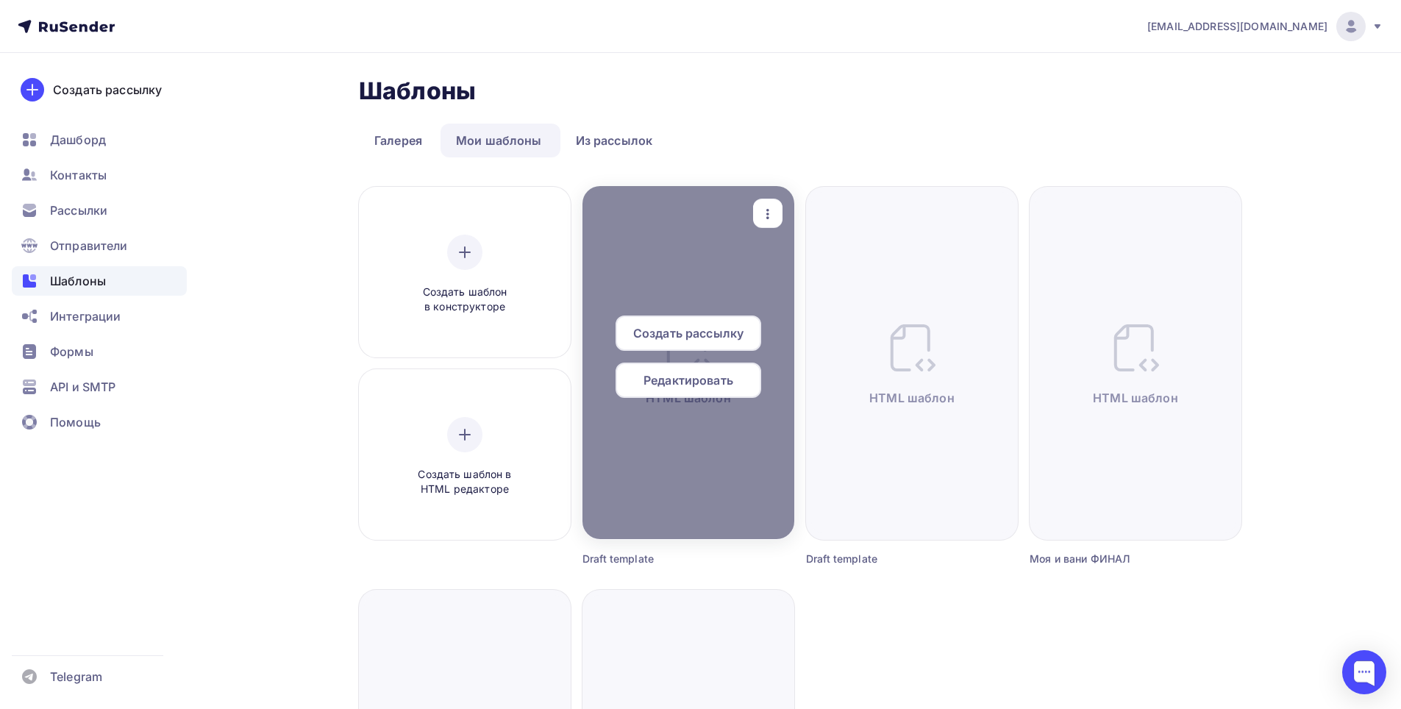
scroll to position [74, 0]
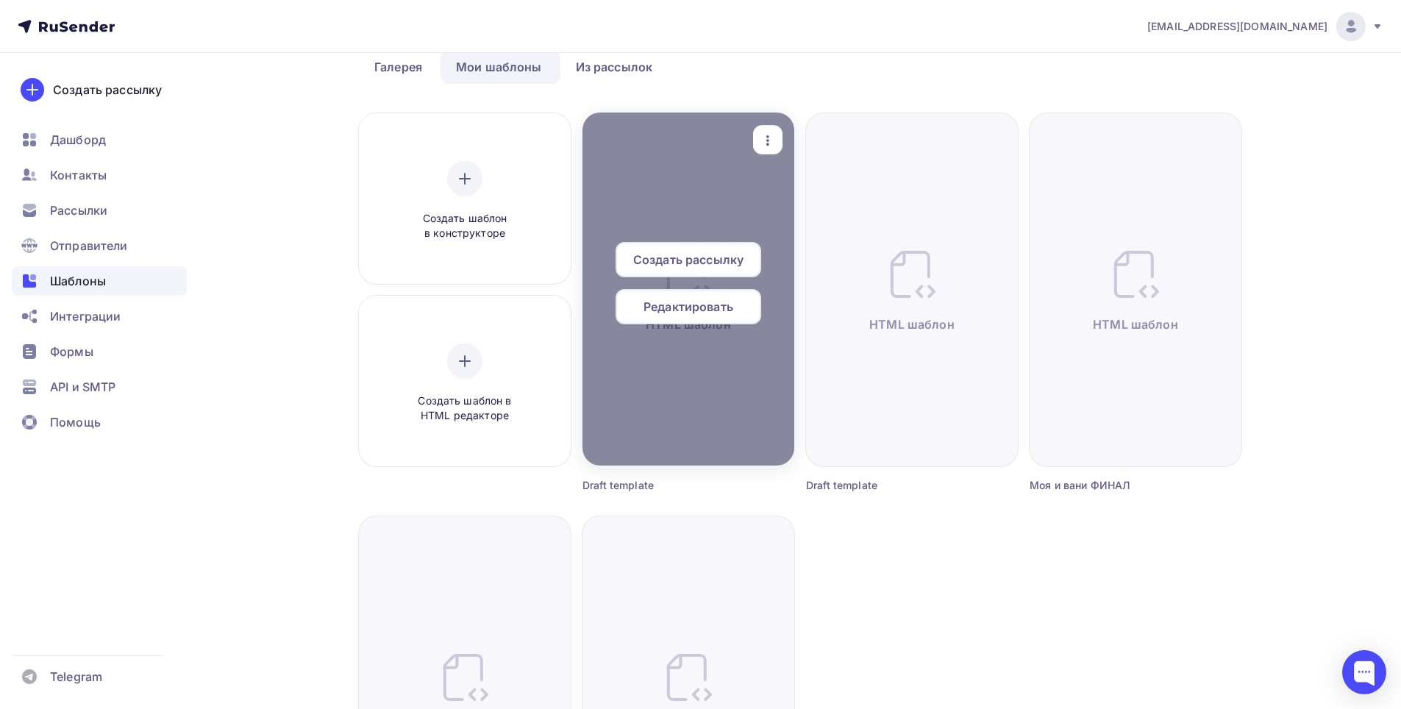
click at [588, 144] on div at bounding box center [689, 289] width 212 height 353
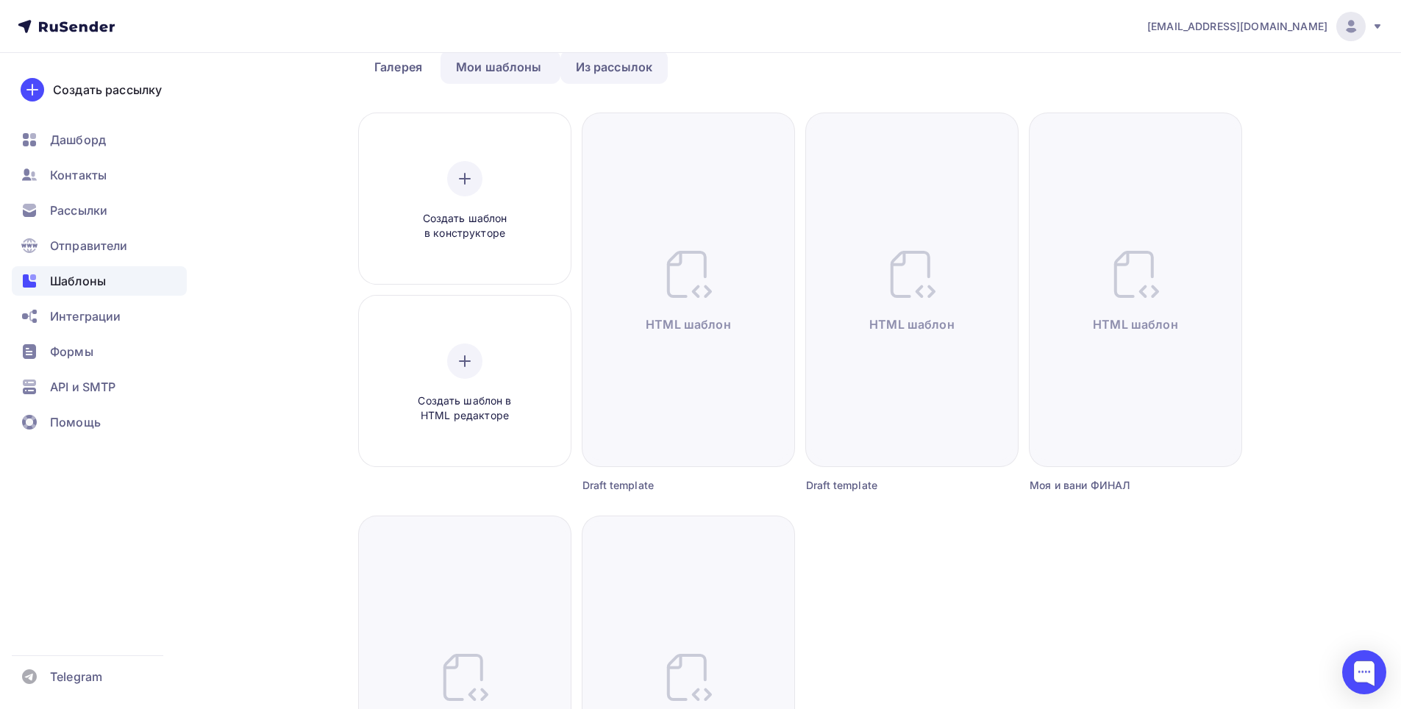
click at [601, 65] on link "Из рассылок" at bounding box center [614, 67] width 108 height 34
click at [592, 67] on link "Из рассылок" at bounding box center [614, 67] width 108 height 34
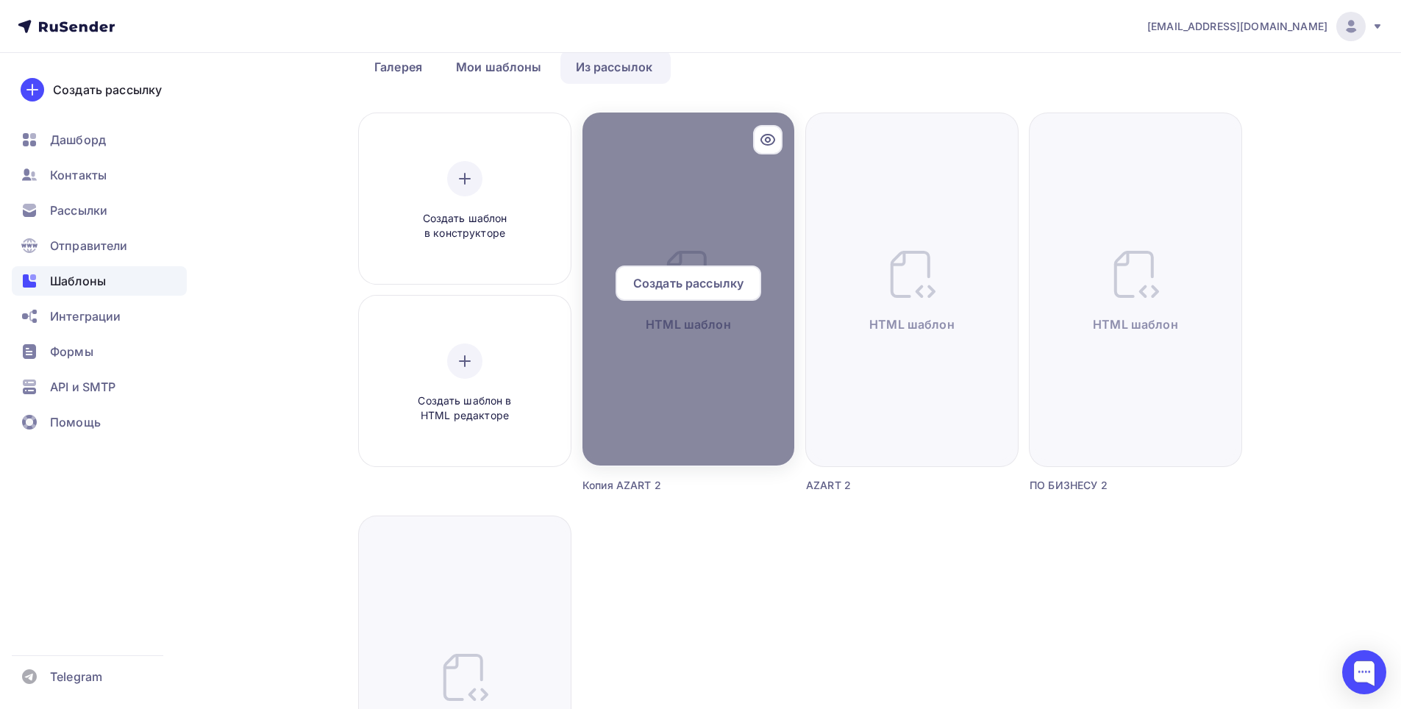
click at [675, 361] on div at bounding box center [689, 289] width 212 height 353
click at [650, 376] on div at bounding box center [689, 289] width 212 height 353
click at [682, 277] on span "Создать рассылку" at bounding box center [688, 283] width 110 height 18
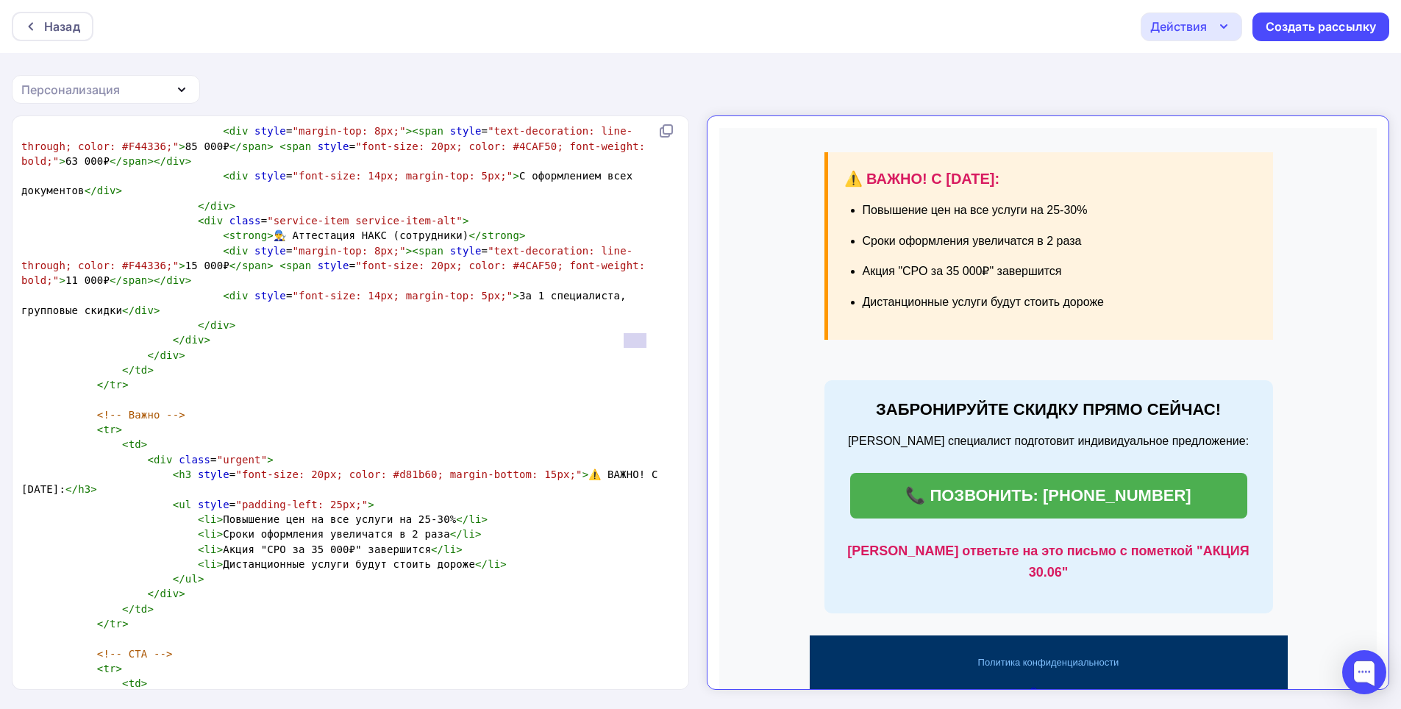
drag, startPoint x: 646, startPoint y: 338, endPoint x: 624, endPoint y: 338, distance: 21.3
click at [624, 469] on span "< h3 style = "font-size: 20px; color: #d81b60; margin-bottom: 15px;" > ⚠️ ВАЖНО…" at bounding box center [342, 482] width 643 height 26
type textarea "с"
type textarea "СЕНТЯБРЯ"
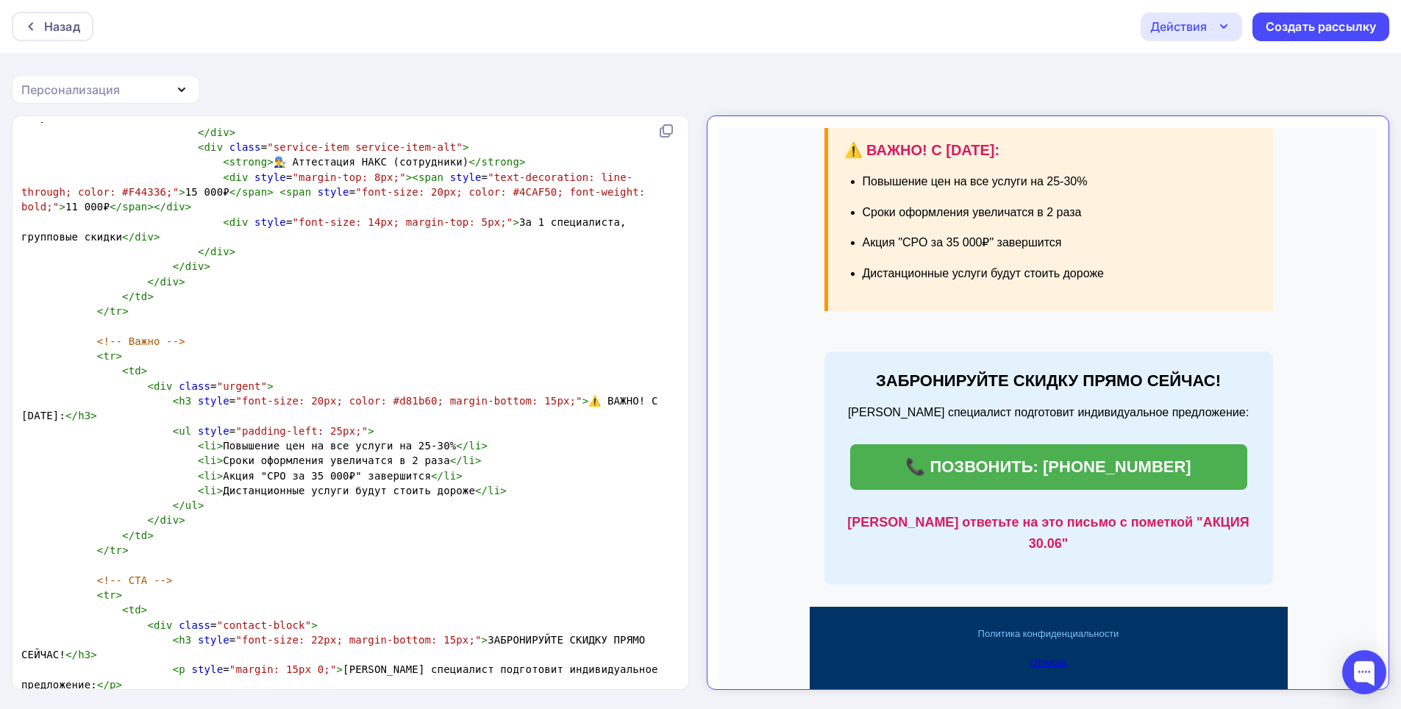
type textarea "8"
type textarea "9"
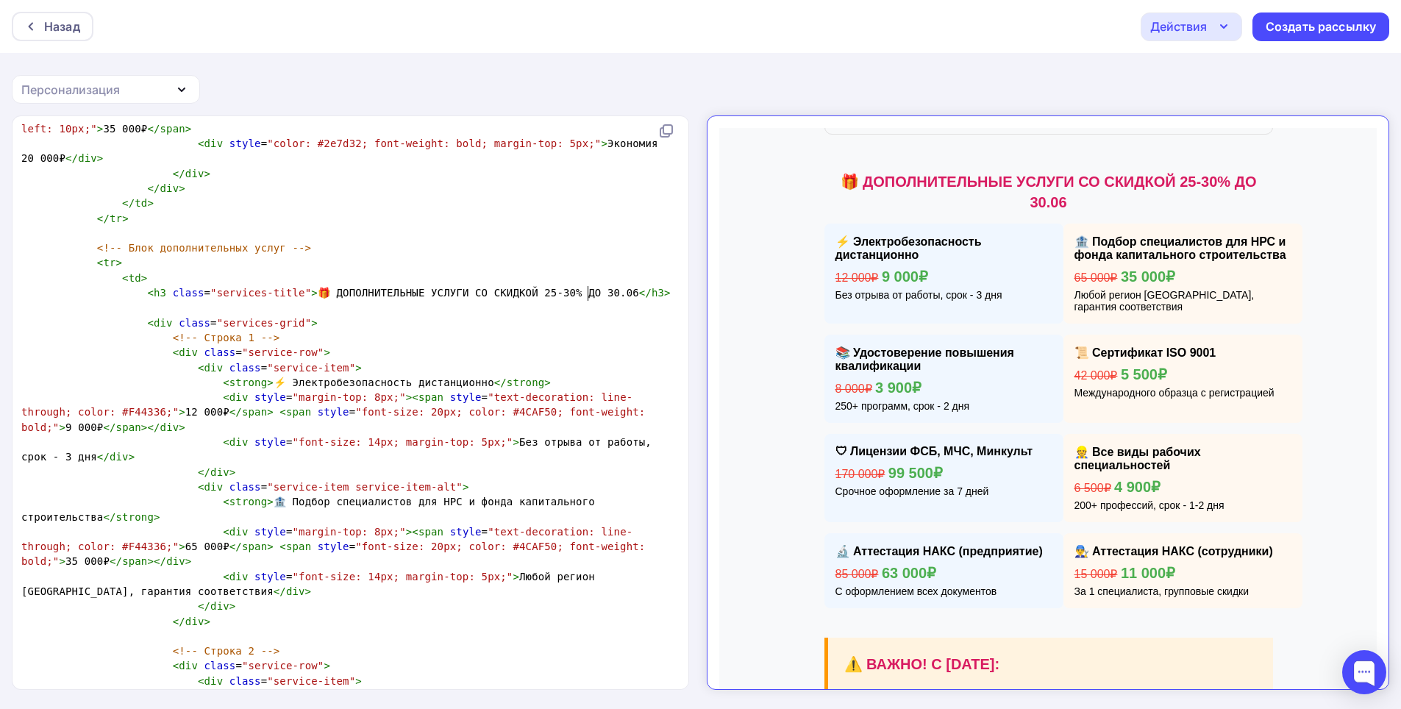
click at [586, 289] on span "< h3 class = "services-title" > 🎁 ДОПОЛНИТЕЛЬНЫЕ УСЛУГИ СО СКИДКОЙ 25-30% ДО 30…" at bounding box center [346, 293] width 650 height 12
type textarea "9"
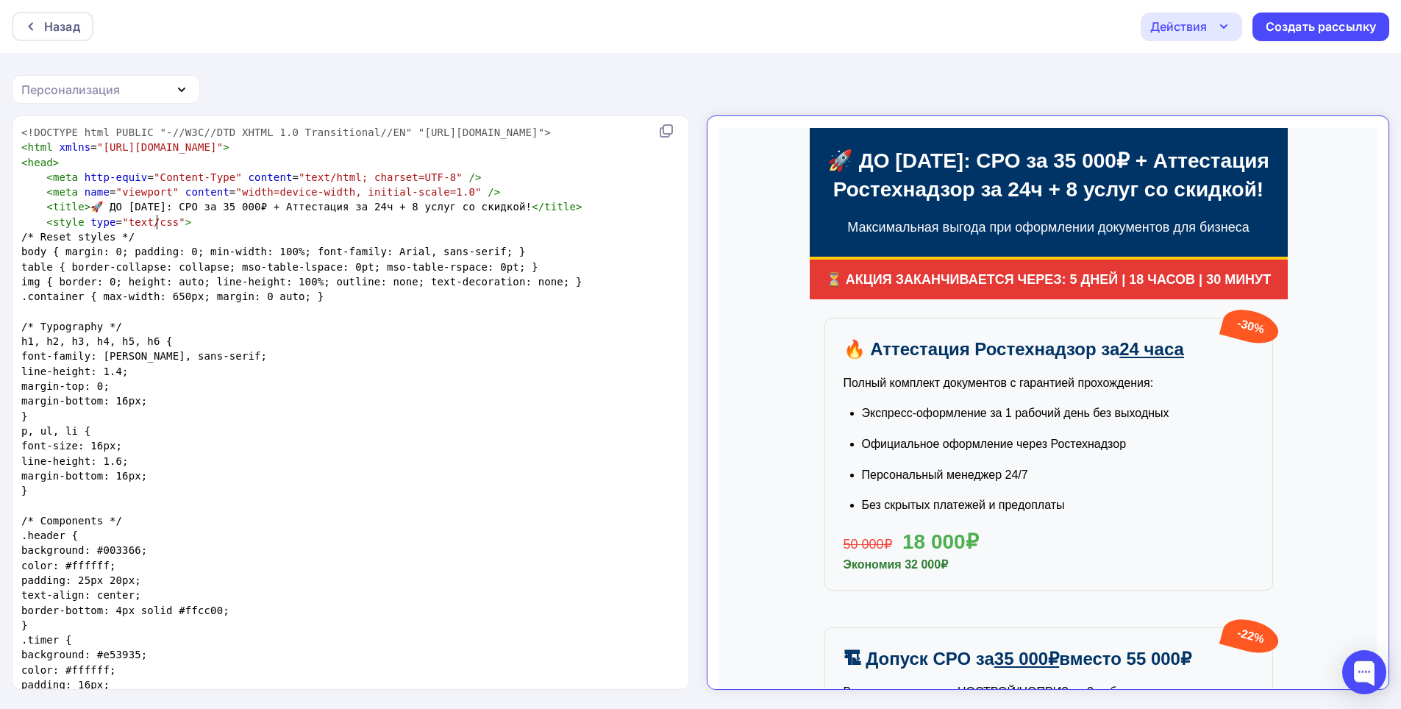
click at [157, 213] on span "< title > 🚀 ДО [DATE]: СРО за 35 000₽ + Аттестация за 24ч + 8 услуг со скидкой!…" at bounding box center [301, 207] width 561 height 12
click at [162, 213] on span "< title > 🚀 ДО [DATE]: СРО за 35 000₽ + Аттестация за 24ч + 8 услуг со скидкой!…" at bounding box center [301, 207] width 561 height 12
drag, startPoint x: 157, startPoint y: 221, endPoint x: 140, endPoint y: 221, distance: 16.2
click at [140, 213] on span "< title > 🚀 ДО [DATE]: СРО за 35 000₽ + Аттестация за 24ч + 8 услуг со скидкой!…" at bounding box center [301, 207] width 561 height 12
type textarea "с"
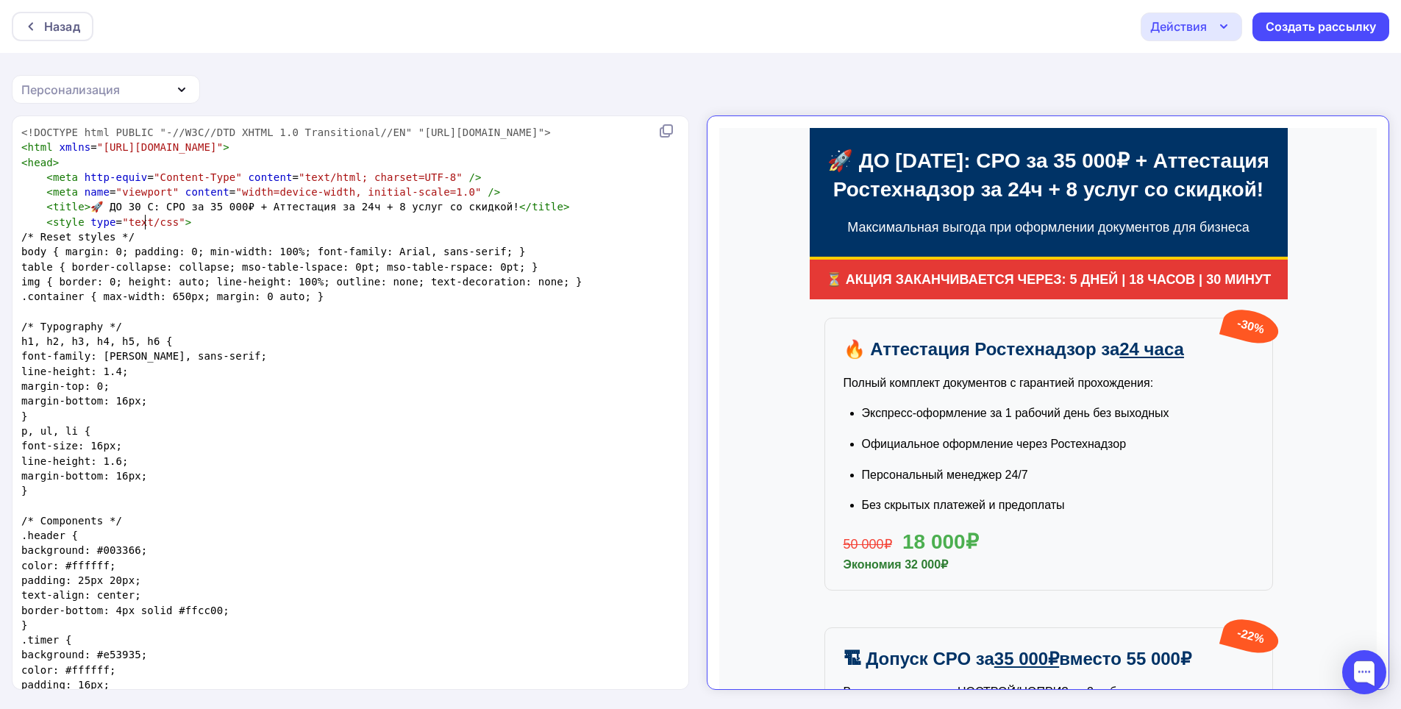
type textarea "СЕ"
type textarea "ИЮНЯ"
click at [298, 244] on pre "/* Reset styles */" at bounding box center [347, 236] width 658 height 15
click at [273, 229] on pre "< style type = "text/css" >" at bounding box center [347, 222] width 658 height 15
click at [161, 213] on span "< title > 🚀 ДО [DATE]: СРО за 35 000₽ + Аттестация за 24ч + 8 услуг со скидкой!…" at bounding box center [301, 207] width 561 height 12
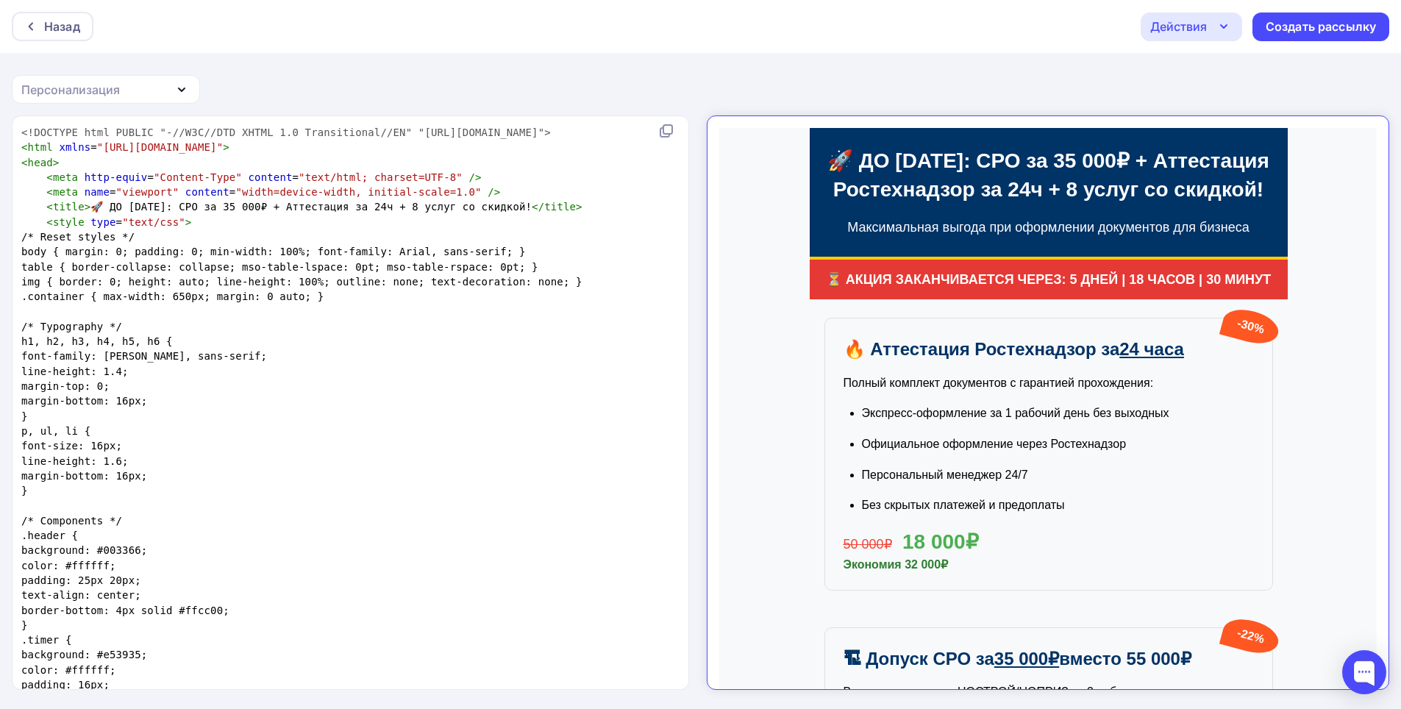
drag, startPoint x: 1021, startPoint y: 139, endPoint x: 1014, endPoint y: 140, distance: 7.4
click at [1019, 139] on h1 "🚀 ДО [DATE]: СРО за 35 000₽ + Аттестация Ростехнадзор за 24ч + 8 услуг со скидк…" at bounding box center [1035, 162] width 449 height 57
click at [163, 213] on span "< title > 🚀 ДО [DATE]: СРО за 35 000₽ + Аттестация за 24ч + 8 услуг со скидкой!…" at bounding box center [301, 207] width 561 height 12
click at [527, 573] on pre "color: #ffffff;" at bounding box center [347, 565] width 658 height 15
